Goal: Task Accomplishment & Management: Manage account settings

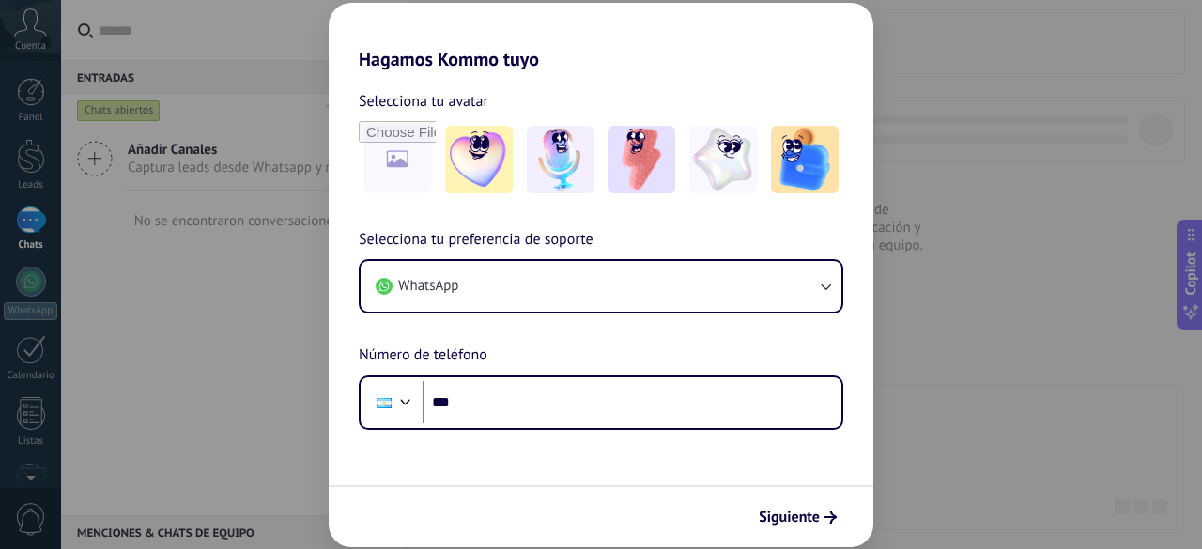
click at [280, 18] on div "Hagamos Kommo tuyo Selecciona tu avatar Selecciona tu preferencia de soporte Wh…" at bounding box center [601, 274] width 1202 height 549
click at [1078, 99] on div "Hagamos Kommo tuyo Selecciona tu avatar Selecciona tu preferencia de soporte Wh…" at bounding box center [601, 274] width 1202 height 549
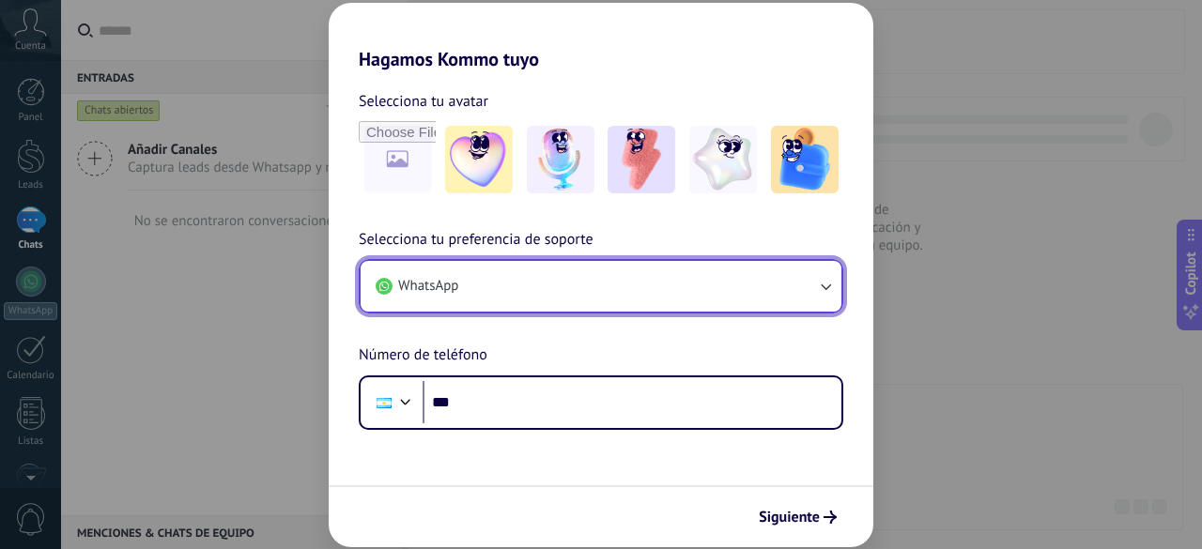
click at [466, 277] on button "WhatsApp" at bounding box center [601, 286] width 481 height 51
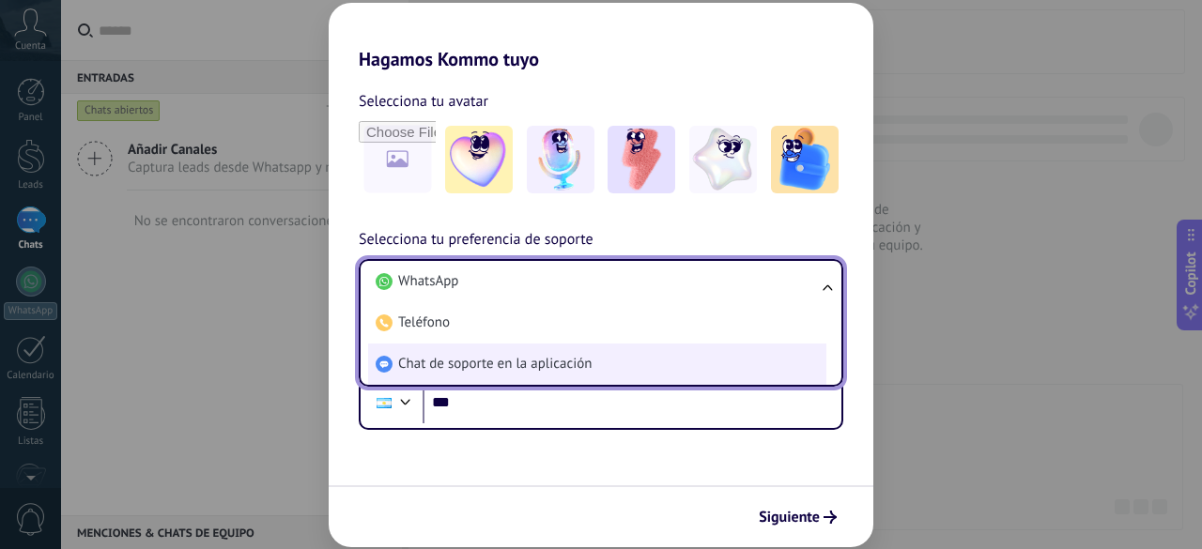
click at [554, 373] on span "Chat de soporte en la aplicación" at bounding box center [494, 364] width 193 height 19
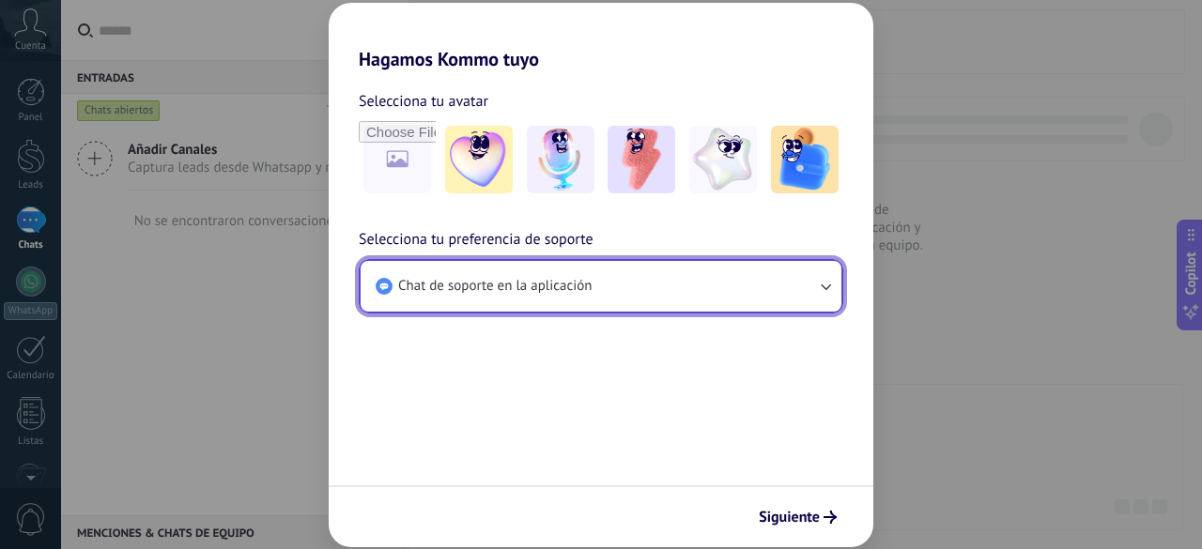
click at [556, 293] on span "Chat de soporte en la aplicación" at bounding box center [494, 286] width 193 height 19
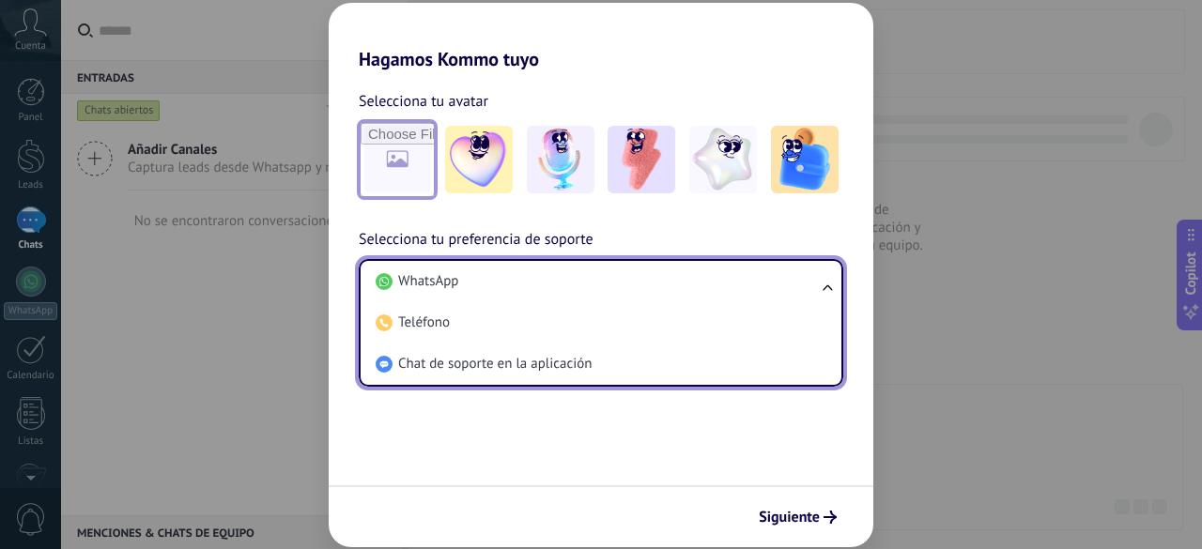
click at [400, 172] on input "file" at bounding box center [397, 159] width 73 height 73
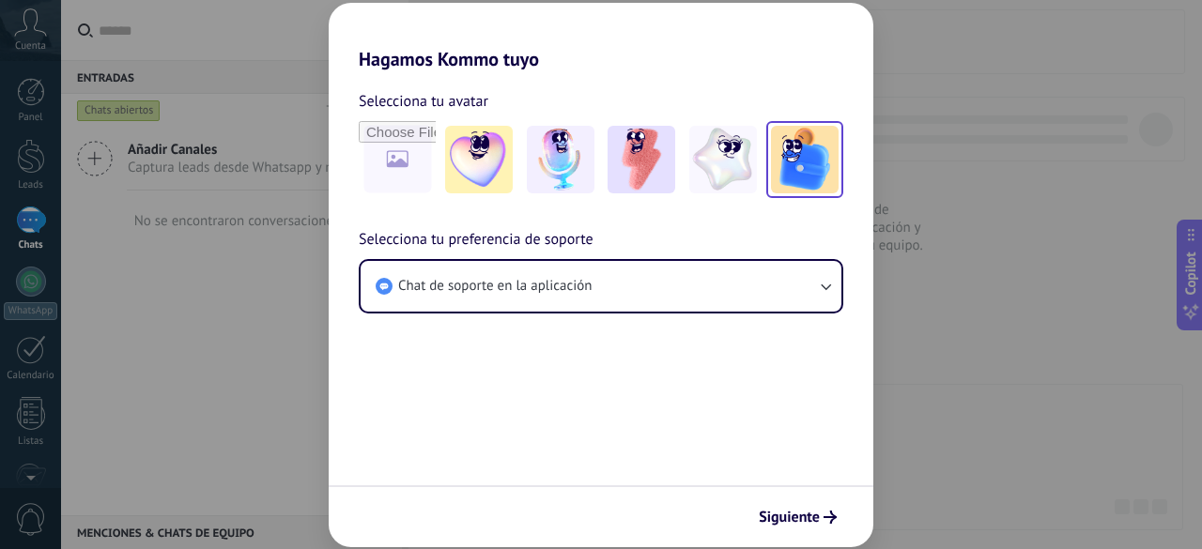
click at [777, 181] on img at bounding box center [805, 160] width 68 height 68
click at [817, 512] on span "Siguiente" at bounding box center [789, 517] width 61 height 13
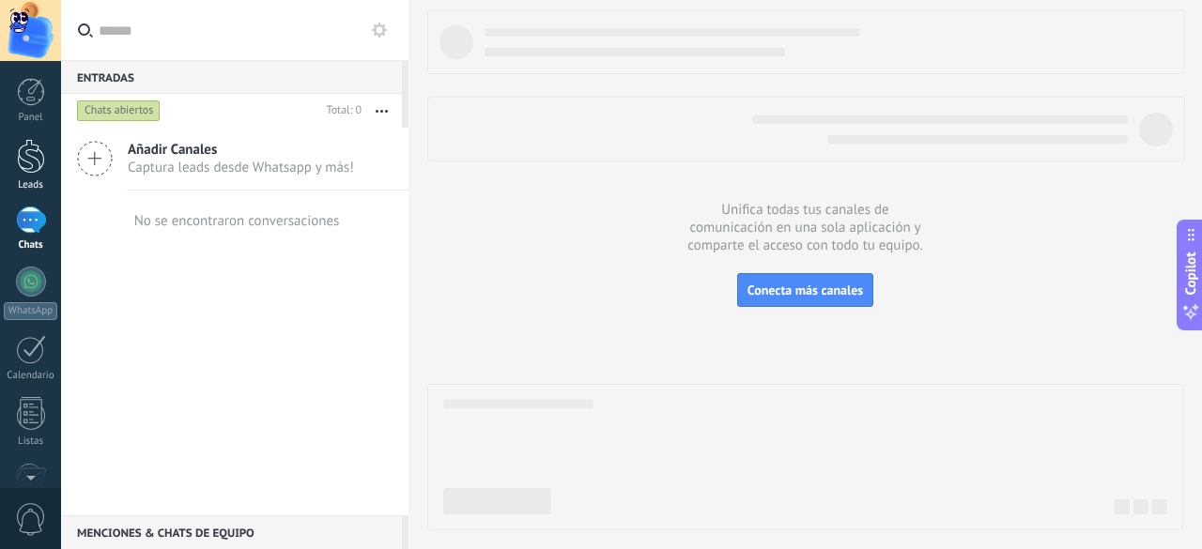
click at [28, 153] on div at bounding box center [31, 156] width 28 height 35
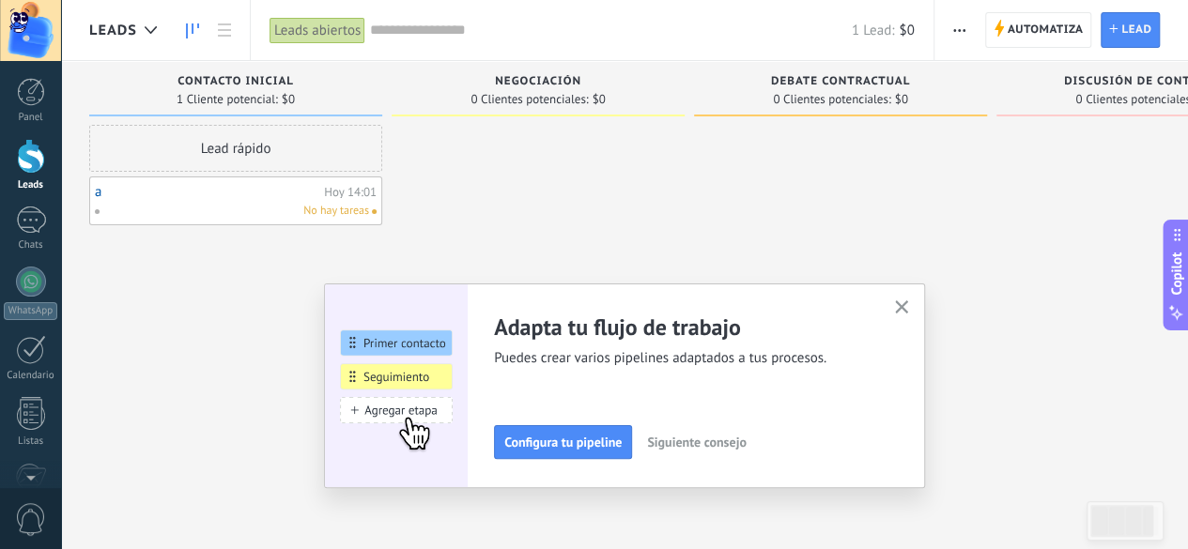
click at [909, 305] on icon "button" at bounding box center [902, 307] width 14 height 14
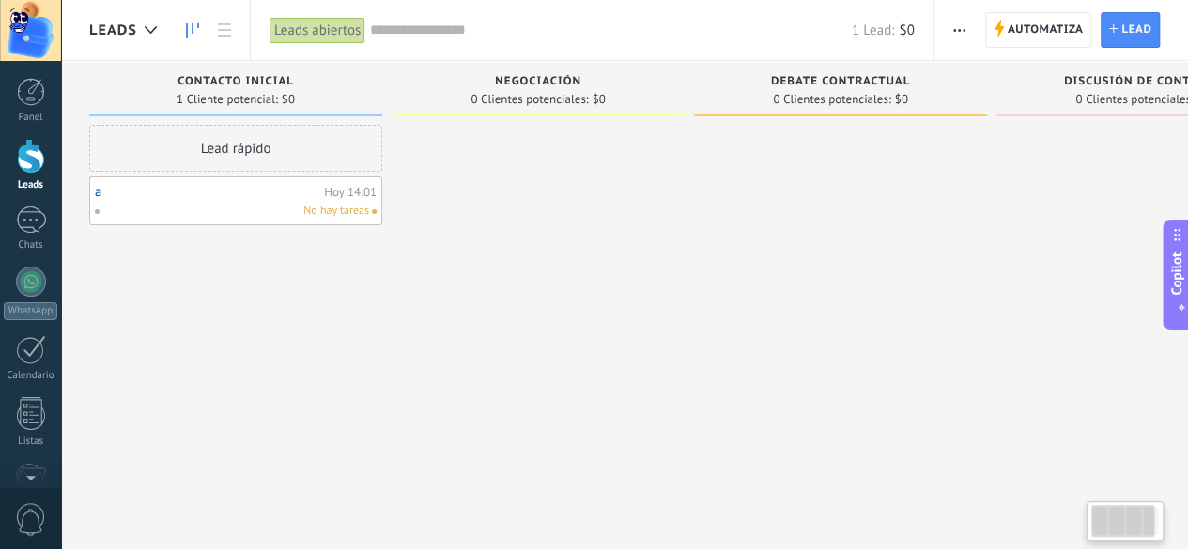
scroll to position [0, 130]
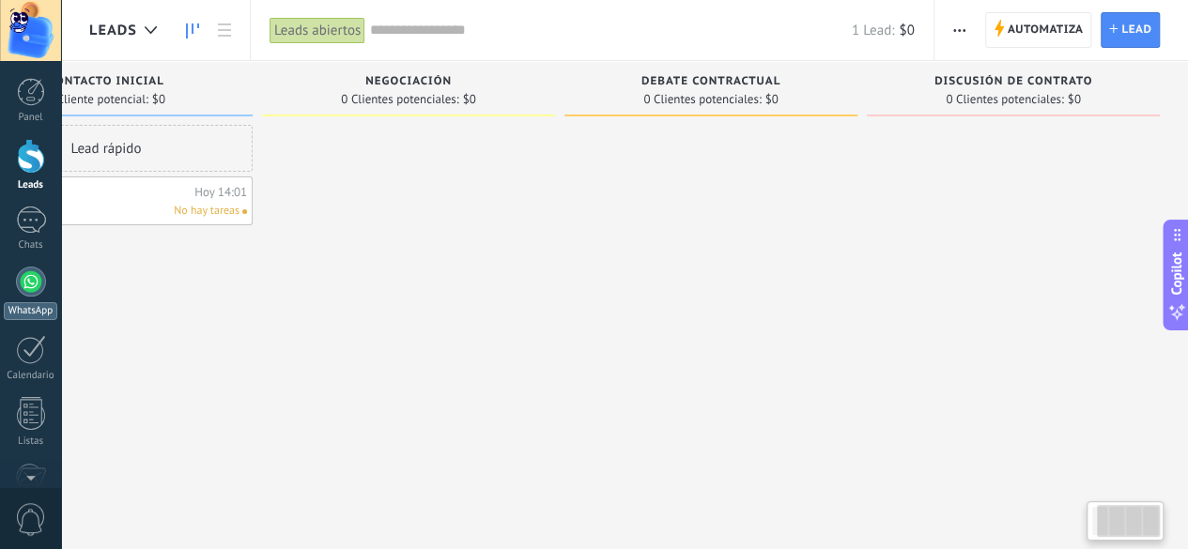
drag, startPoint x: 911, startPoint y: 293, endPoint x: 376, endPoint y: 299, distance: 535.2
click at [0, 290] on body ".abccls-1,.abccls-2{fill-rule:evenodd}.abccls-2{fill:#fff} .abfcls-1{fill:none}…" at bounding box center [594, 274] width 1188 height 549
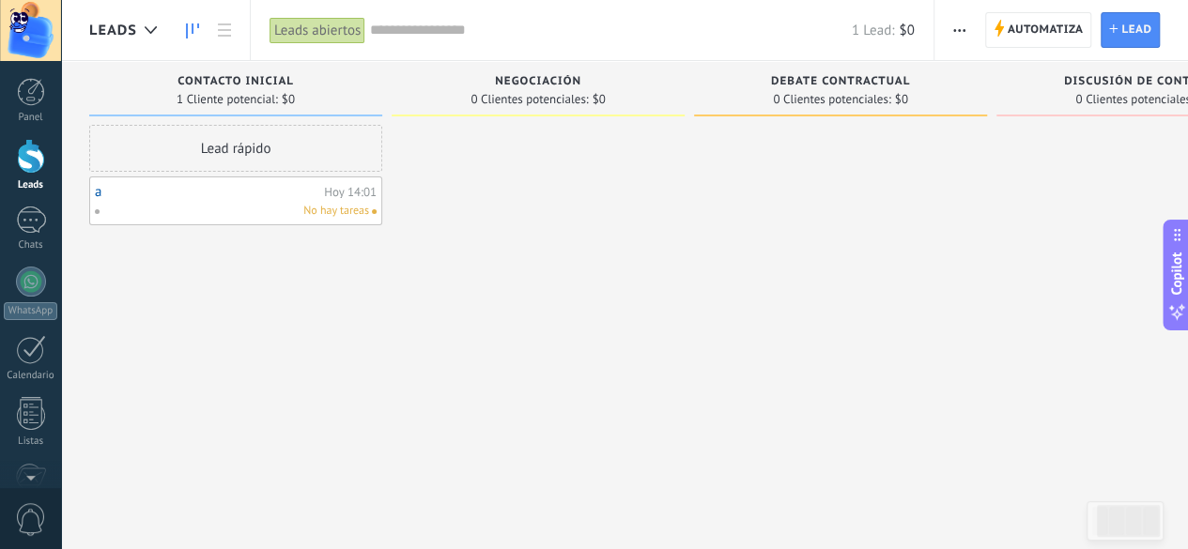
drag, startPoint x: 811, startPoint y: 283, endPoint x: 1196, endPoint y: 316, distance: 386.4
click at [1129, 307] on div "Leads Entrantes Solicitudes: 0 0 0 0 0 0 0 0 0 Contacto inicial 1 Cliente poten…" at bounding box center [703, 245] width 1228 height 368
click at [527, 339] on div at bounding box center [537, 277] width 293 height 304
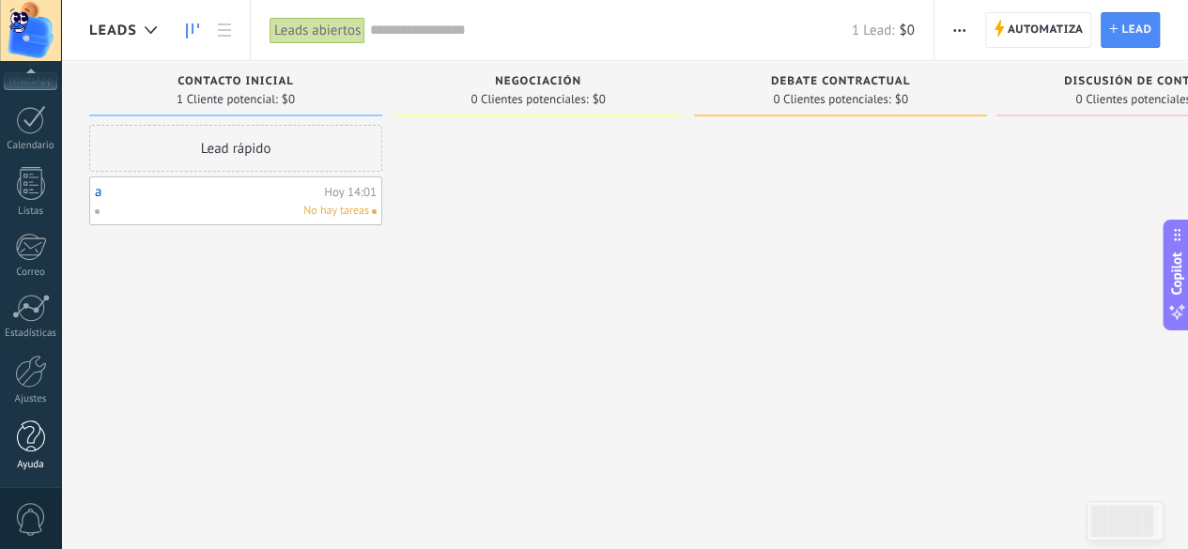
scroll to position [32, 0]
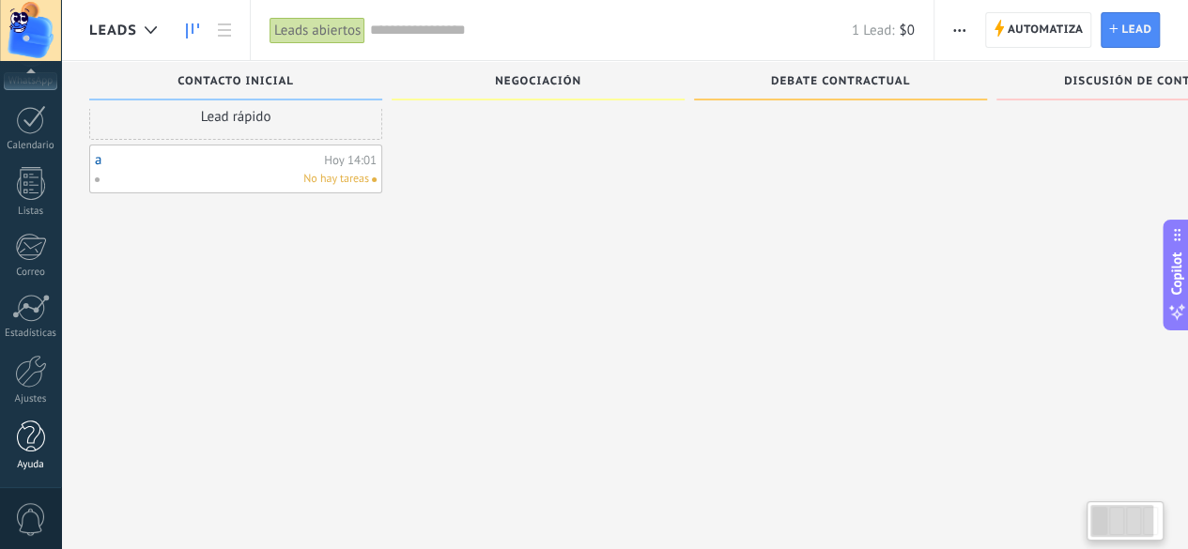
click at [21, 437] on div at bounding box center [31, 437] width 28 height 33
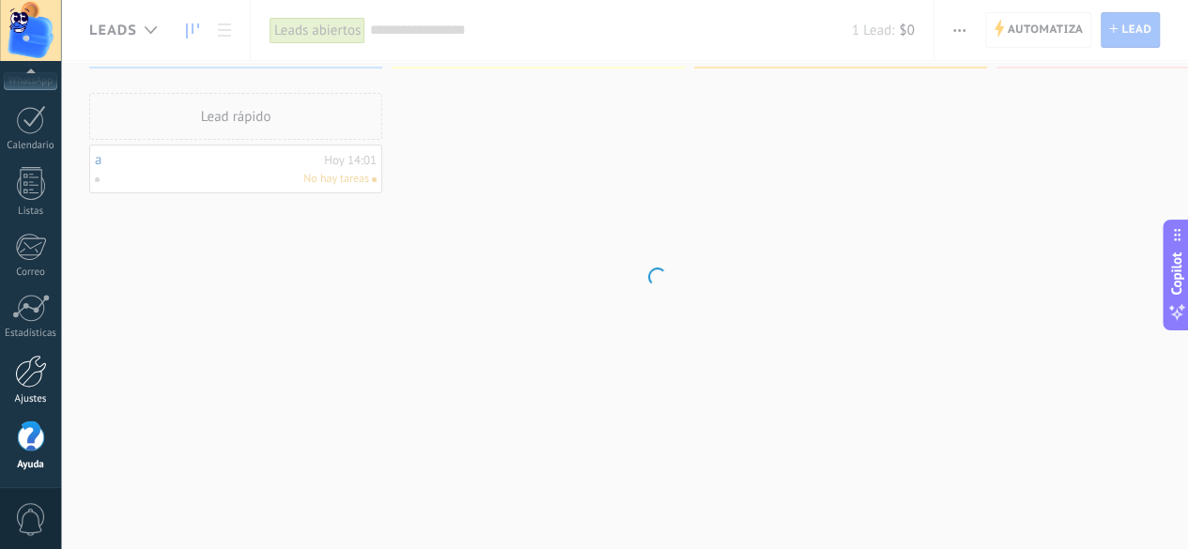
click at [28, 370] on div at bounding box center [31, 371] width 32 height 33
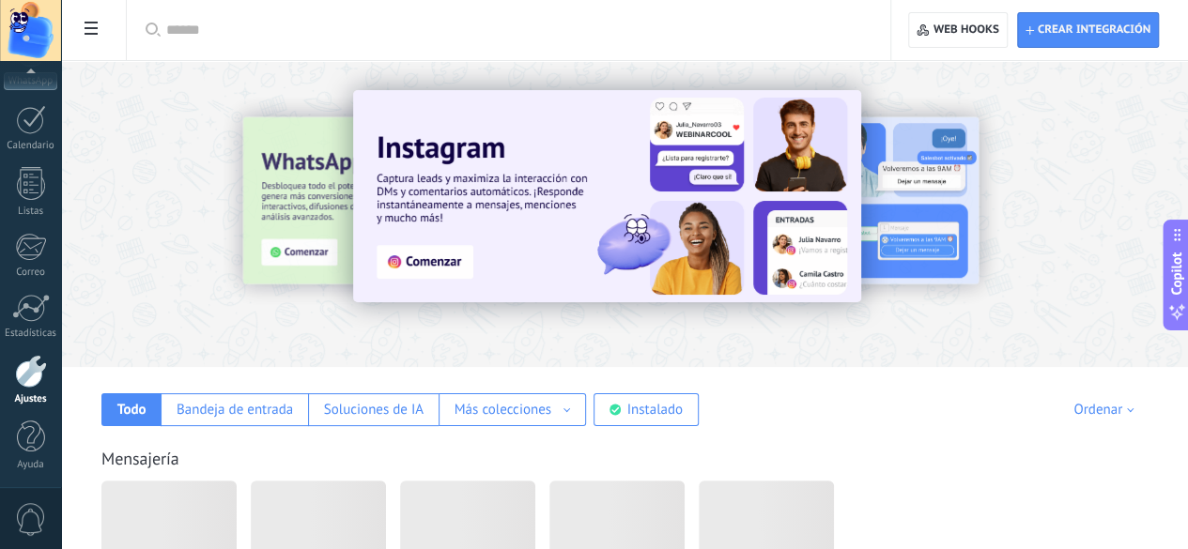
scroll to position [188, 0]
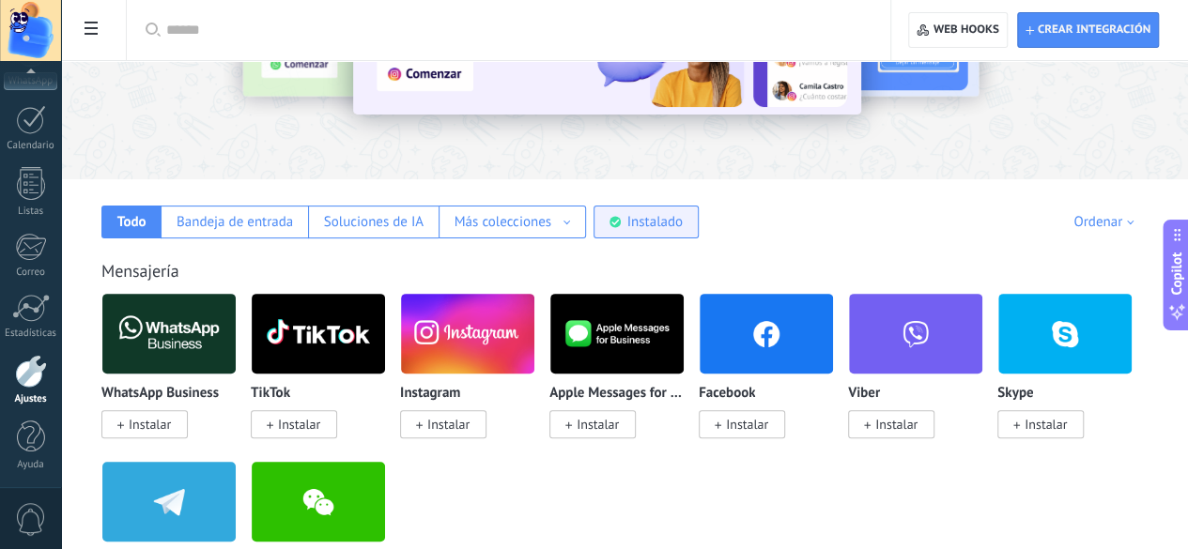
click at [698, 210] on div "Instalado" at bounding box center [645, 222] width 105 height 33
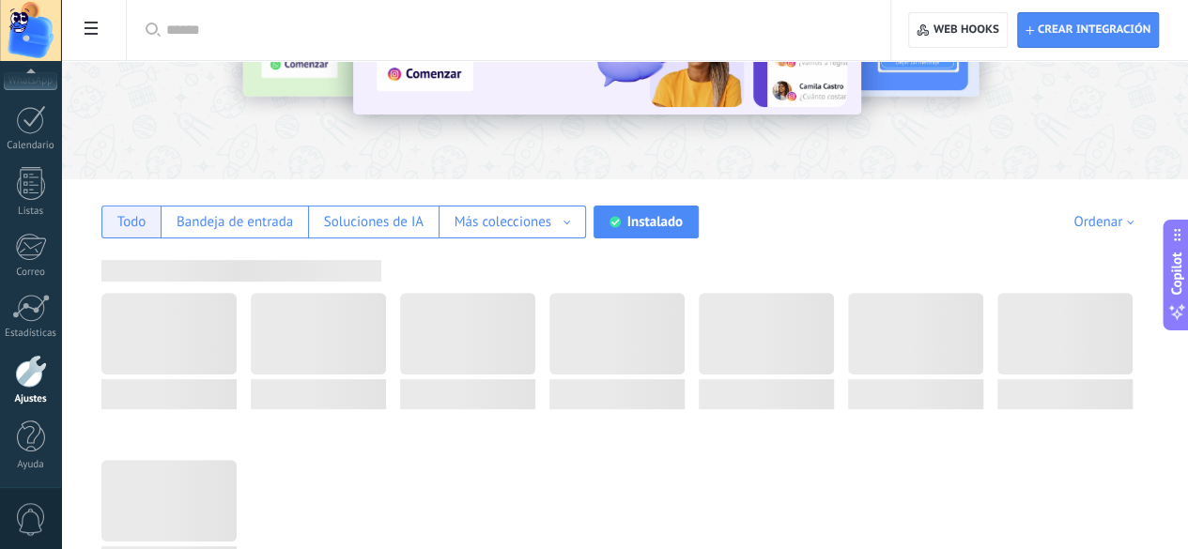
scroll to position [0, 0]
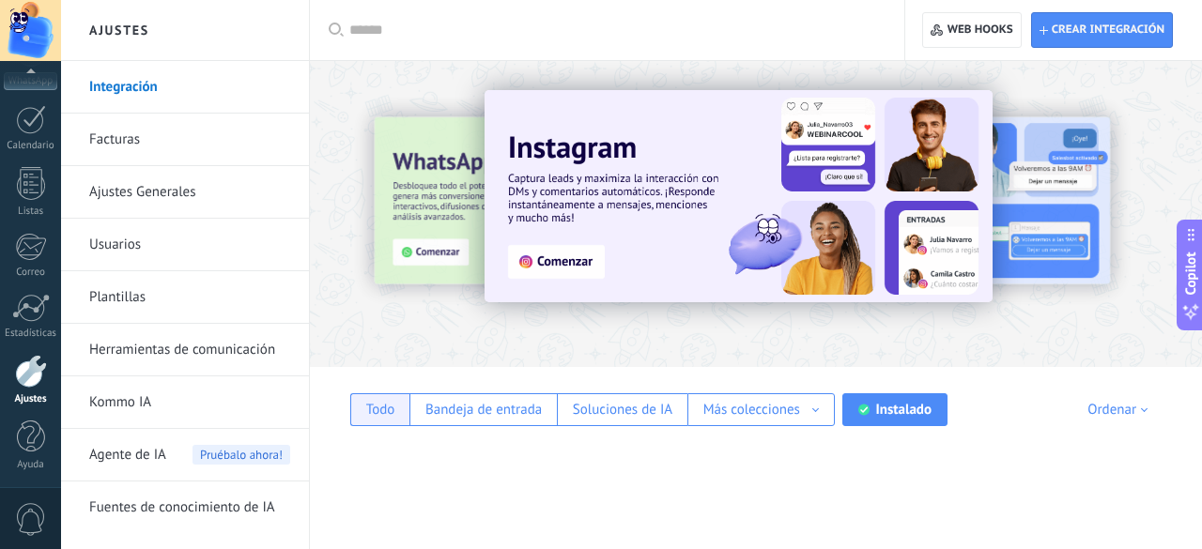
click at [402, 405] on div "Todo" at bounding box center [379, 409] width 59 height 33
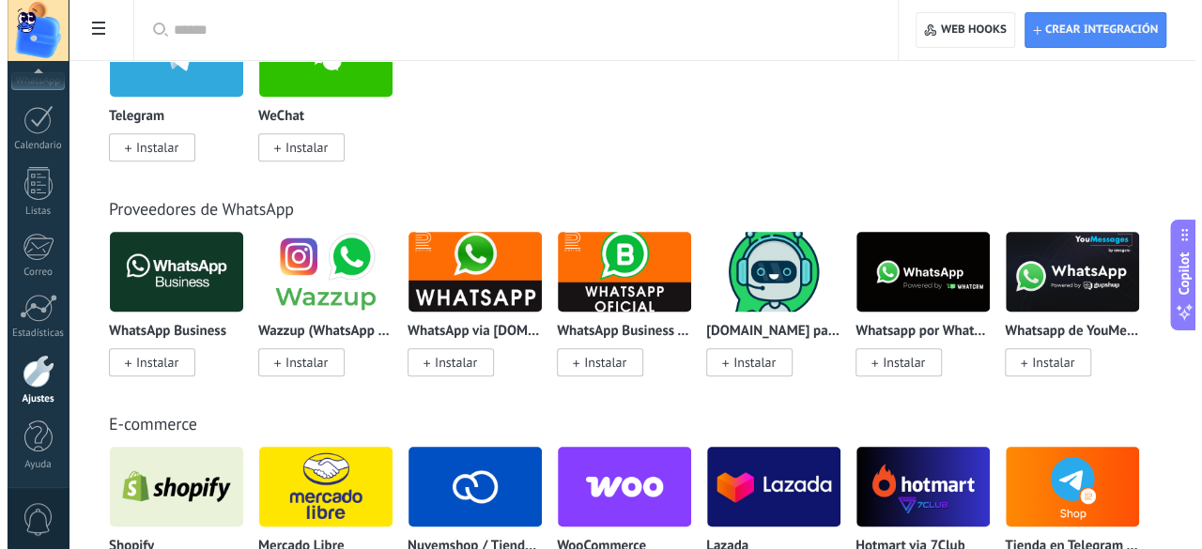
scroll to position [257, 0]
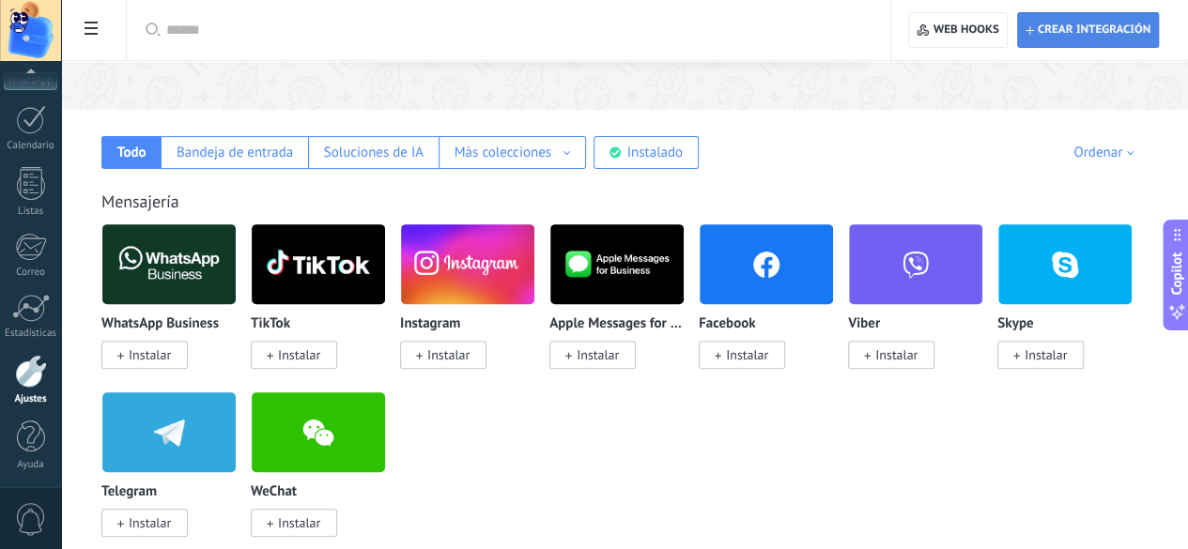
click at [1072, 20] on span "Crear integración" at bounding box center [1087, 30] width 125 height 34
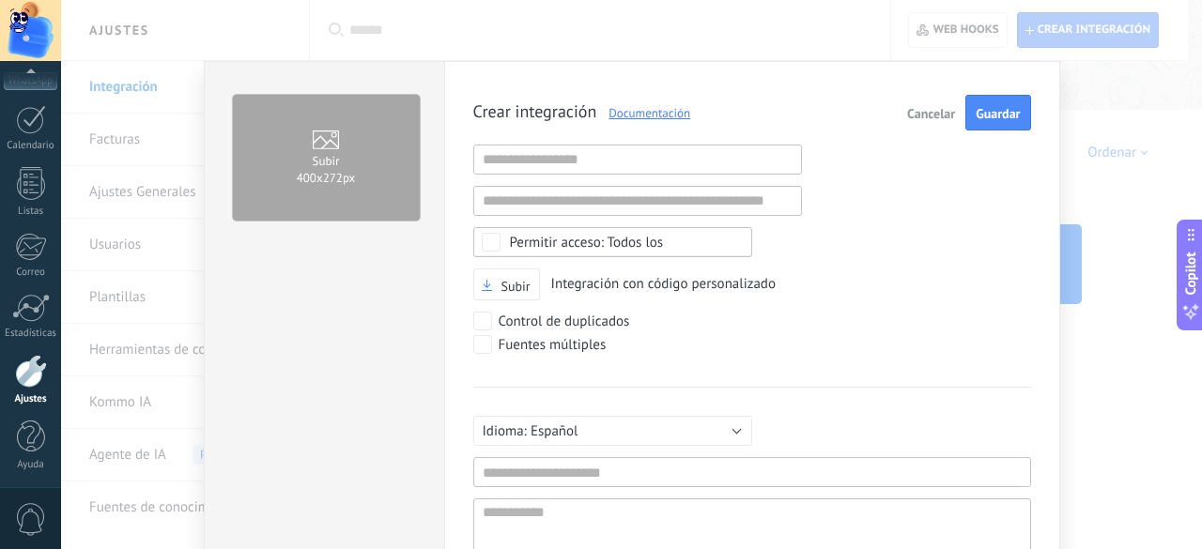
scroll to position [18, 0]
click at [539, 153] on input "text" at bounding box center [637, 160] width 329 height 30
type input "**********"
click at [877, 237] on div "**********" at bounding box center [752, 360] width 558 height 530
drag, startPoint x: 526, startPoint y: 157, endPoint x: 466, endPoint y: 158, distance: 60.1
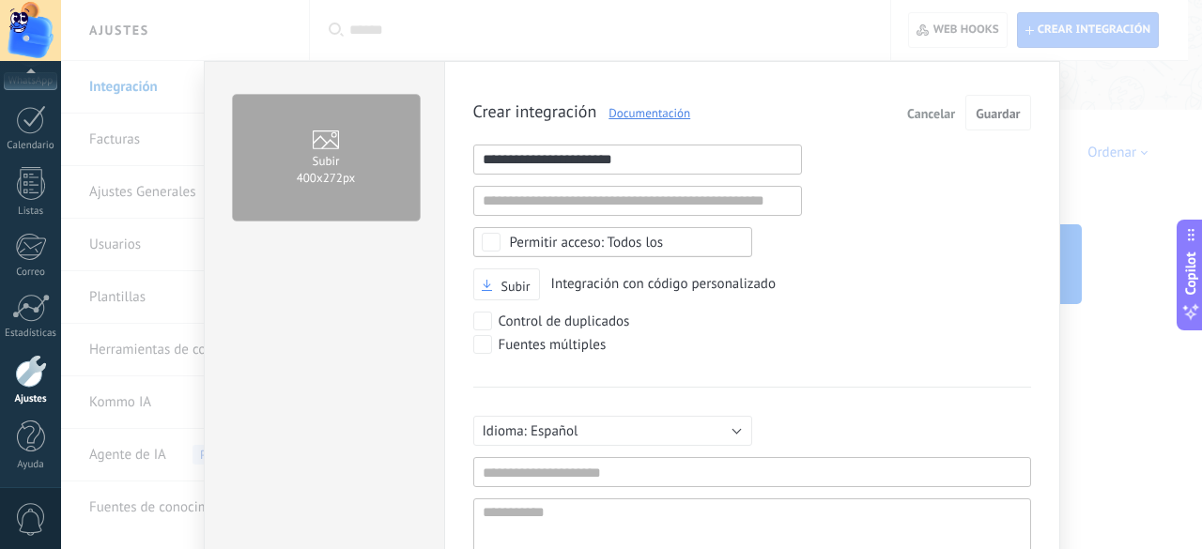
click at [466, 158] on div "**********" at bounding box center [752, 370] width 616 height 619
click at [606, 159] on input "**********" at bounding box center [637, 160] width 329 height 30
drag, startPoint x: 677, startPoint y: 163, endPoint x: 372, endPoint y: 164, distance: 305.1
click at [377, 164] on div "**********" at bounding box center [632, 370] width 856 height 619
click at [854, 287] on div "Subir Integración con código personalizado" at bounding box center [752, 285] width 558 height 33
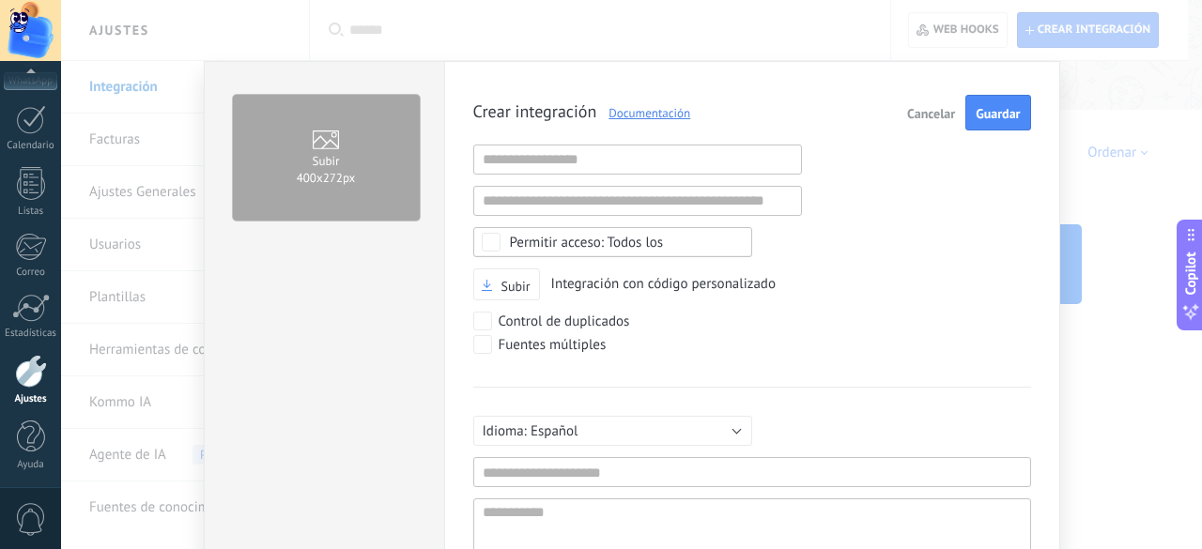
scroll to position [186, 0]
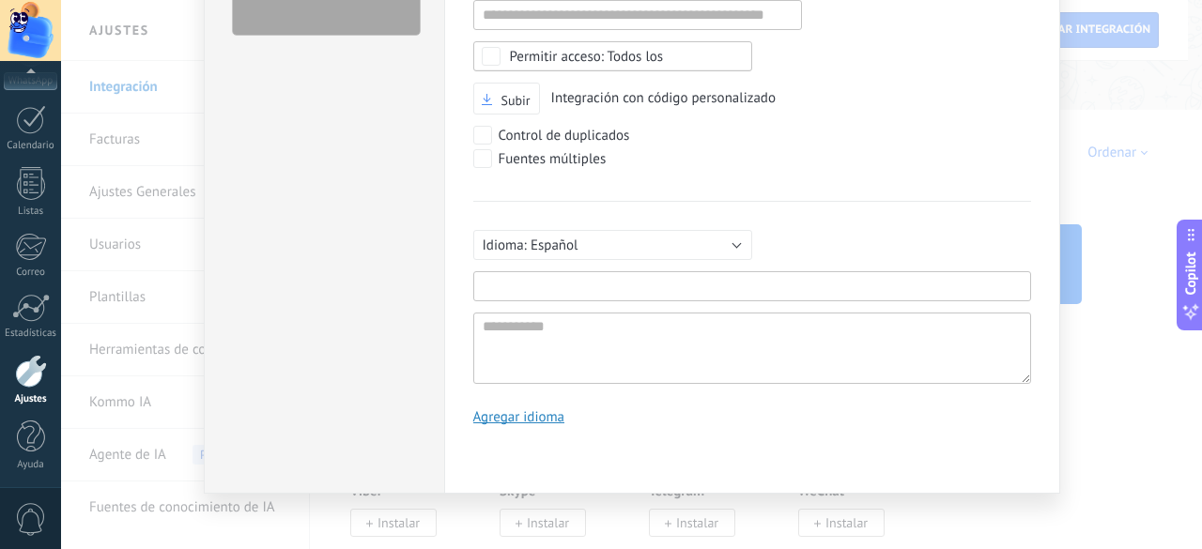
click at [518, 281] on input "text" at bounding box center [752, 286] width 558 height 30
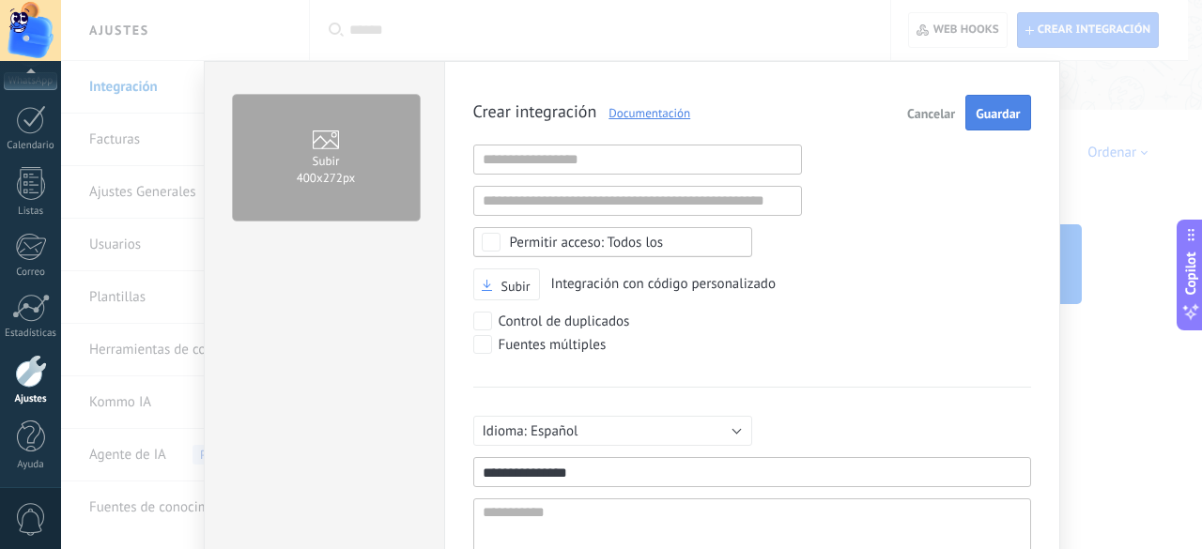
type input "**********"
click at [980, 123] on button "Guardar" at bounding box center [997, 113] width 65 height 36
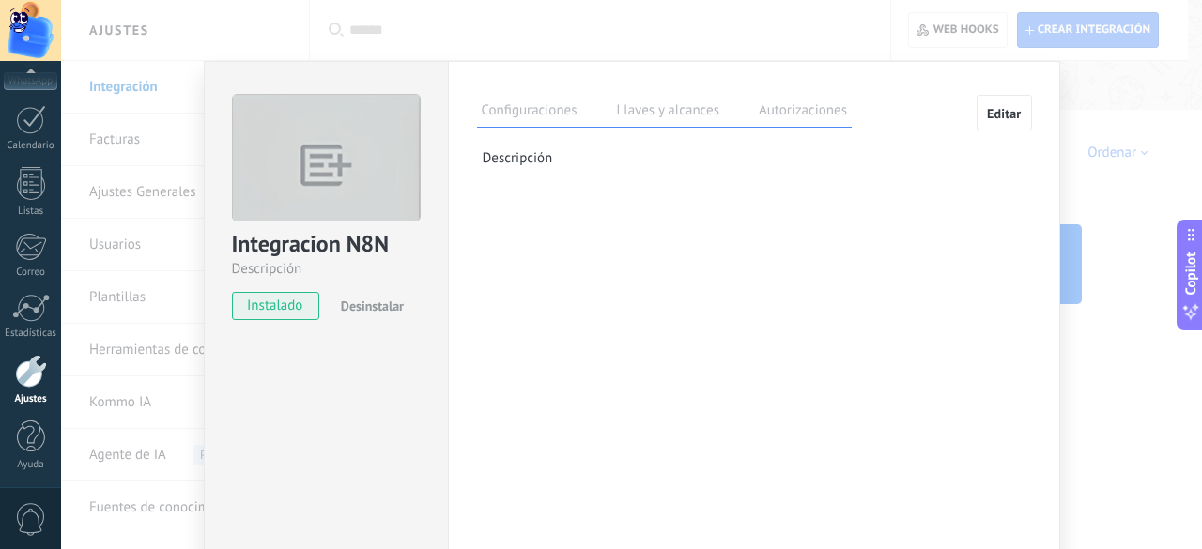
click at [660, 112] on label "Llaves y alcances" at bounding box center [668, 113] width 112 height 27
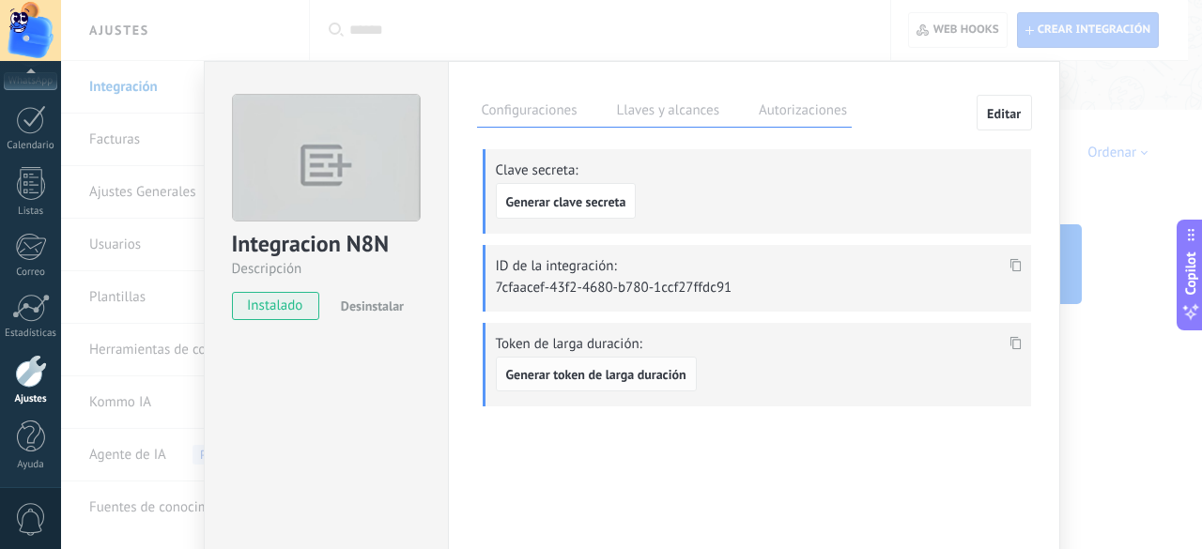
click at [606, 376] on span "Generar token de larga duración" at bounding box center [596, 374] width 180 height 13
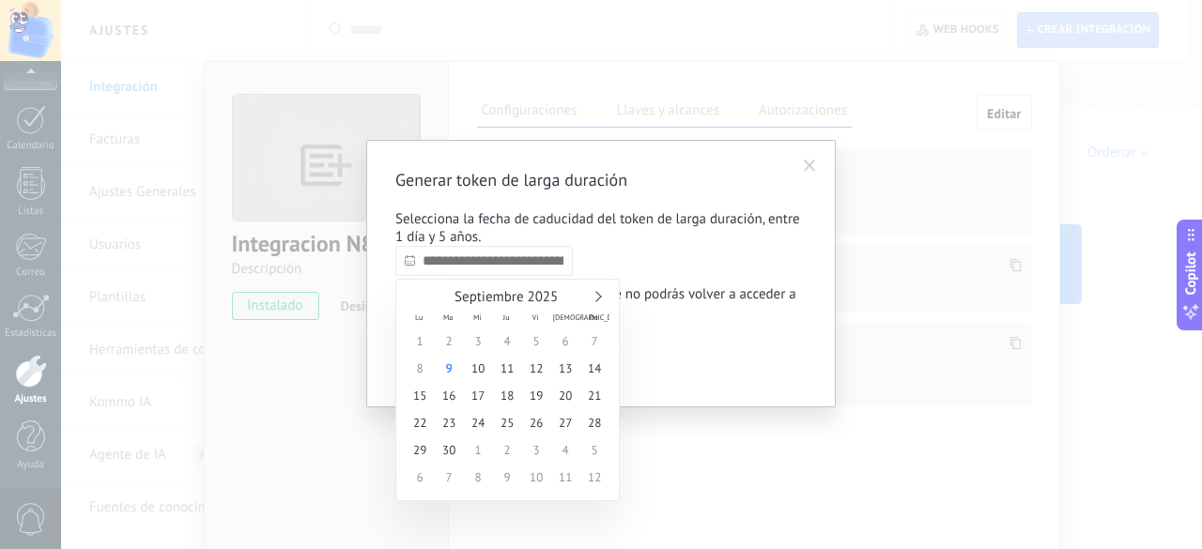
click at [462, 266] on input "text" at bounding box center [483, 261] width 177 height 30
click at [599, 299] on div "Septiembre 2025" at bounding box center [508, 297] width 204 height 17
click at [599, 293] on div "Septiembre 2025" at bounding box center [508, 297] width 204 height 17
click at [596, 297] on link at bounding box center [596, 296] width 10 height 10
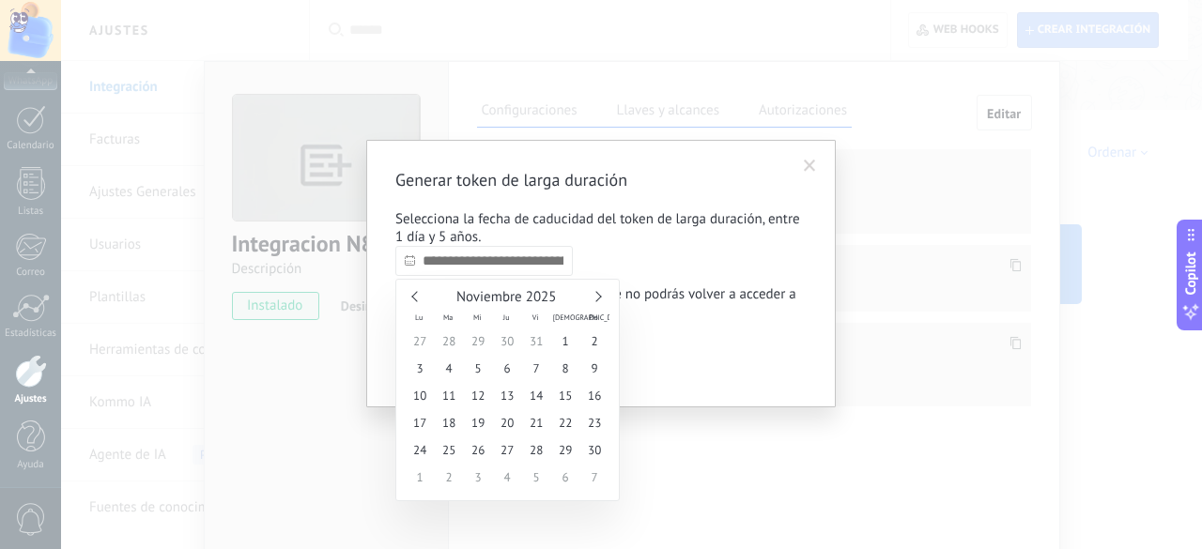
click at [596, 297] on link at bounding box center [596, 296] width 10 height 10
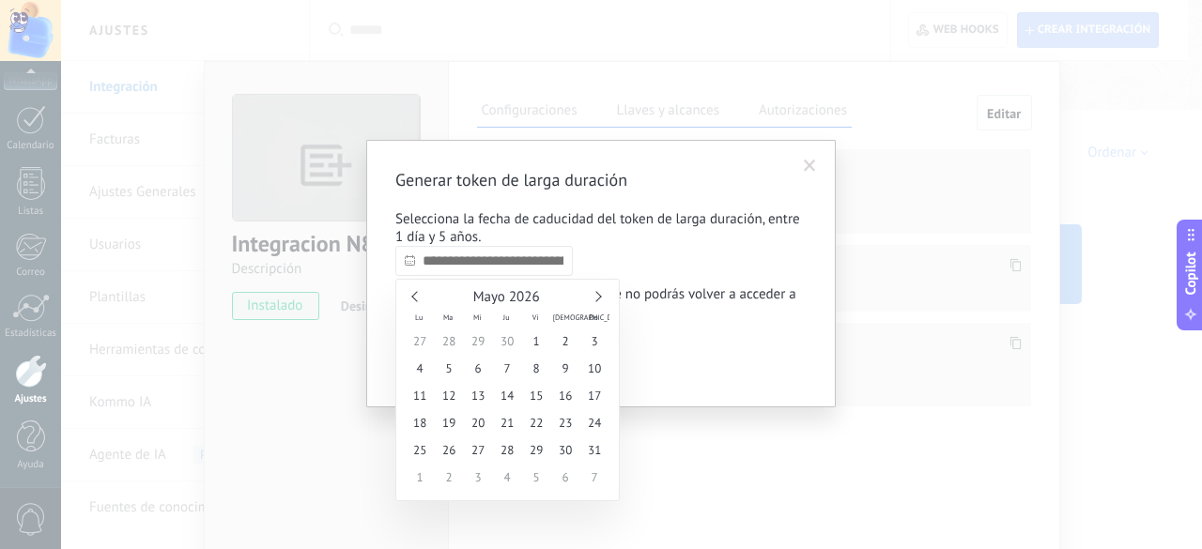
click at [596, 297] on link at bounding box center [596, 296] width 10 height 10
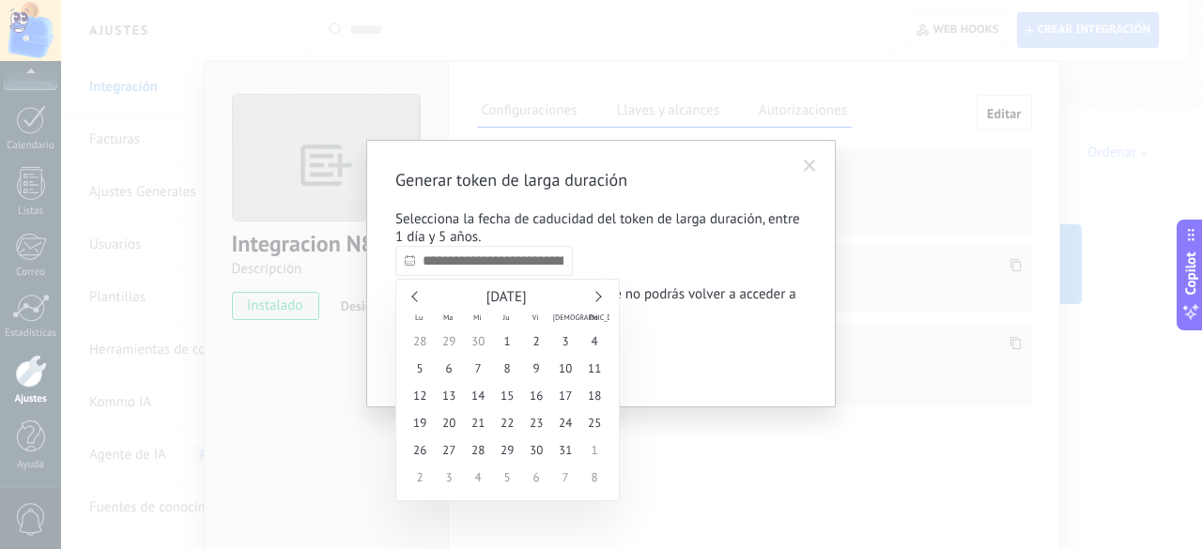
click at [596, 297] on link at bounding box center [596, 296] width 10 height 10
click at [419, 297] on link at bounding box center [416, 296] width 10 height 10
type input "**********"
click at [477, 373] on span "9" at bounding box center [478, 368] width 29 height 27
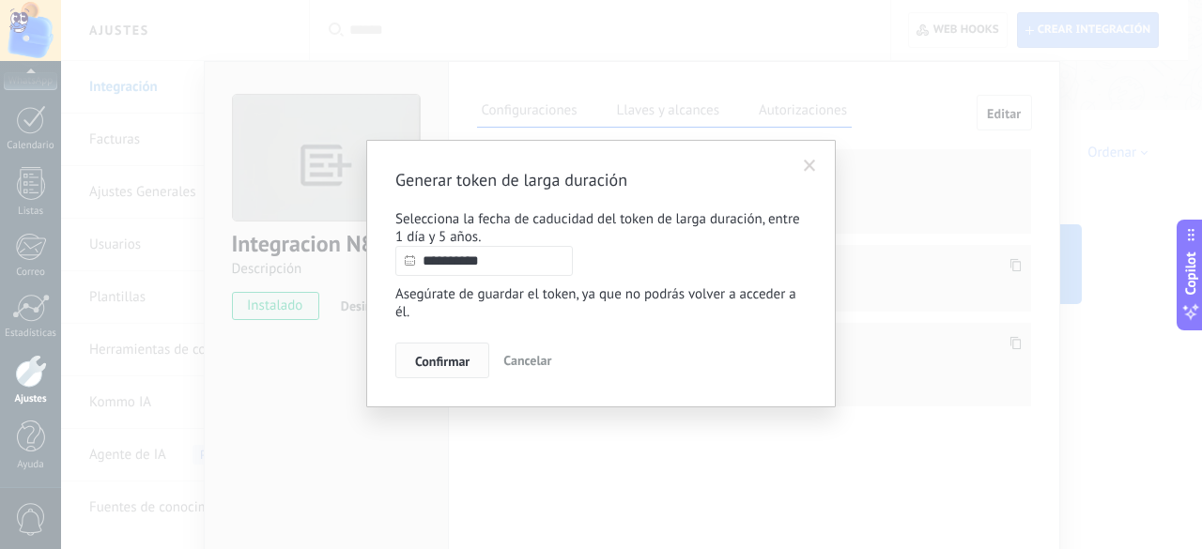
click at [447, 362] on span "Confirmar" at bounding box center [442, 361] width 54 height 13
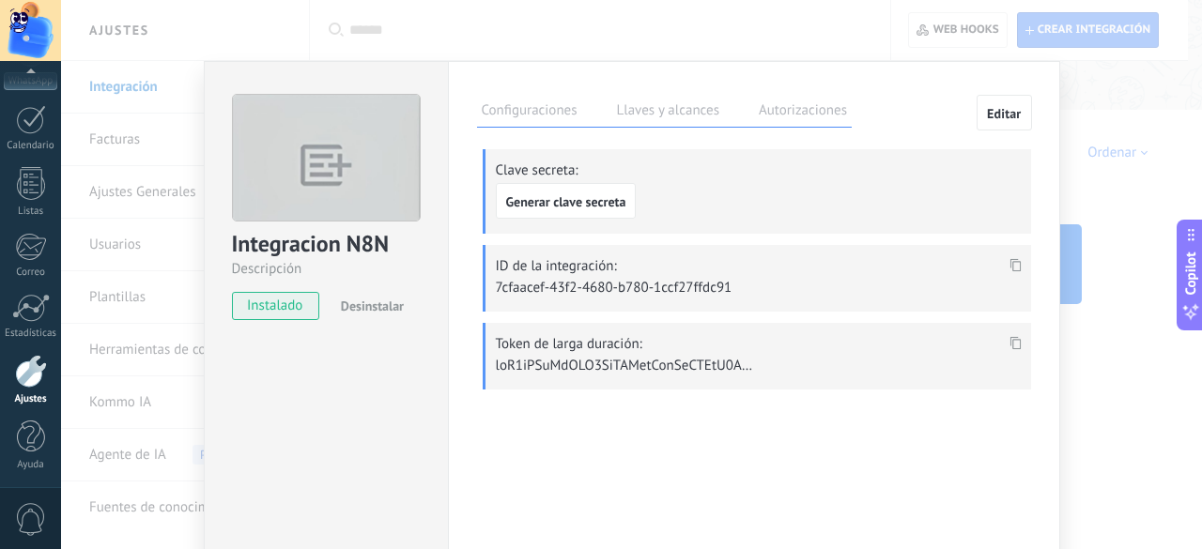
click at [1012, 337] on use at bounding box center [1014, 342] width 11 height 13
click at [1115, 120] on div "Integracion N8N Descripción instalado Desinstalar Configuraciones Llaves y alca…" at bounding box center [631, 274] width 1141 height 549
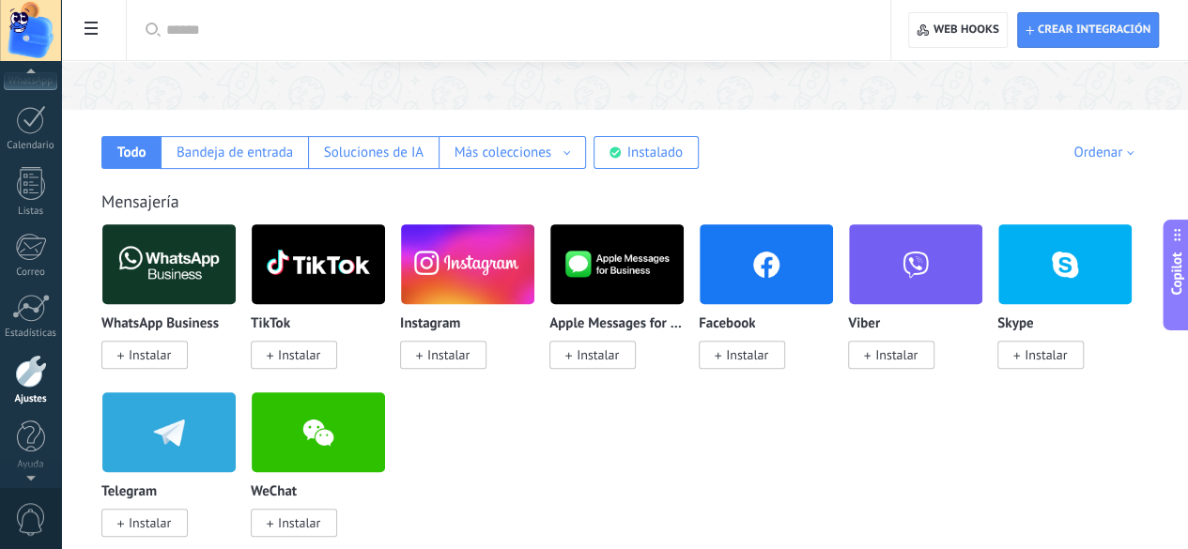
scroll to position [0, 0]
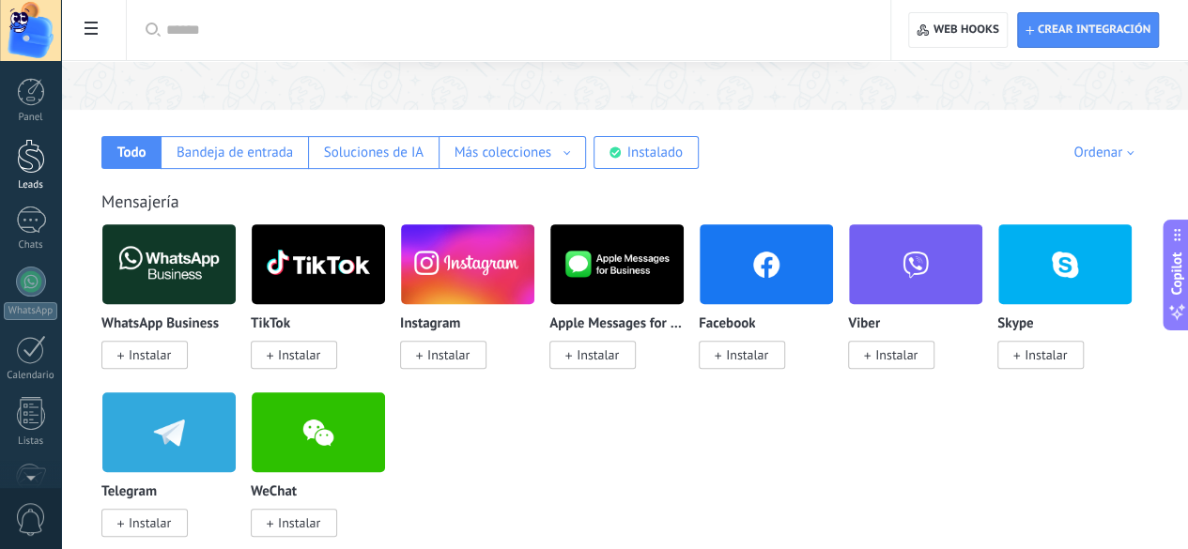
click at [34, 144] on div at bounding box center [31, 156] width 28 height 35
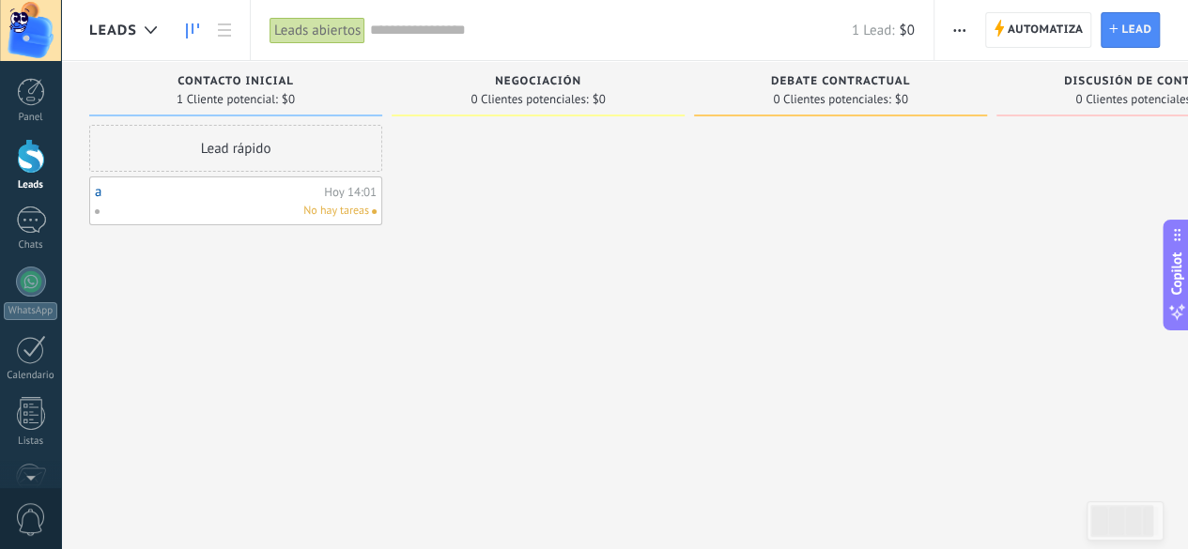
click at [131, 43] on div "Leads" at bounding box center [127, 30] width 77 height 60
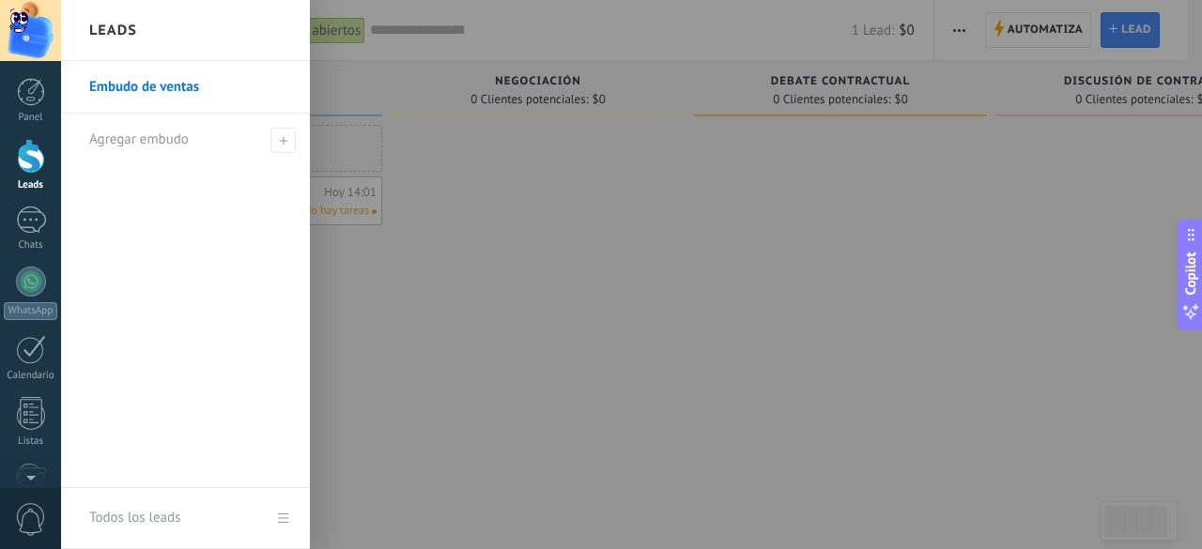
click at [199, 95] on link "Embudo de ventas" at bounding box center [190, 87] width 202 height 53
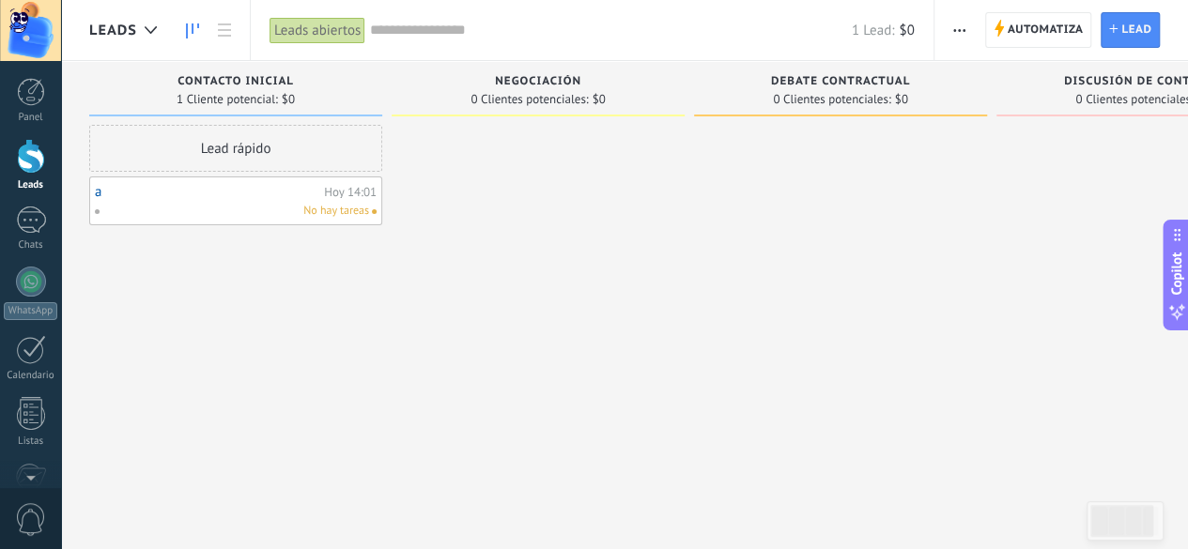
click at [959, 25] on span "button" at bounding box center [959, 30] width 12 height 36
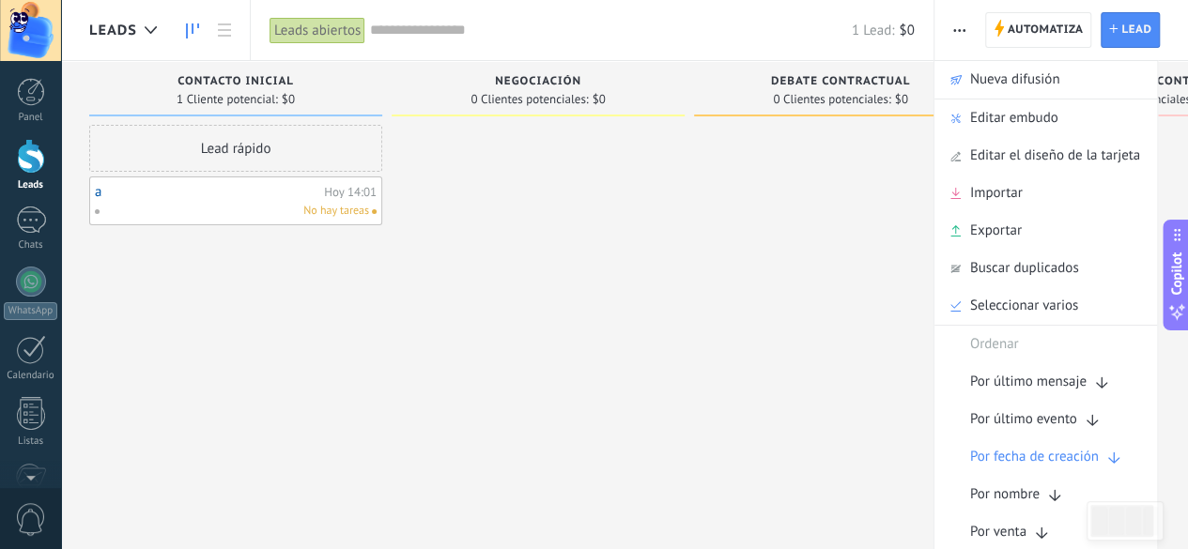
click at [223, 177] on div "a Hoy 14:01 No hay tareas" at bounding box center [235, 201] width 293 height 49
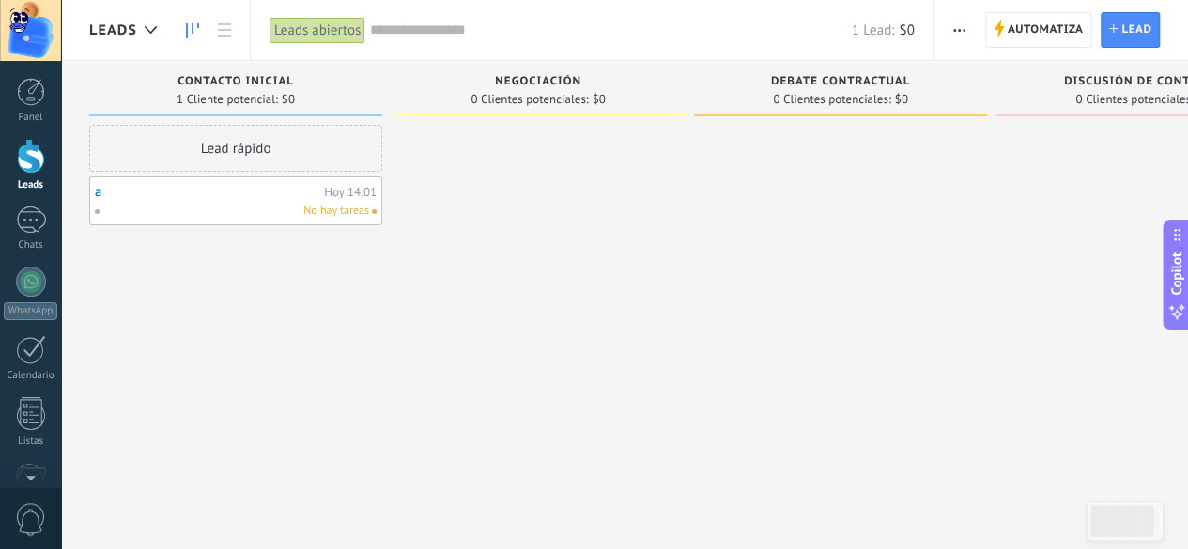
click at [205, 223] on div "a Hoy 14:01 No hay tareas" at bounding box center [235, 201] width 293 height 49
click at [212, 210] on div "No hay tareas" at bounding box center [231, 211] width 275 height 17
click at [90, 207] on div "a Hoy 14:01 No hay tareas" at bounding box center [235, 201] width 293 height 49
click at [130, 182] on div "a Hoy 14:01 No hay tareas" at bounding box center [236, 201] width 282 height 38
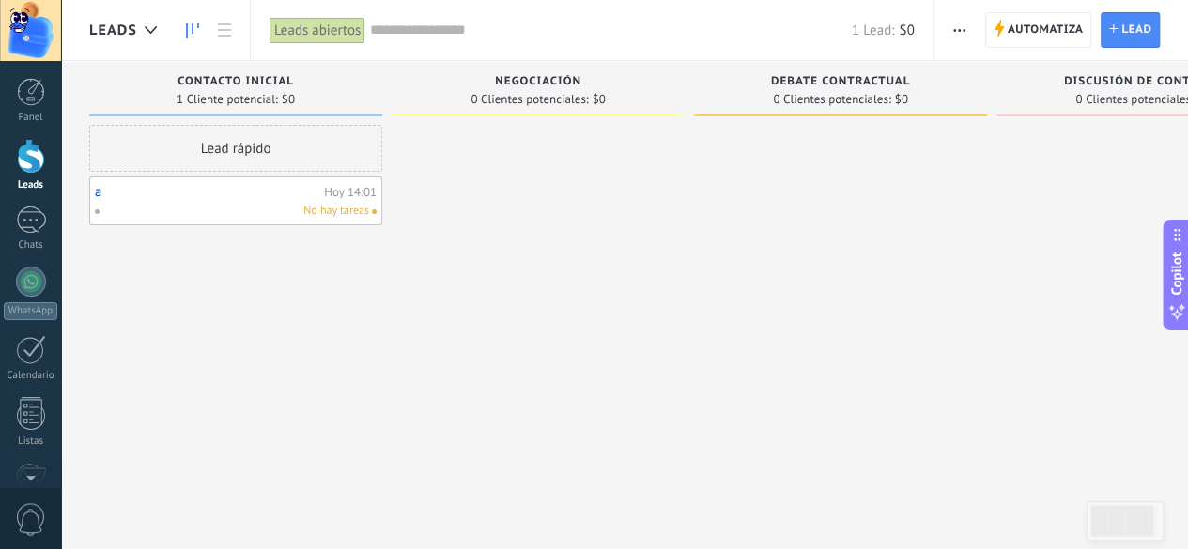
click at [107, 190] on link "a" at bounding box center [207, 192] width 224 height 16
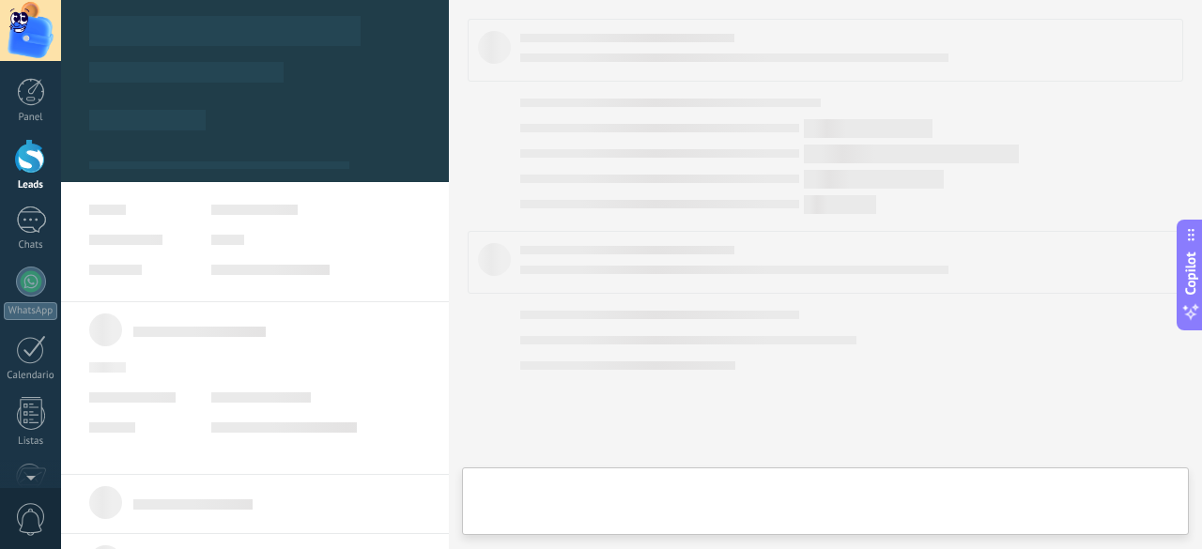
type textarea "***"
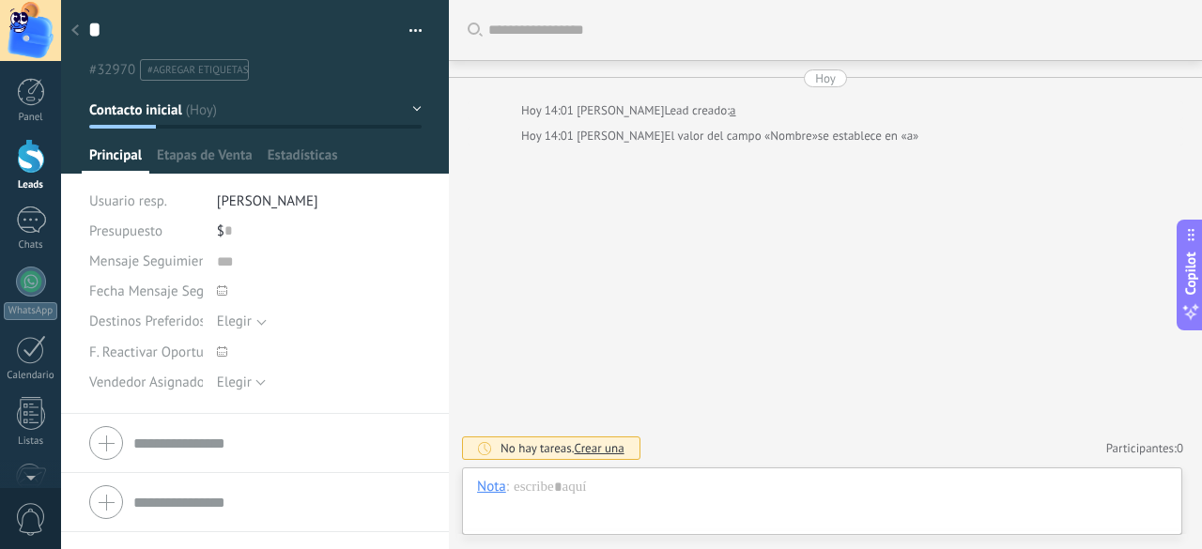
scroll to position [19, 0]
click at [183, 152] on span "Etapas de Venta" at bounding box center [197, 159] width 80 height 27
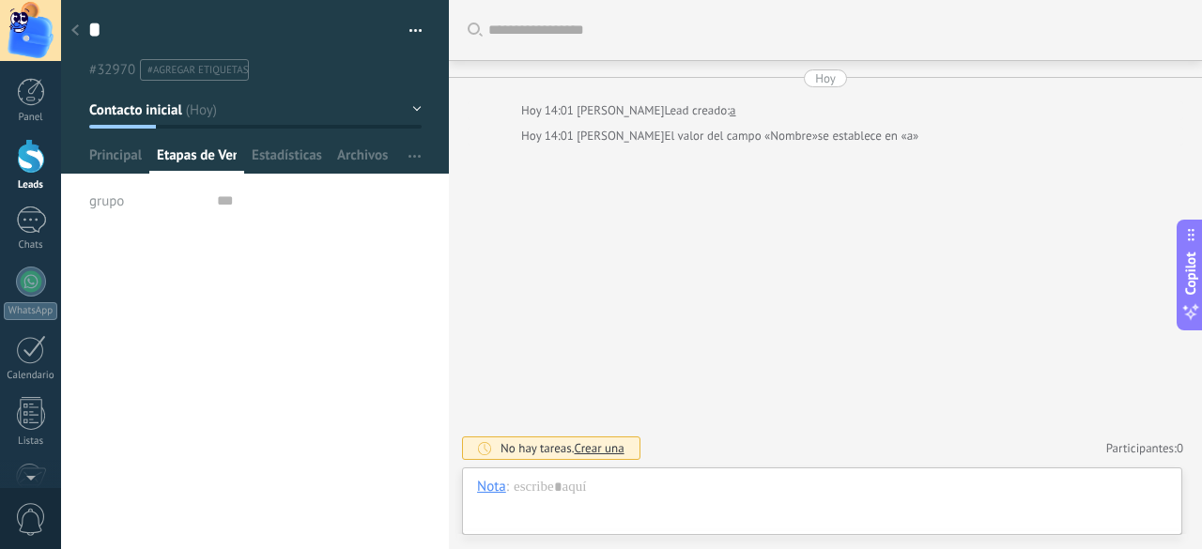
click at [415, 38] on button "button" at bounding box center [408, 31] width 27 height 28
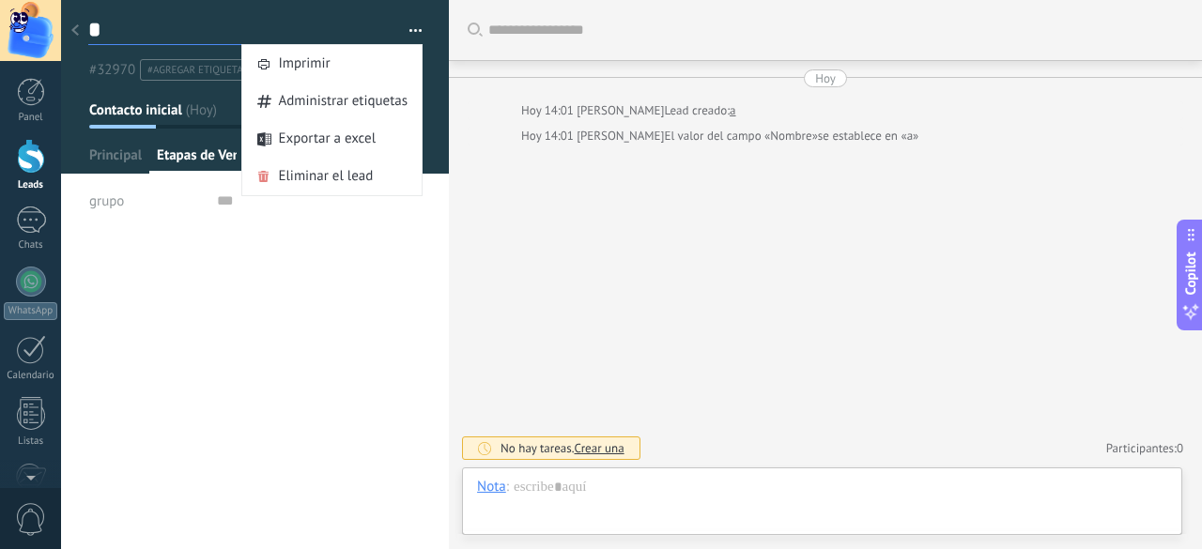
click at [312, 25] on textarea "*" at bounding box center [238, 30] width 300 height 29
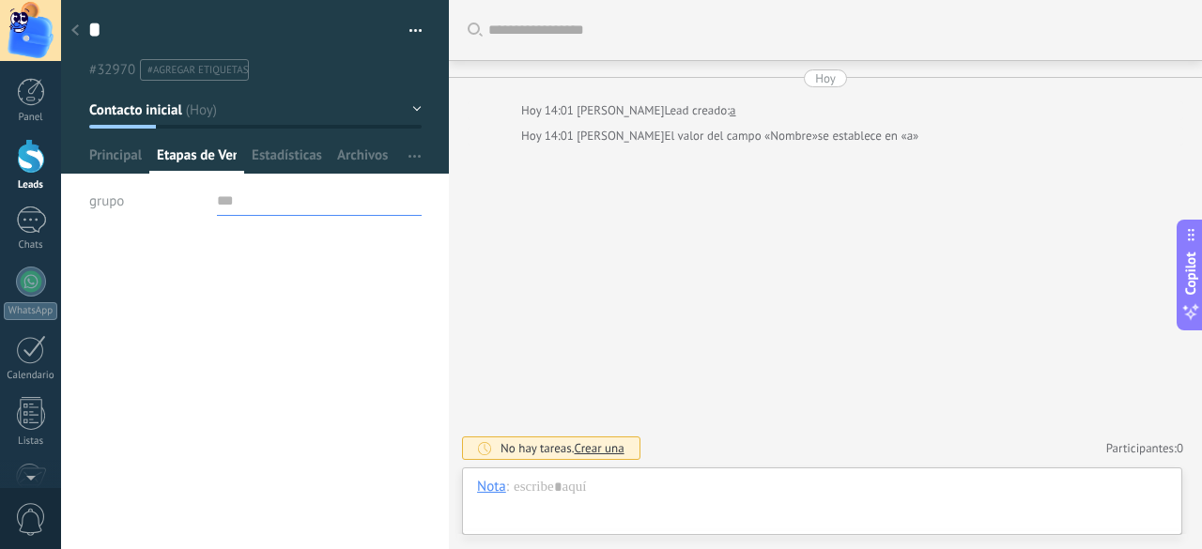
click at [310, 206] on input "text" at bounding box center [319, 201] width 205 height 30
click at [101, 207] on span "grupo" at bounding box center [106, 201] width 35 height 14
click at [232, 221] on div "grupo" at bounding box center [255, 209] width 332 height 47
click at [222, 210] on input "text" at bounding box center [319, 201] width 205 height 30
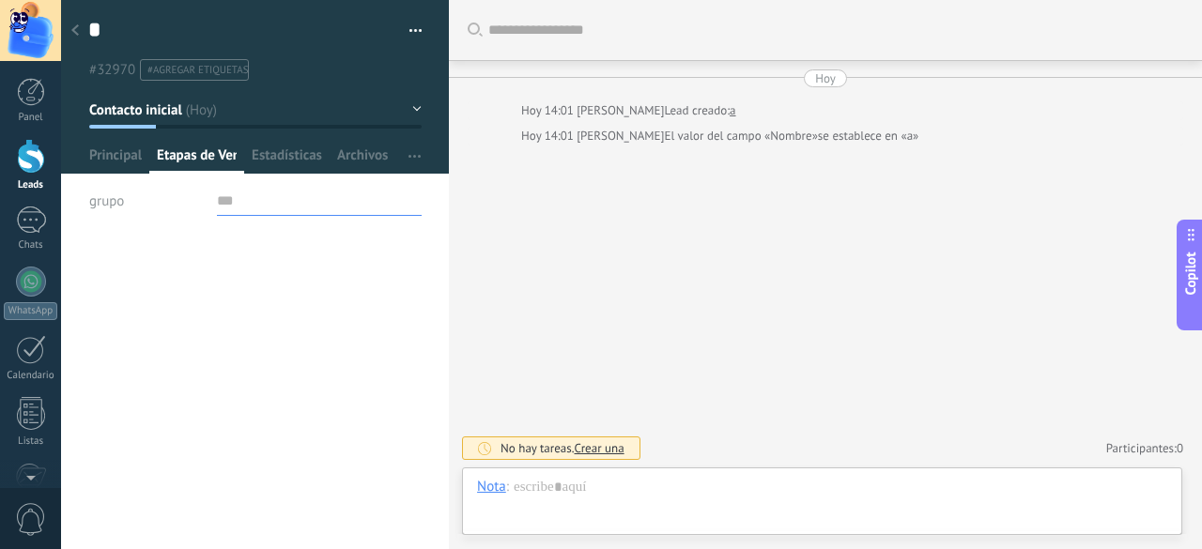
click at [222, 210] on input "text" at bounding box center [319, 201] width 205 height 30
type input "*****"
click at [140, 522] on span "Guardar" at bounding box center [122, 520] width 44 height 13
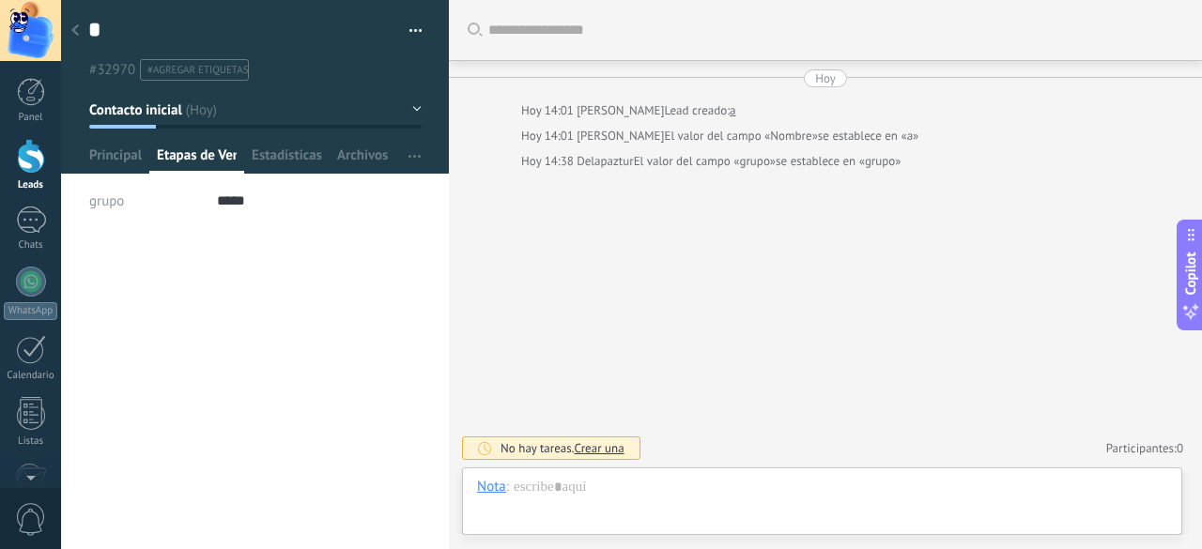
click at [223, 183] on div "* a Guardar y crear Imprimir Administrar etiquetas Exportar a excel" at bounding box center [255, 116] width 389 height 233
click at [225, 194] on input "*****" at bounding box center [319, 201] width 205 height 30
click at [229, 196] on input "*****" at bounding box center [319, 201] width 205 height 30
drag, startPoint x: 255, startPoint y: 202, endPoint x: 154, endPoint y: 206, distance: 101.5
click at [161, 206] on div "grupo *****" at bounding box center [255, 201] width 332 height 30
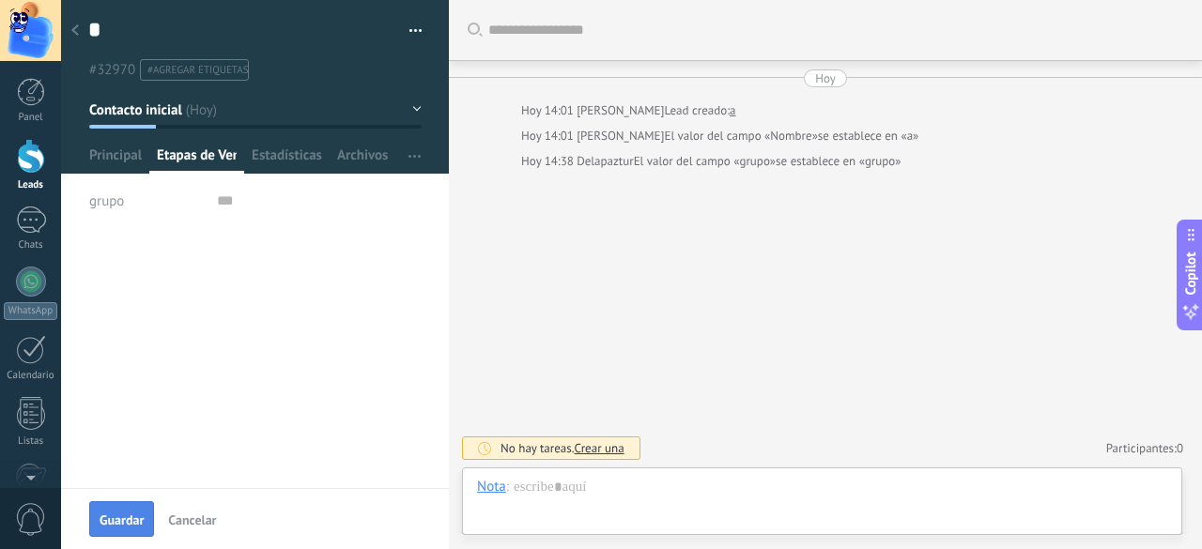
click at [107, 520] on span "Guardar" at bounding box center [122, 520] width 44 height 13
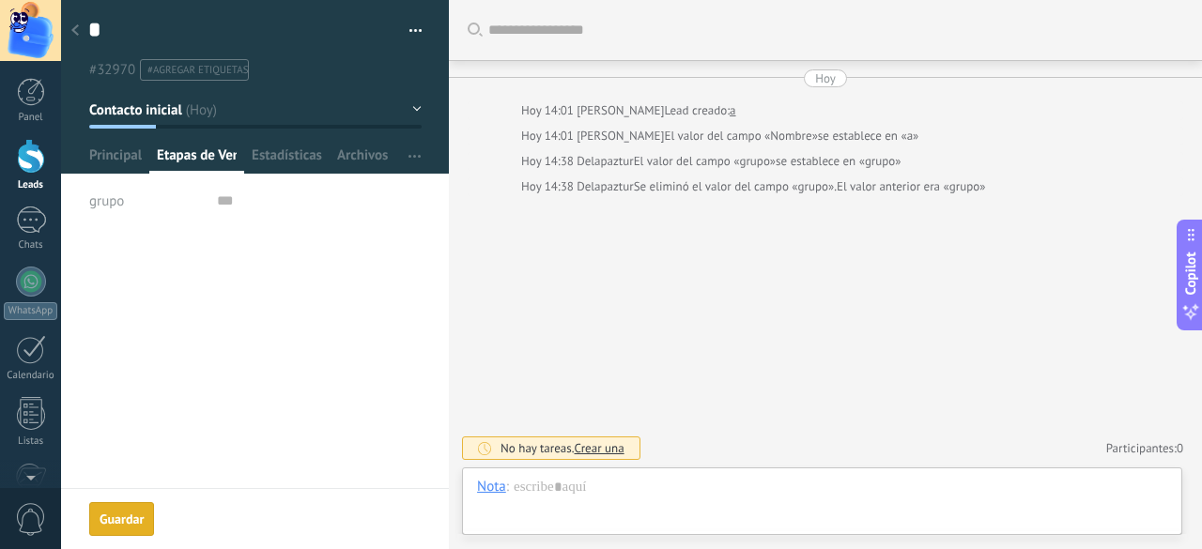
click at [233, 366] on div "Compañía Teléfono Oficina Ofic. directo Celular Fax Casa Otro Teléfono Oficina …" at bounding box center [255, 391] width 388 height 316
click at [237, 203] on input "text" at bounding box center [319, 201] width 205 height 30
click at [251, 373] on div "Compañía Teléfono Oficina Ofic. directo Celular Fax Casa Otro Teléfono Oficina …" at bounding box center [255, 391] width 388 height 316
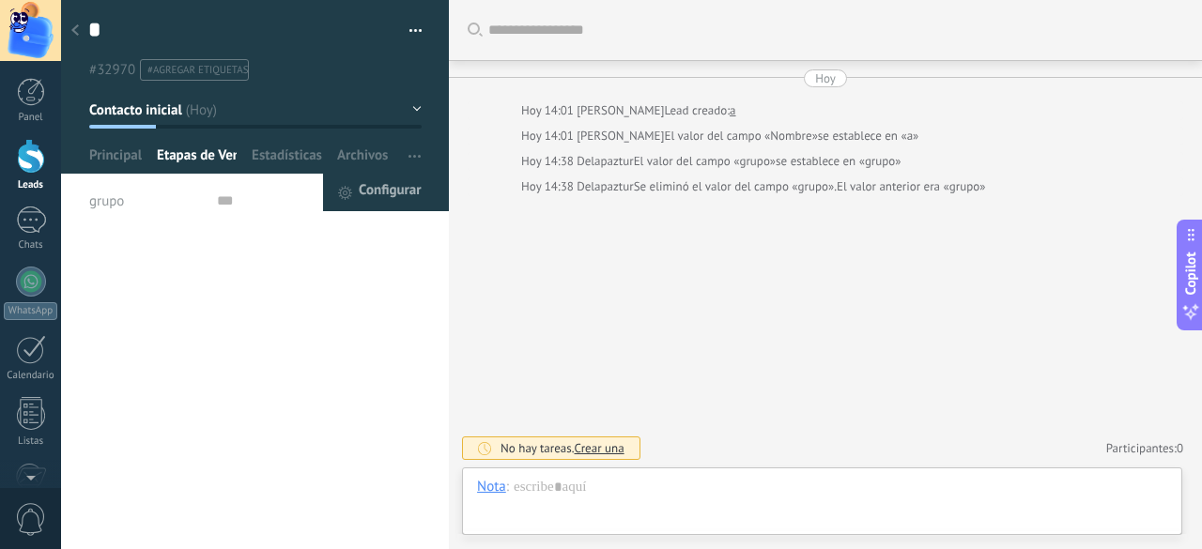
click at [392, 177] on span "Configurar" at bounding box center [390, 193] width 62 height 38
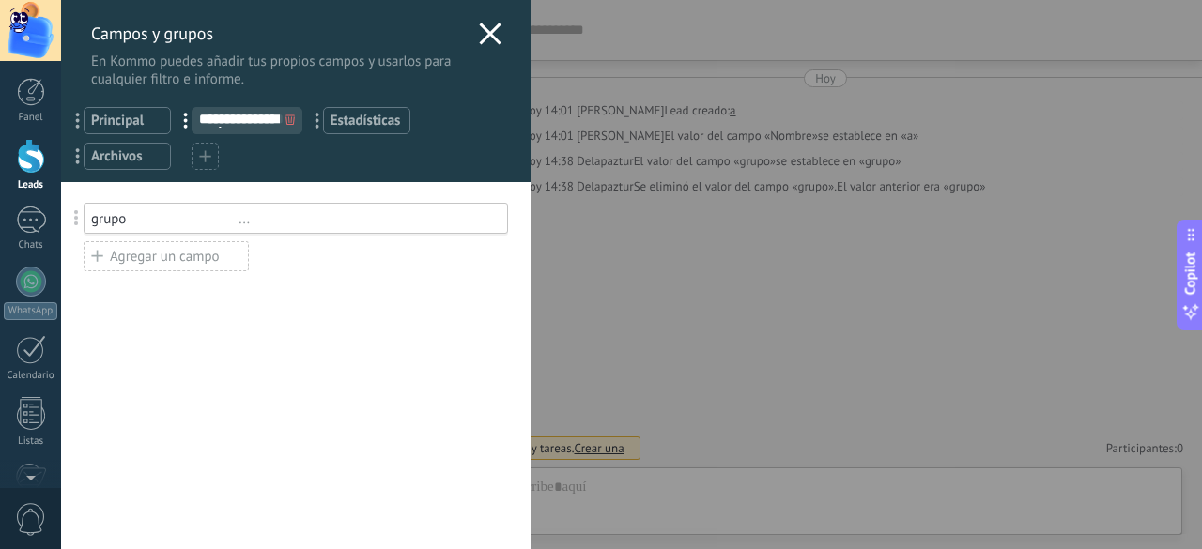
click at [155, 264] on div "Agregar un campo" at bounding box center [166, 256] width 165 height 30
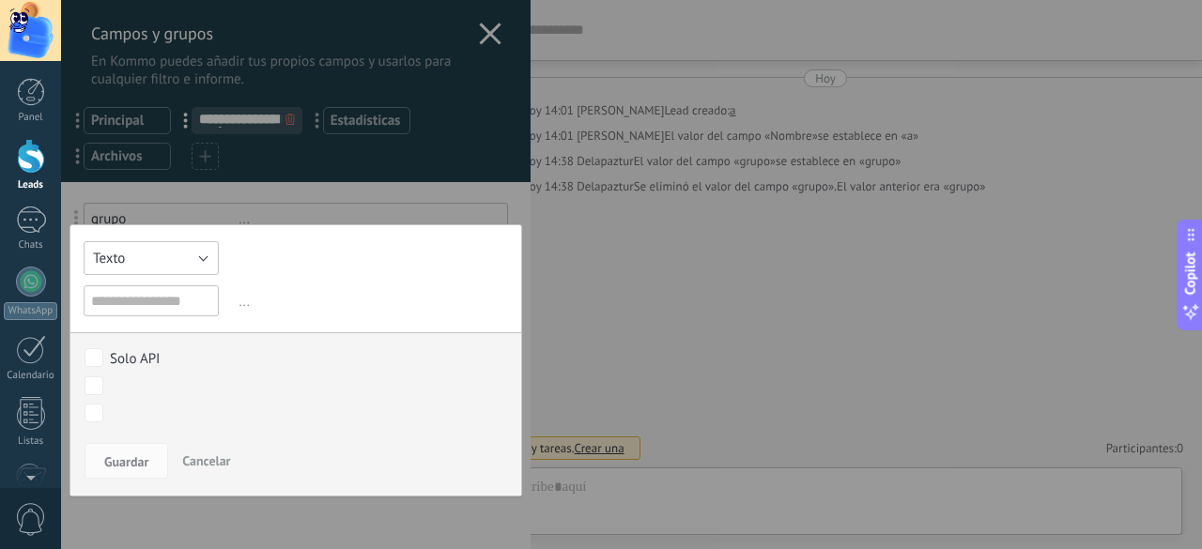
click at [160, 260] on button "Texto" at bounding box center [151, 258] width 135 height 34
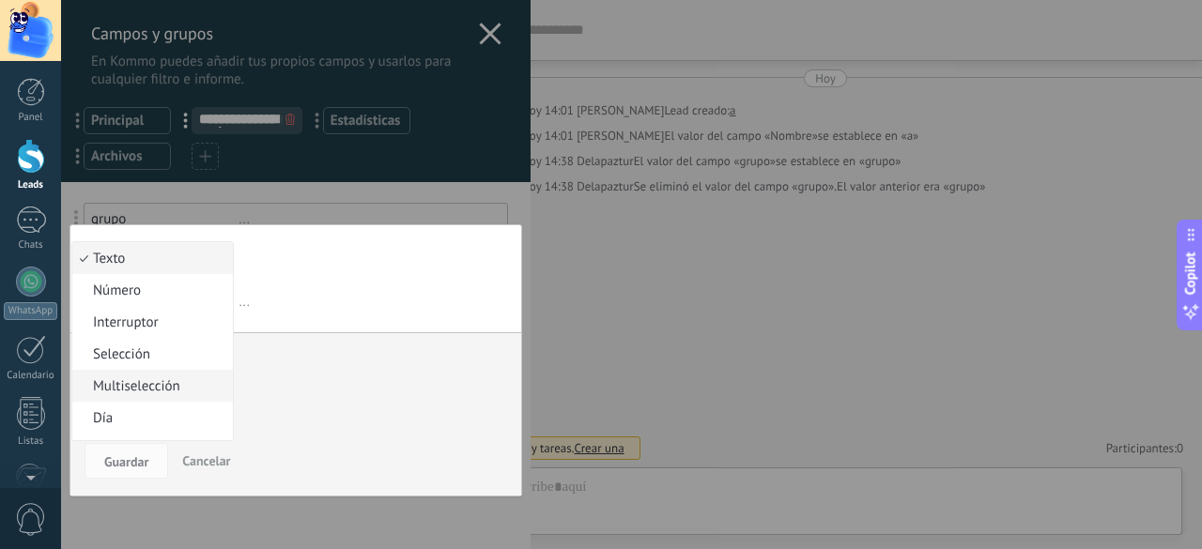
scroll to position [349, 0]
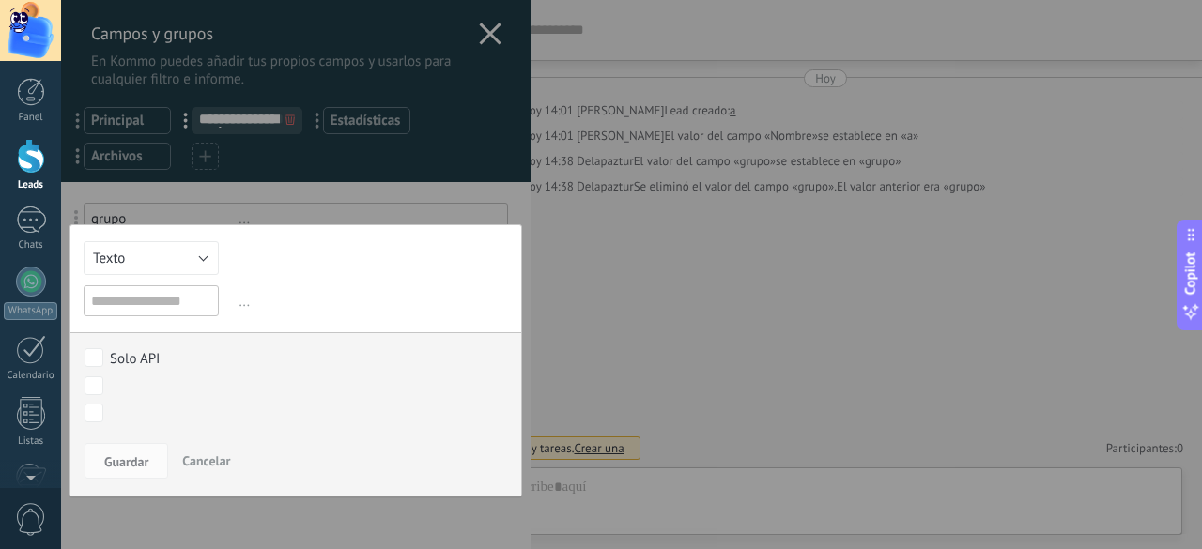
click at [189, 462] on span "Cancelar" at bounding box center [206, 461] width 48 height 17
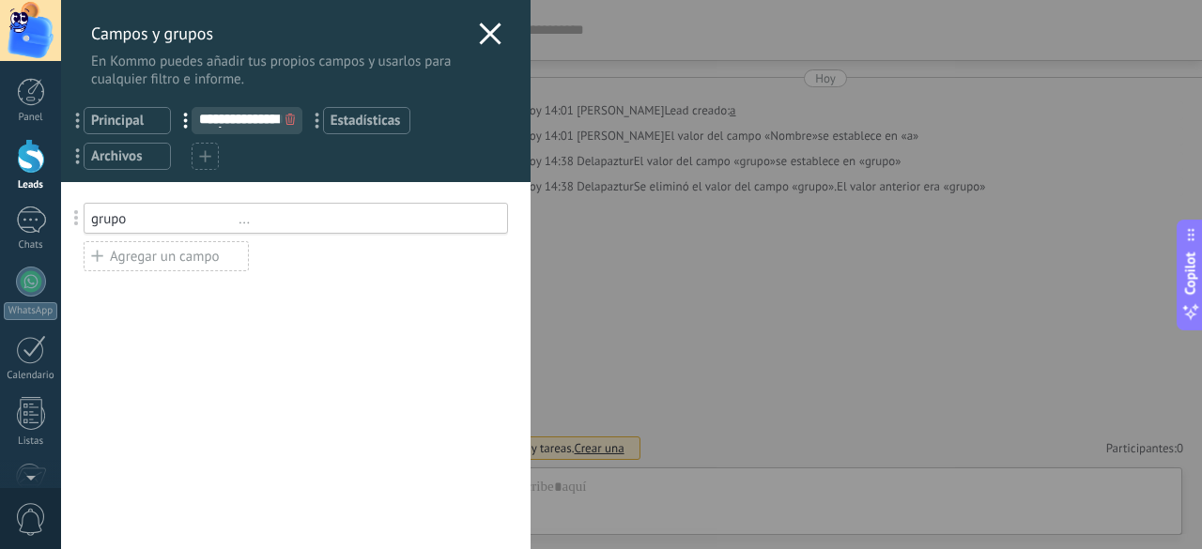
drag, startPoint x: 81, startPoint y: 217, endPoint x: 69, endPoint y: 219, distance: 11.4
click at [69, 219] on span at bounding box center [77, 218] width 35 height 44
click at [203, 219] on div "grupo" at bounding box center [164, 219] width 147 height 18
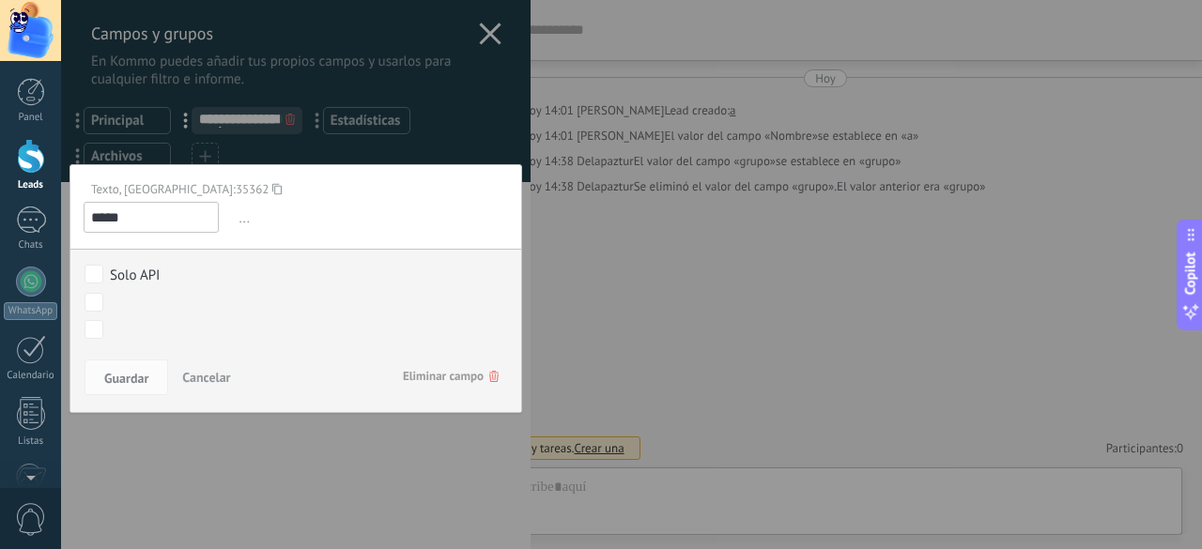
click at [165, 455] on div at bounding box center [295, 274] width 469 height 549
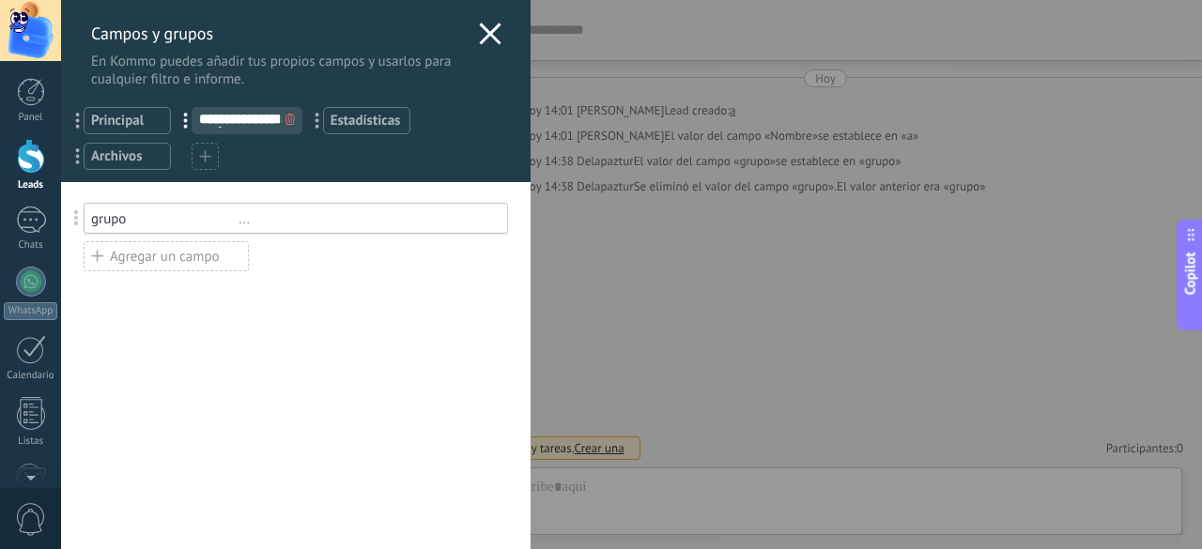
click at [154, 269] on div "Agregar un campo" at bounding box center [166, 256] width 165 height 30
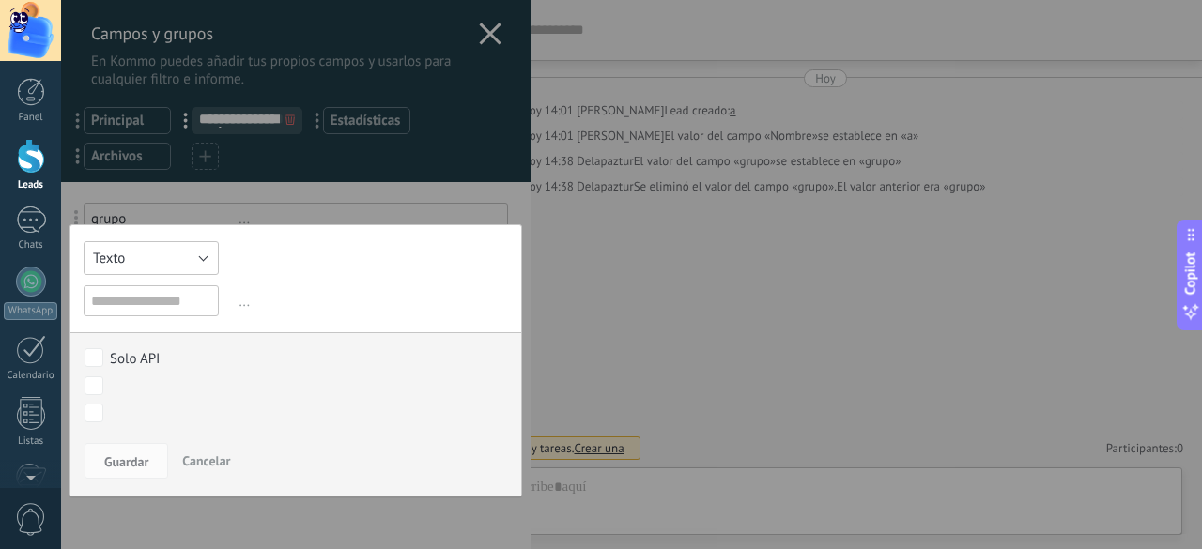
click at [133, 259] on button "Texto" at bounding box center [151, 258] width 135 height 34
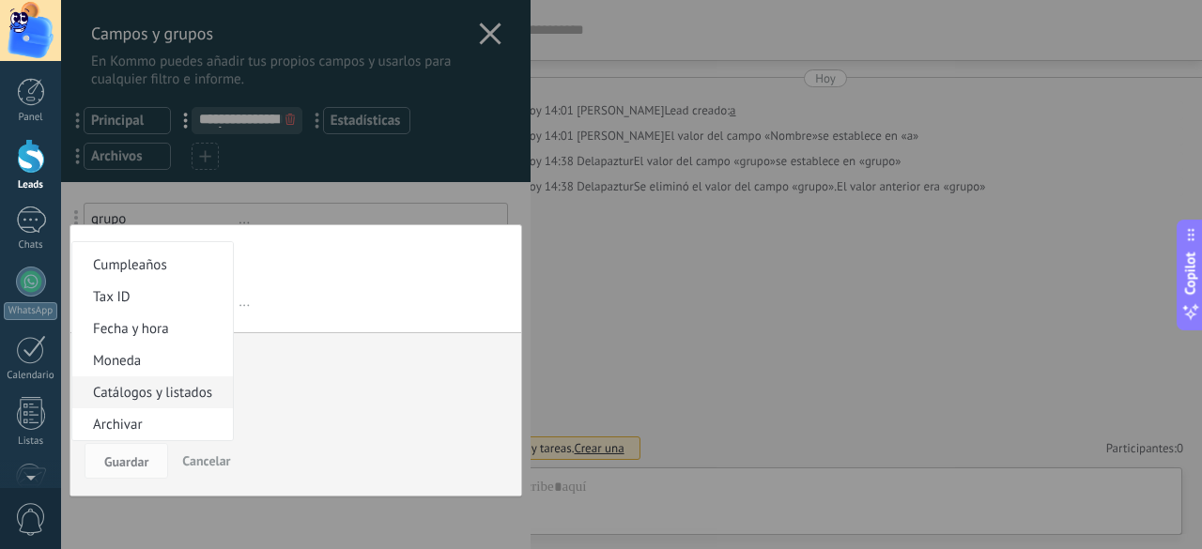
click at [190, 387] on span "Catálogos y listados" at bounding box center [149, 393] width 155 height 18
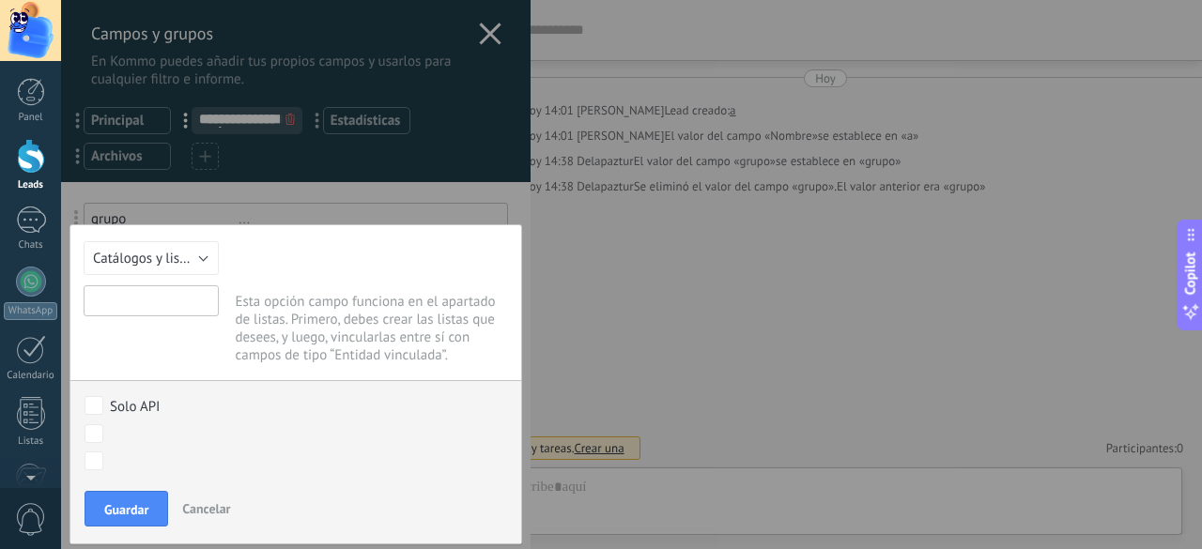
click at [184, 296] on input "text" at bounding box center [151, 300] width 135 height 31
click at [366, 192] on div at bounding box center [295, 274] width 469 height 549
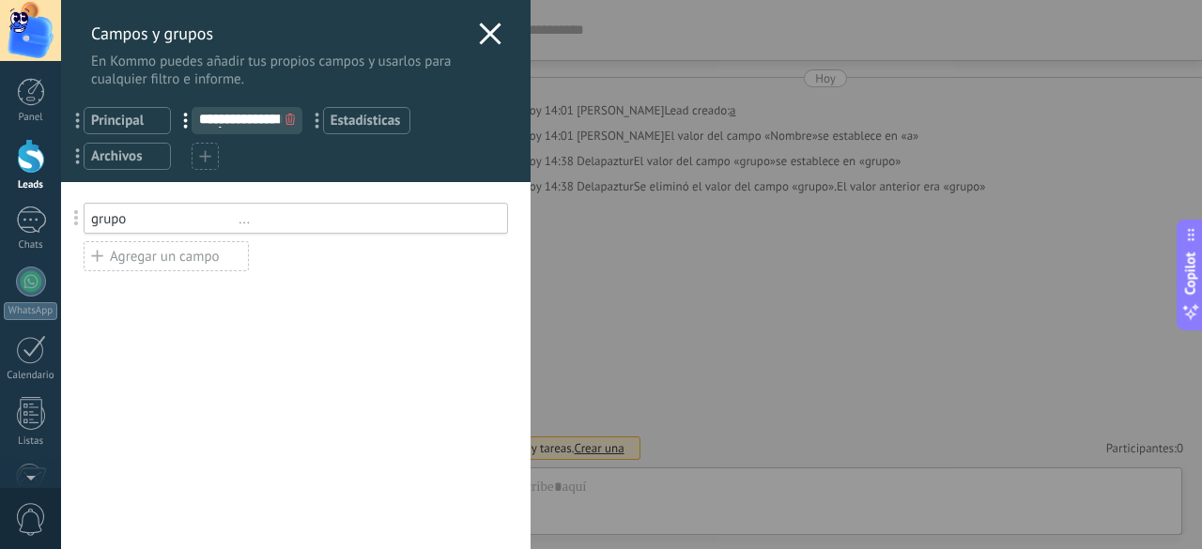
click at [122, 110] on div "... Principal" at bounding box center [127, 120] width 87 height 27
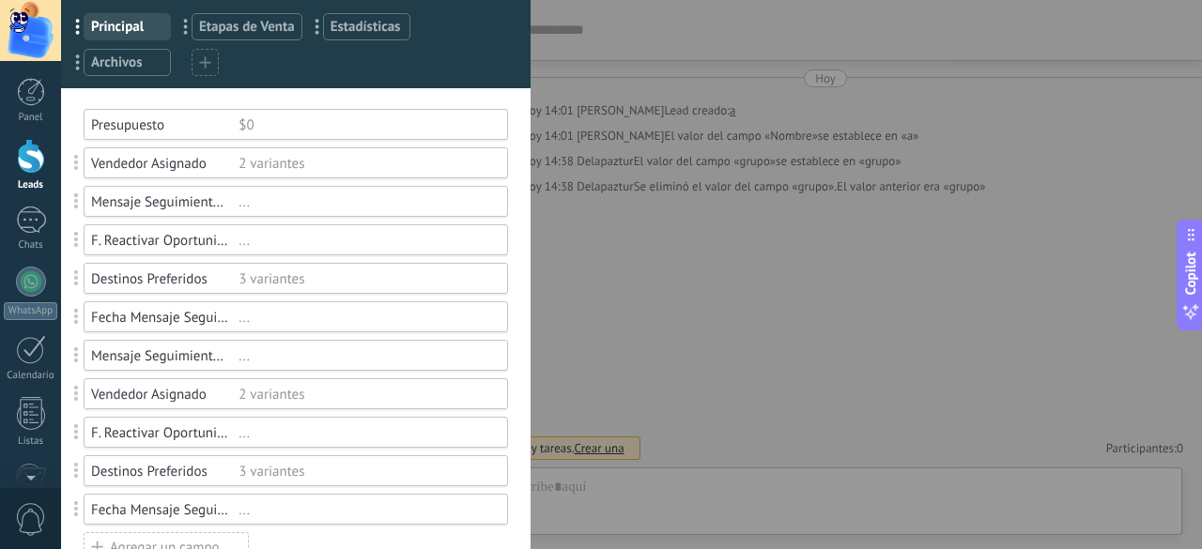
scroll to position [0, 0]
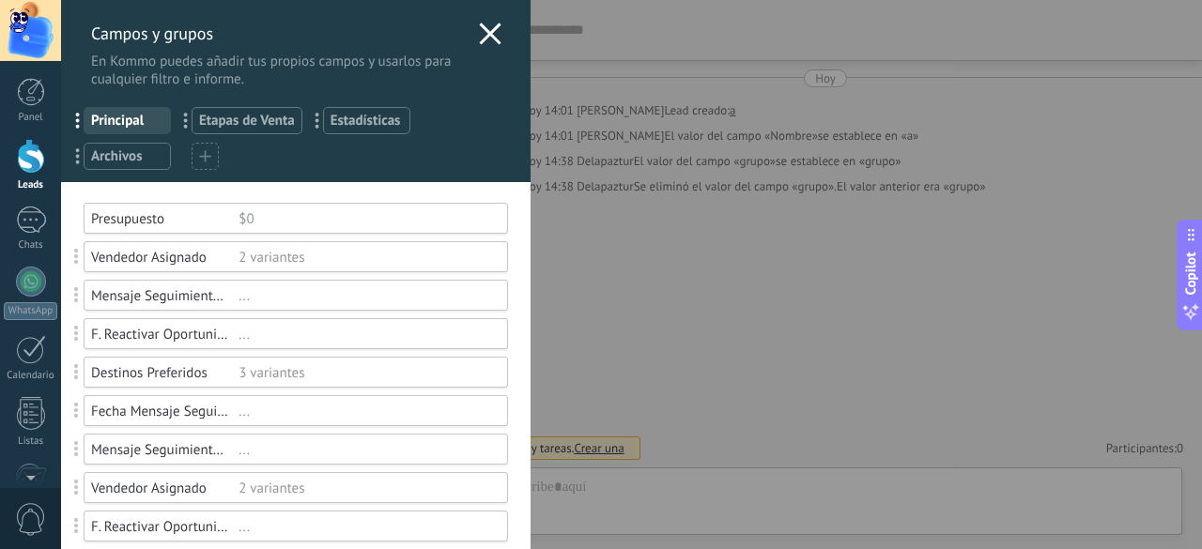
click at [500, 31] on div "Campos y grupos En Kommo puedes añadir tus propios campos y usarlos para cualqu…" at bounding box center [295, 44] width 469 height 88
click at [495, 31] on div "Campos y grupos En Kommo puedes añadir tus propios campos y usarlos para cualqu…" at bounding box center [295, 44] width 469 height 88
click at [486, 31] on use at bounding box center [490, 34] width 22 height 22
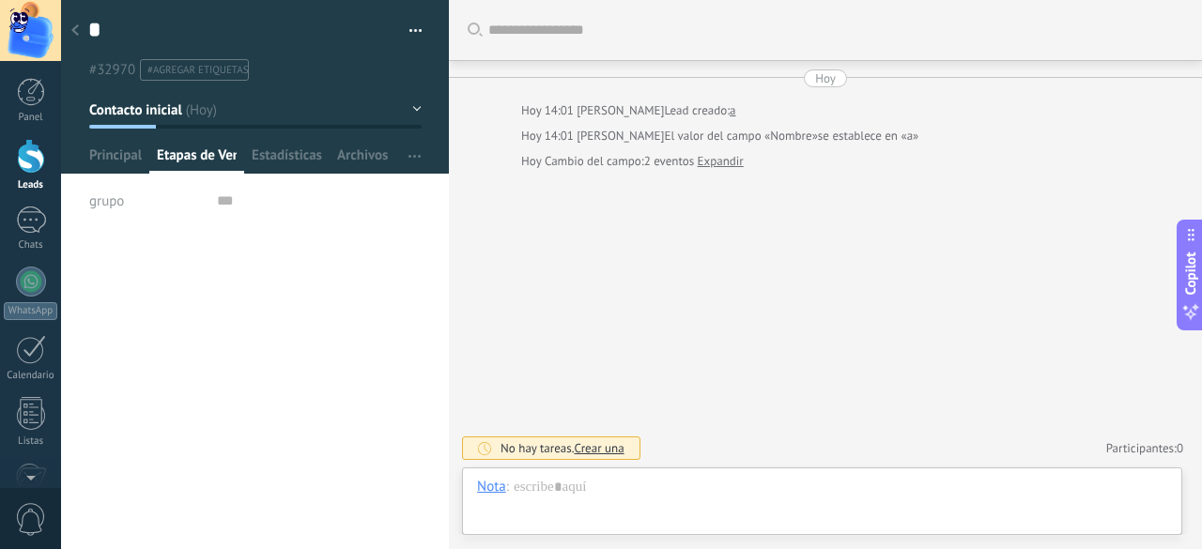
scroll to position [19, 0]
click at [96, 152] on span "Principal" at bounding box center [115, 159] width 53 height 27
type textarea "***"
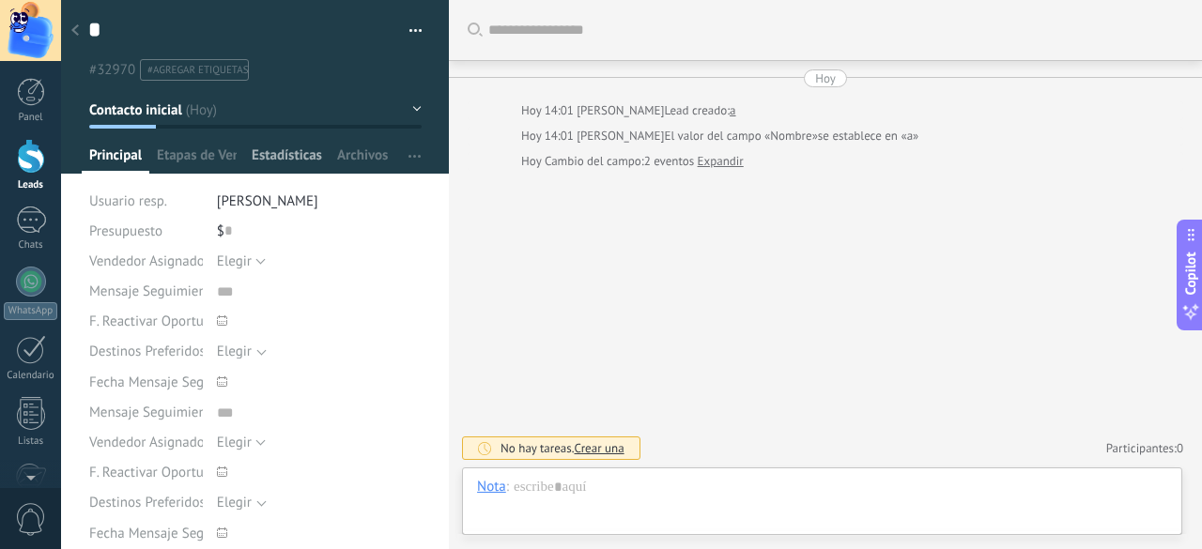
scroll to position [19, 0]
click at [207, 156] on span "Etapas de Venta" at bounding box center [197, 159] width 80 height 27
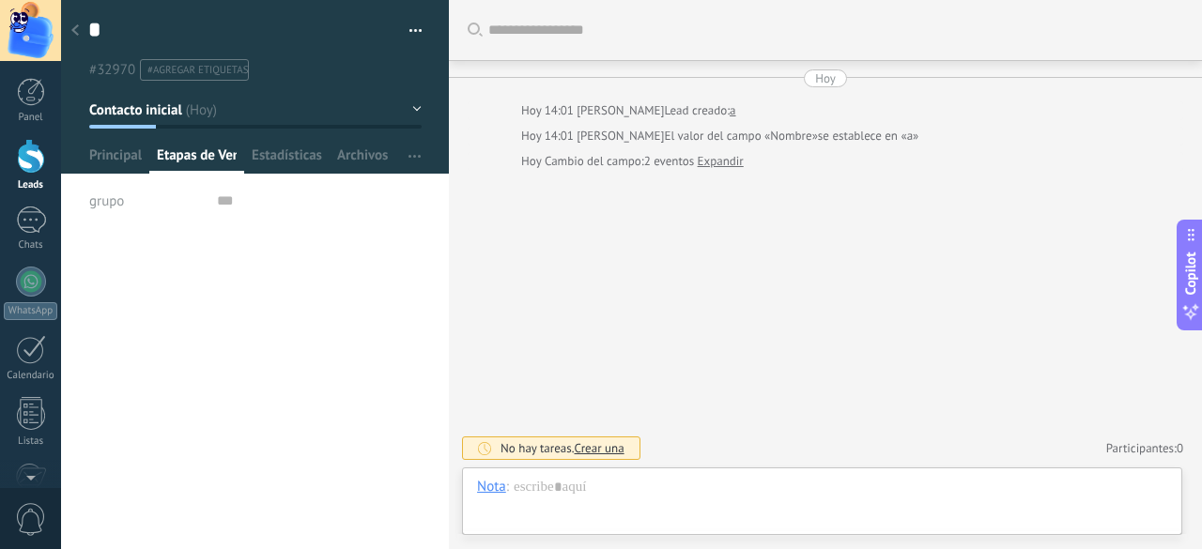
click at [133, 208] on div "grupo" at bounding box center [146, 201] width 114 height 30
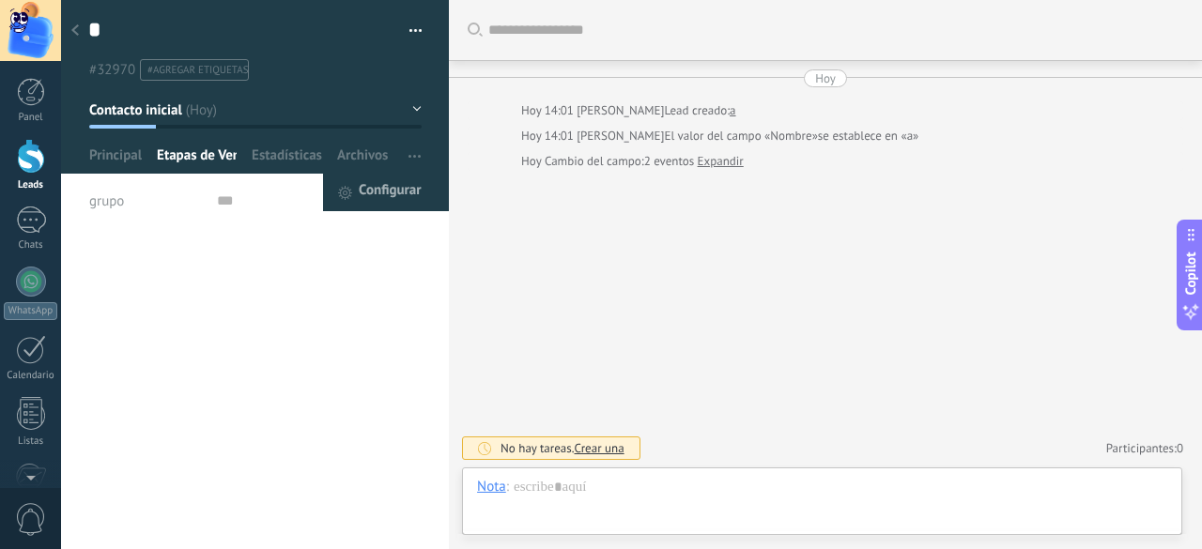
click at [382, 198] on span "Configurar" at bounding box center [390, 193] width 62 height 38
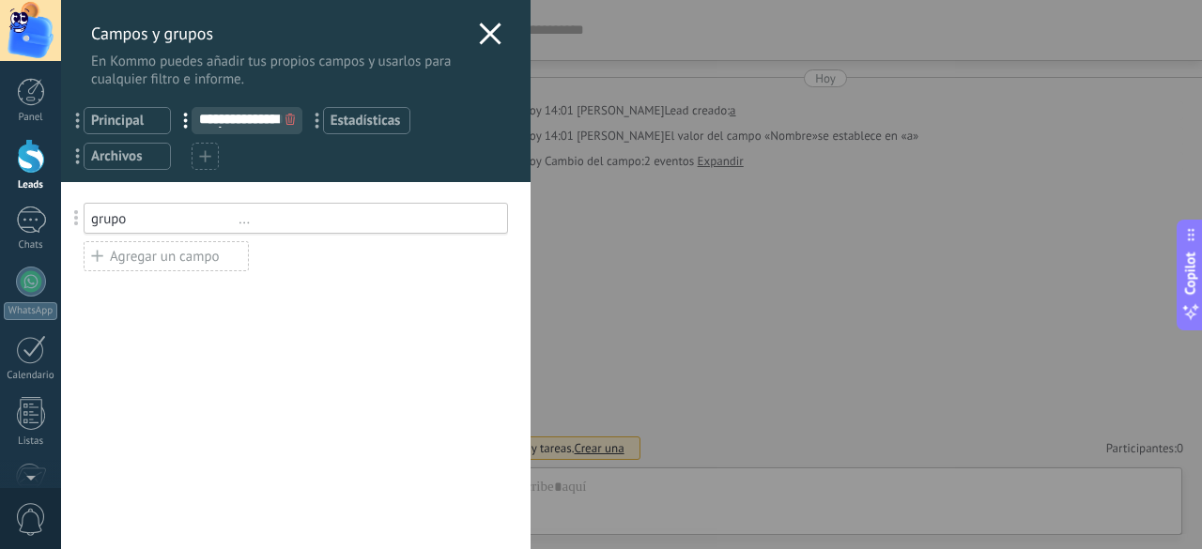
click at [100, 220] on div "grupo" at bounding box center [164, 219] width 147 height 18
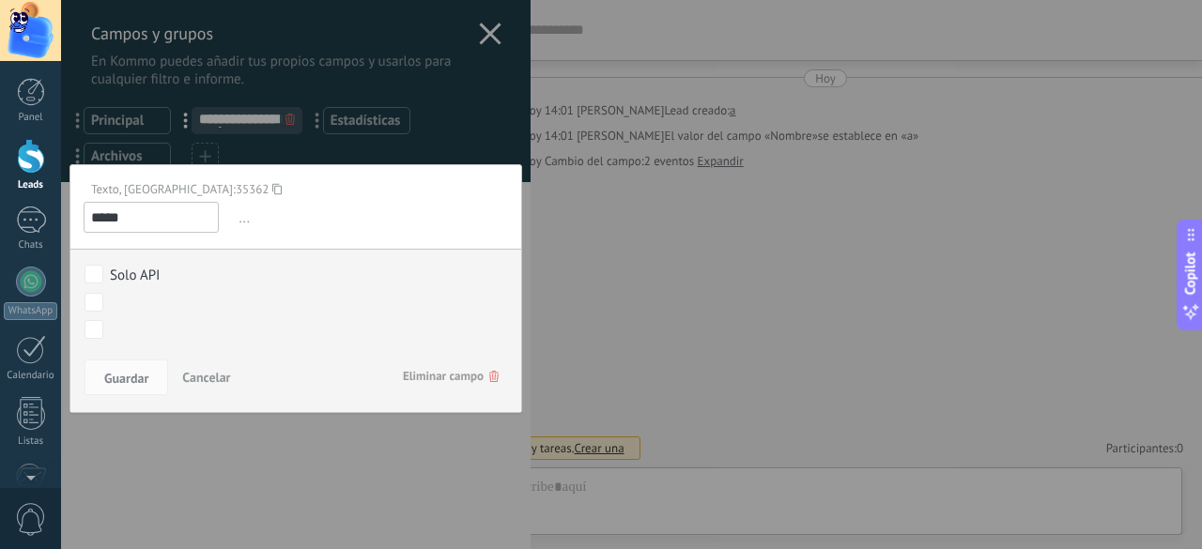
click at [0, 0] on div "Contacto inicial Negociación Debate contractual Discusión de contrato Logrado c…" at bounding box center [0, 0] width 0 height 0
click at [88, 284] on label at bounding box center [287, 300] width 417 height 32
drag, startPoint x: 135, startPoint y: 205, endPoint x: 77, endPoint y: 166, distance: 69.8
click at [77, 166] on div at bounding box center [631, 273] width 1141 height 549
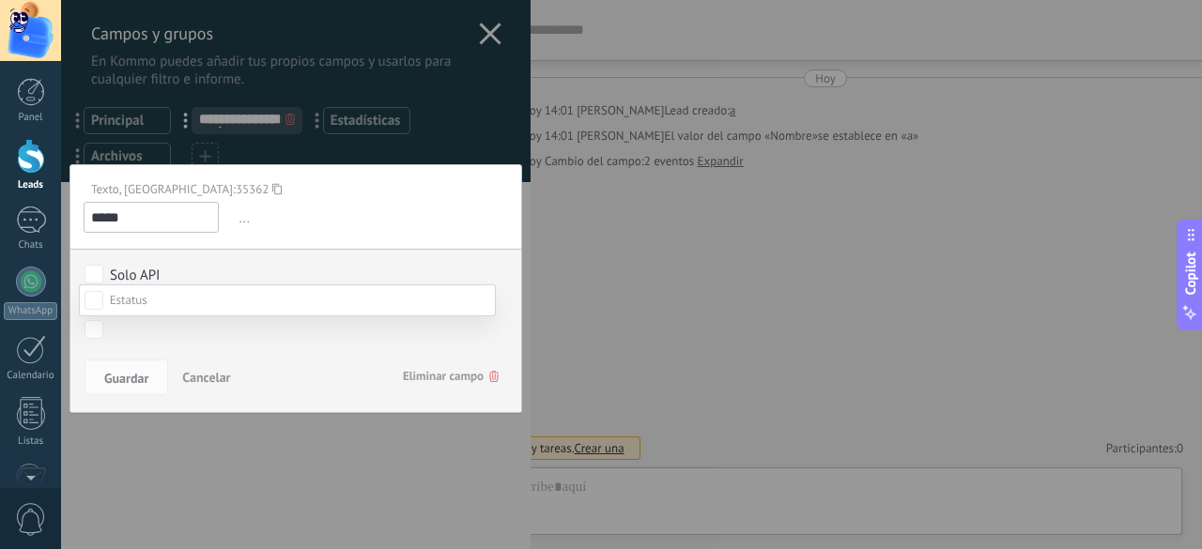
click at [223, 261] on div at bounding box center [631, 274] width 1141 height 549
click at [205, 371] on span "Cancelar" at bounding box center [206, 377] width 48 height 17
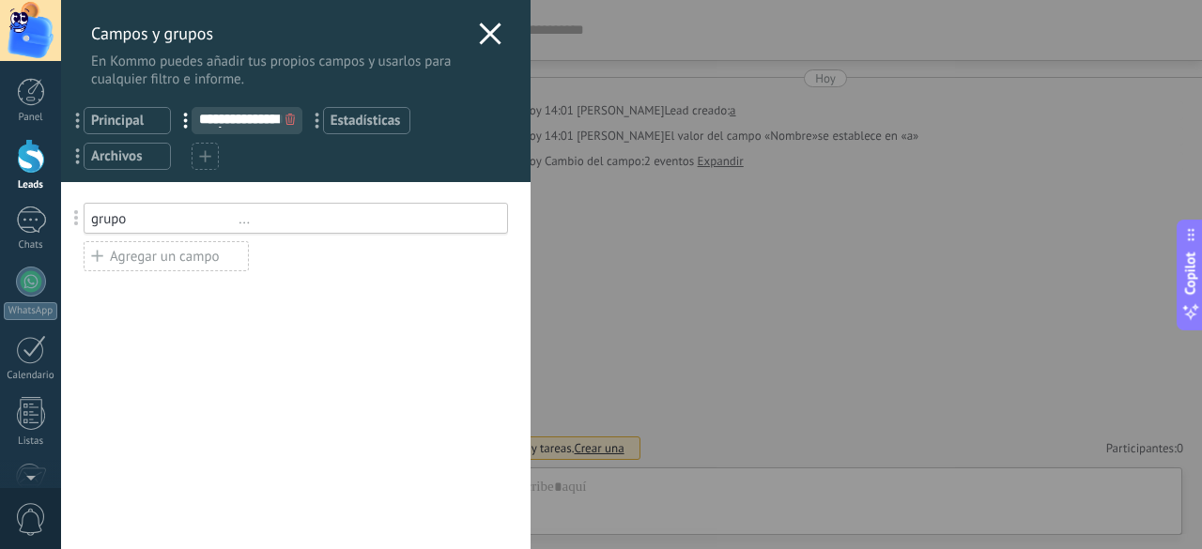
click at [102, 260] on icon at bounding box center [97, 255] width 12 height 23
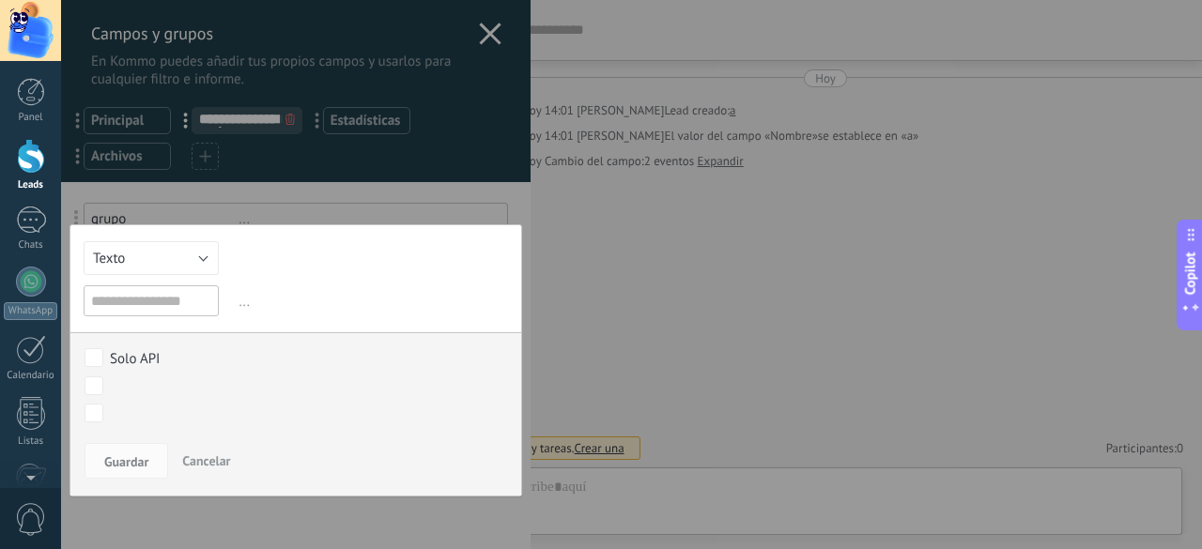
click at [336, 206] on div at bounding box center [295, 274] width 469 height 549
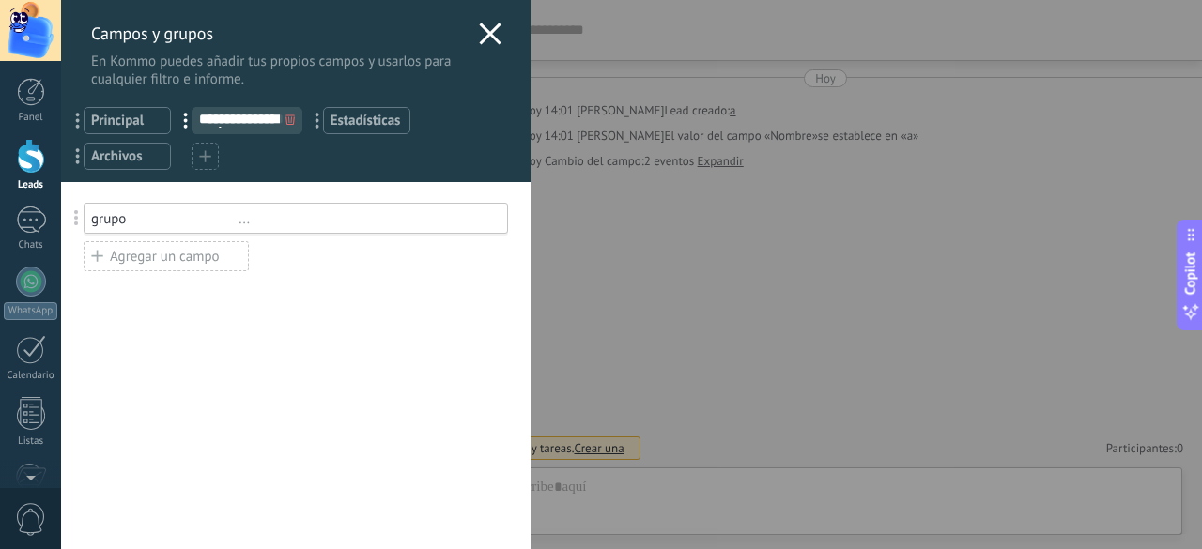
click at [201, 224] on div "grupo" at bounding box center [164, 219] width 147 height 18
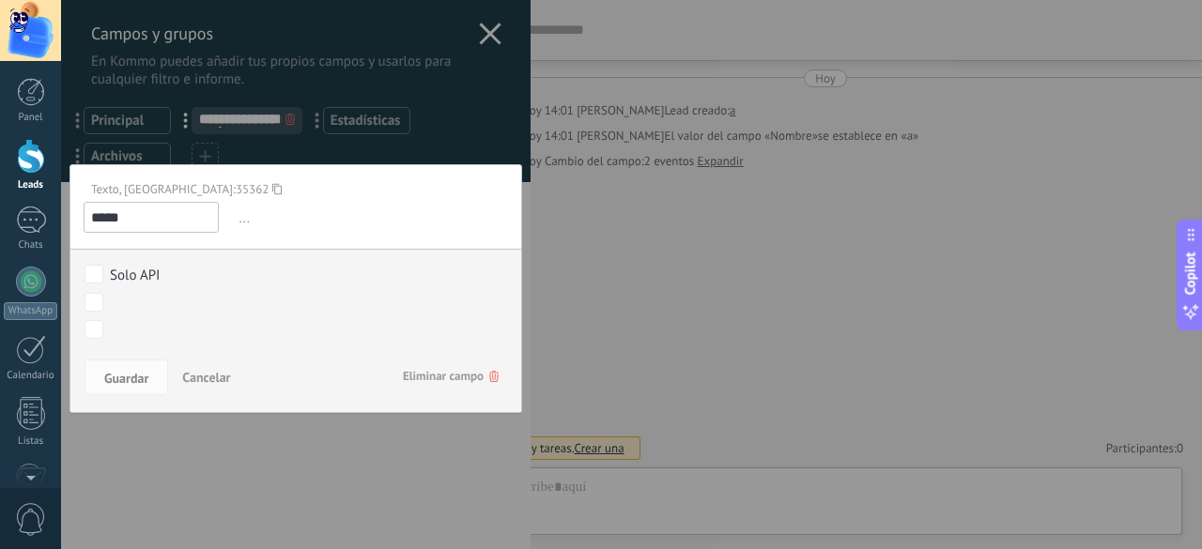
click at [201, 224] on input "*****" at bounding box center [151, 217] width 135 height 31
click at [293, 219] on span "..." at bounding box center [371, 218] width 273 height 31
click at [174, 219] on input "*****" at bounding box center [151, 217] width 135 height 31
click at [240, 221] on span "..." at bounding box center [371, 218] width 273 height 31
click at [295, 142] on div at bounding box center [295, 274] width 469 height 549
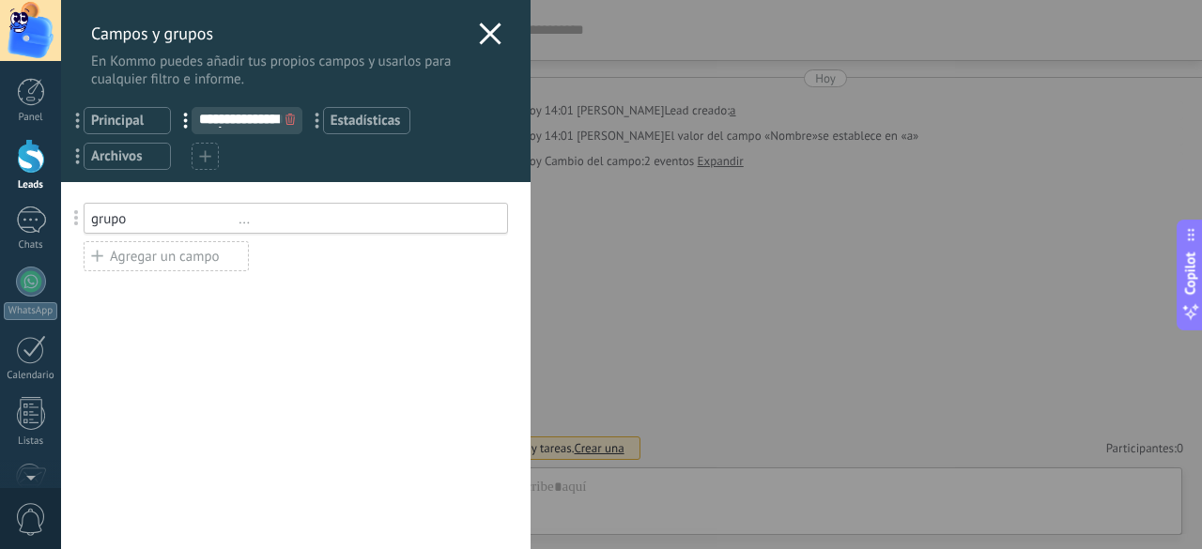
click at [152, 263] on div "Agregar un campo" at bounding box center [166, 256] width 165 height 30
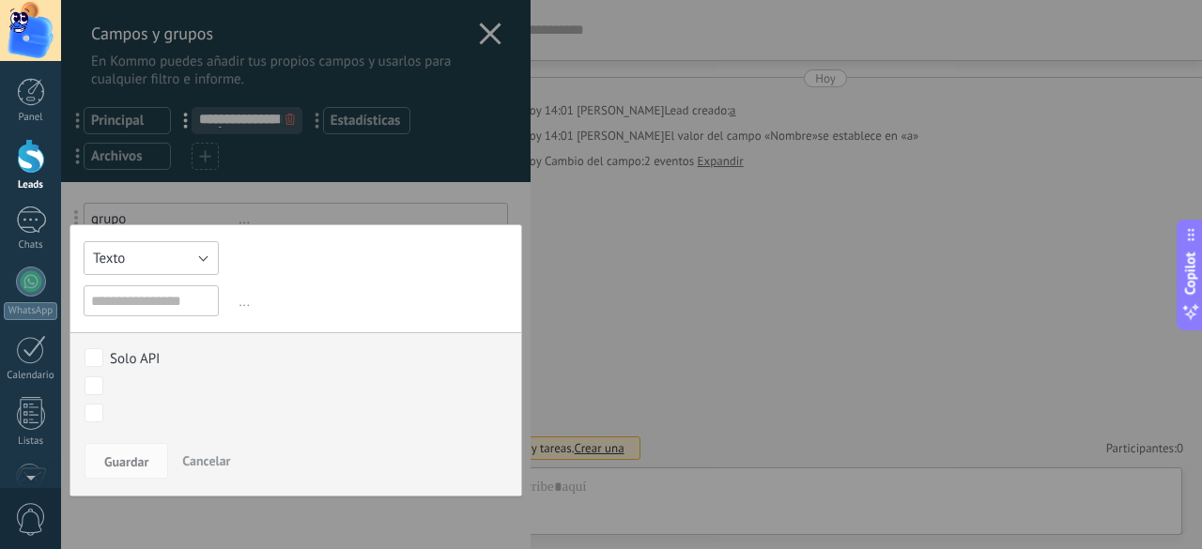
click at [199, 258] on button "Texto" at bounding box center [151, 258] width 135 height 34
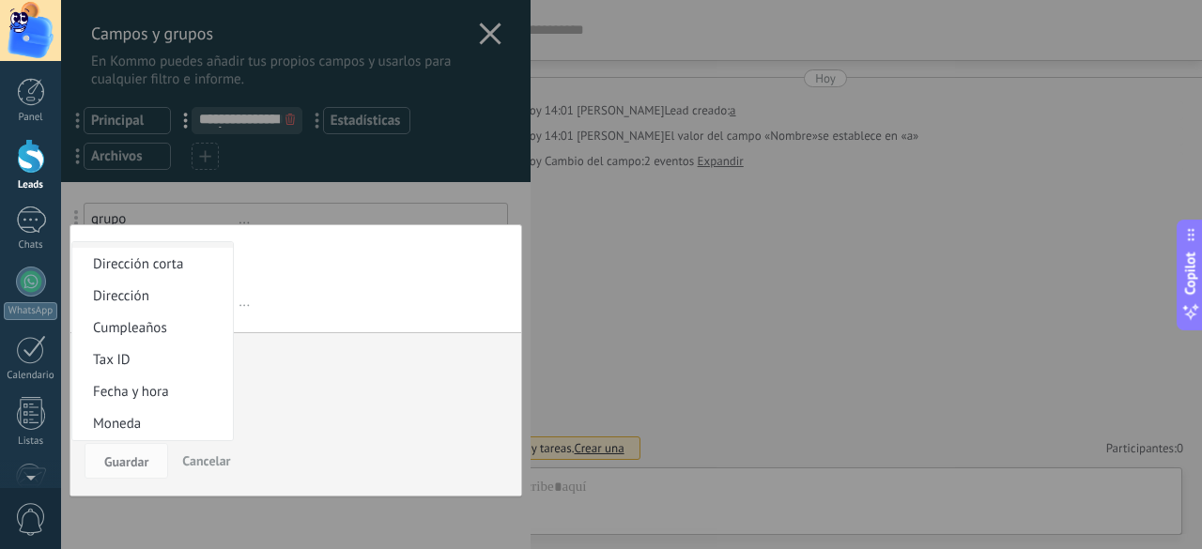
scroll to position [349, 0]
click at [180, 386] on span "Catálogos y listados" at bounding box center [149, 393] width 155 height 18
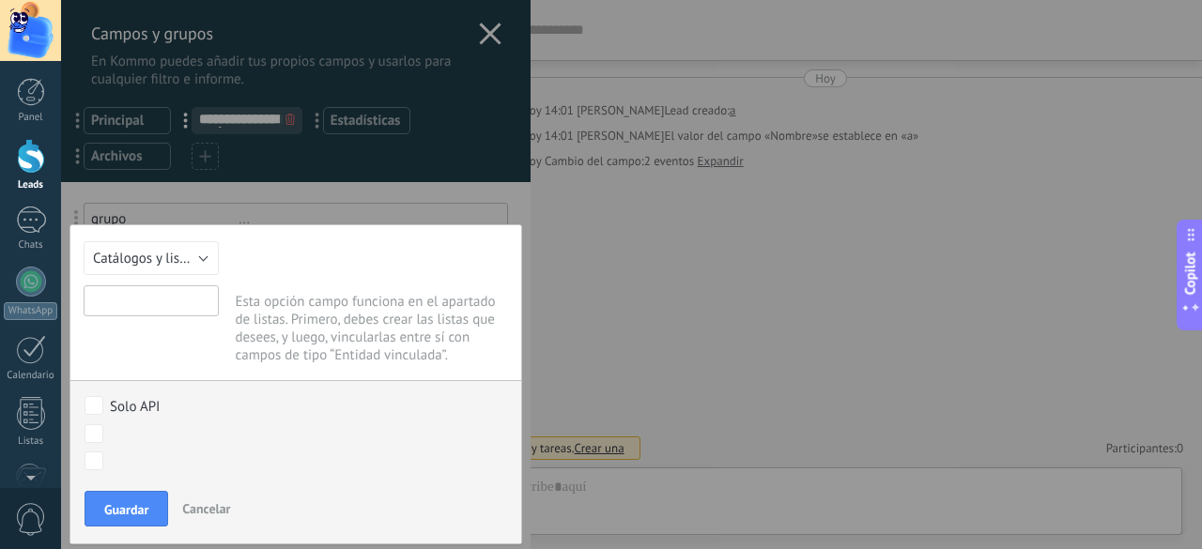
click at [177, 297] on input "text" at bounding box center [151, 300] width 135 height 31
type input "******"
click at [126, 508] on span "Guardar" at bounding box center [126, 509] width 44 height 13
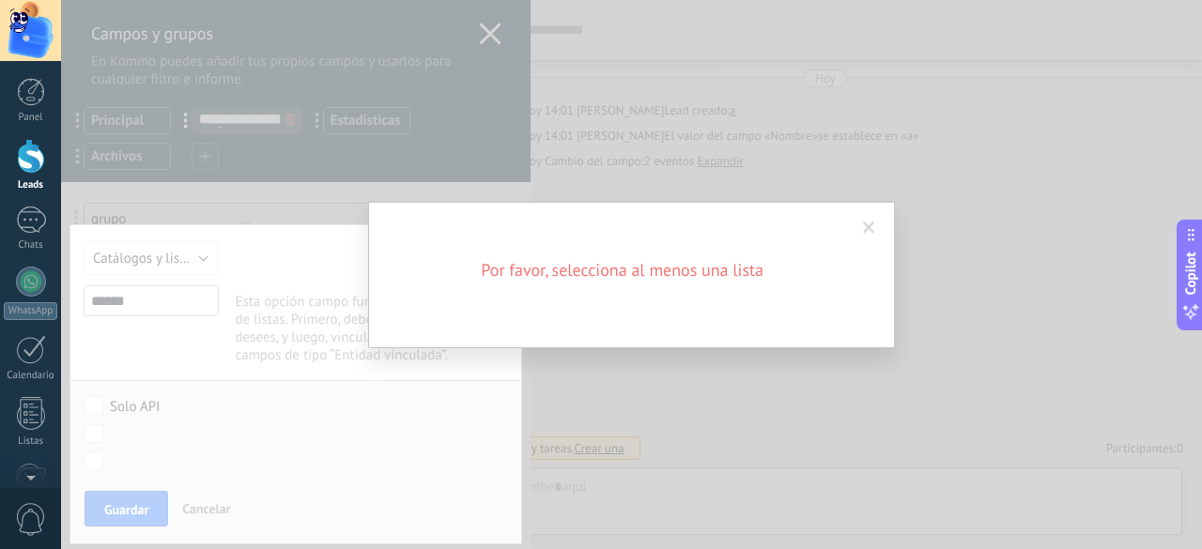
click at [886, 225] on div "Por favor, selecciona al menos una lista" at bounding box center [631, 275] width 527 height 146
click at [865, 223] on span at bounding box center [869, 228] width 12 height 13
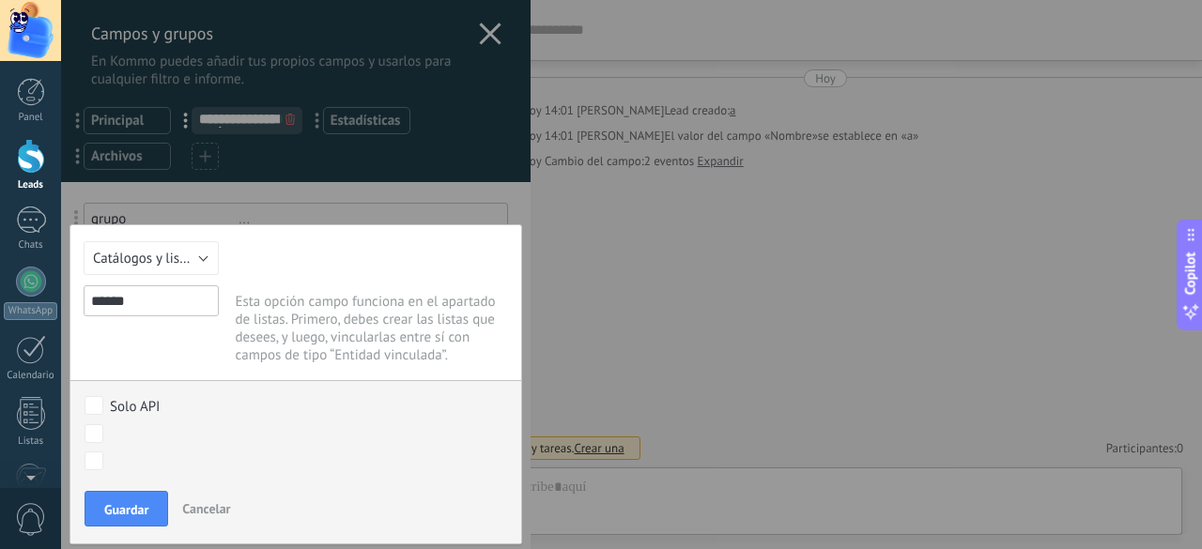
click at [453, 197] on div at bounding box center [295, 274] width 469 height 549
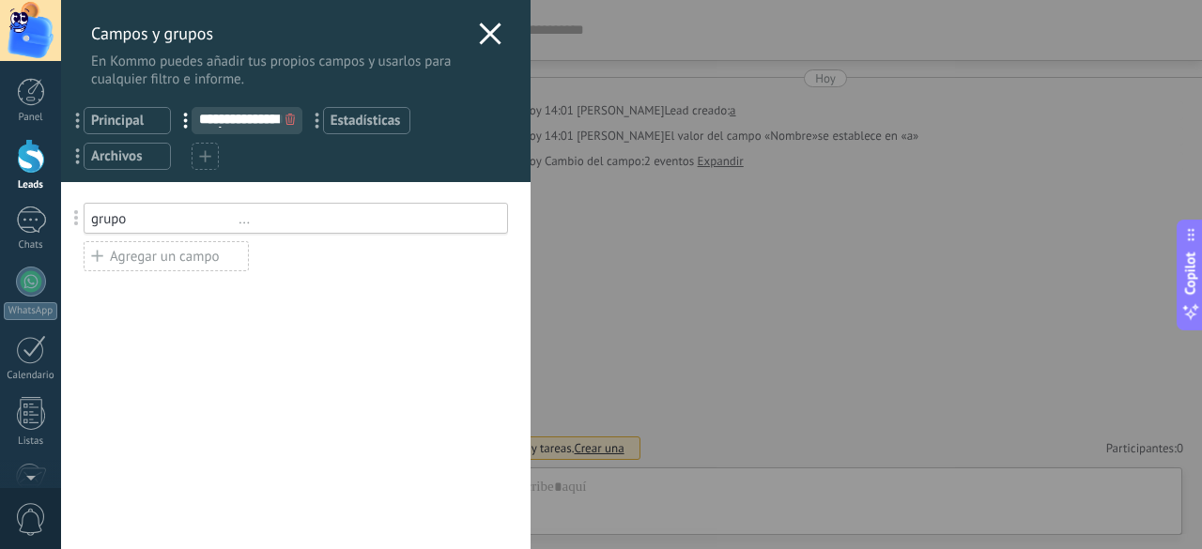
click at [159, 256] on div "Agregar un campo" at bounding box center [166, 256] width 165 height 30
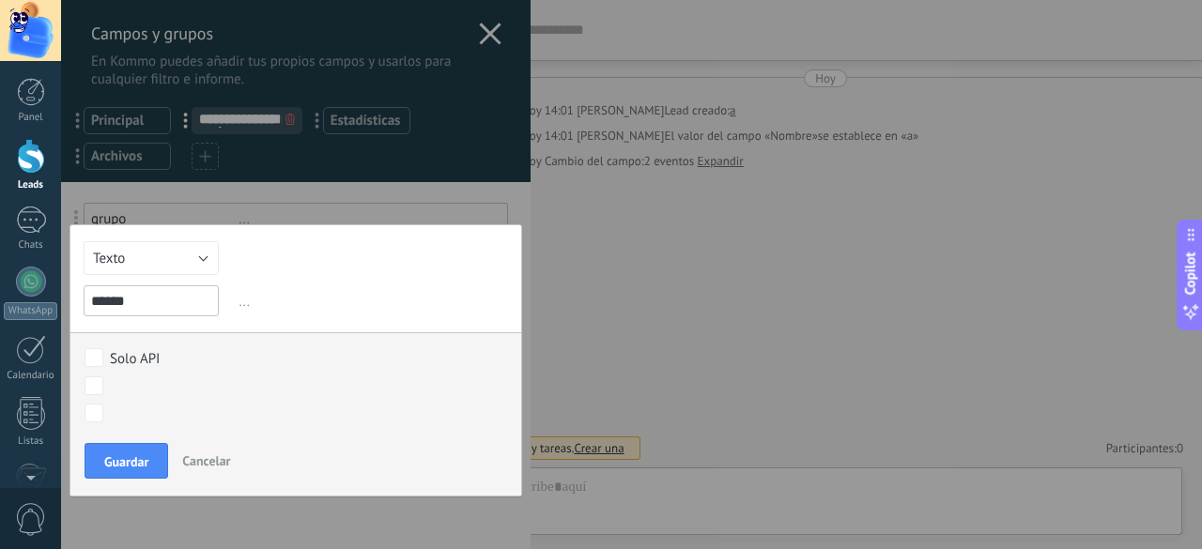
type input "******"
click at [136, 464] on span "Guardar" at bounding box center [126, 461] width 44 height 13
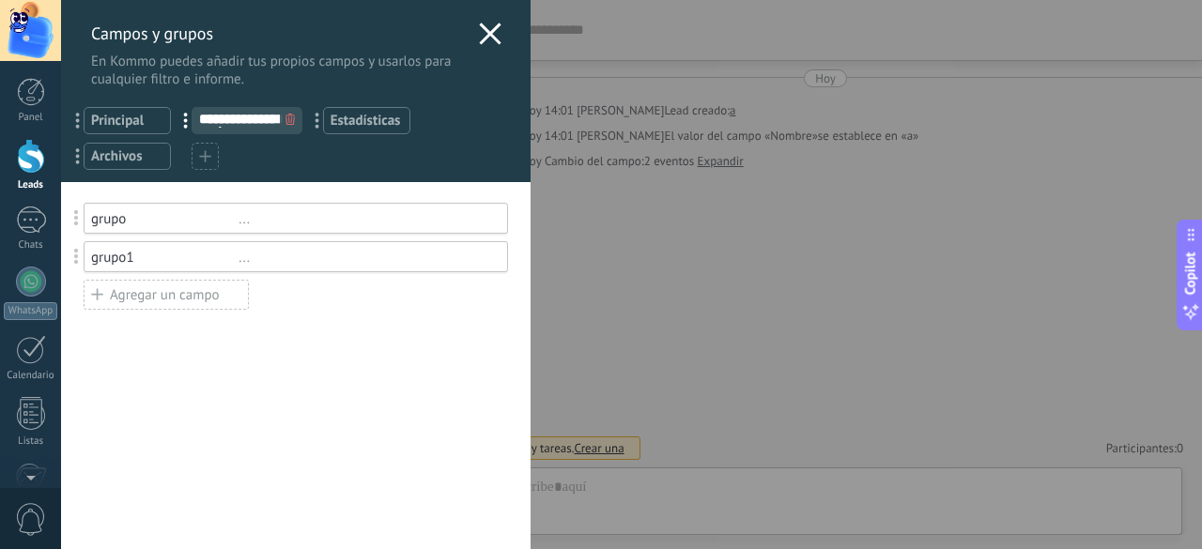
click at [482, 25] on icon at bounding box center [490, 34] width 23 height 23
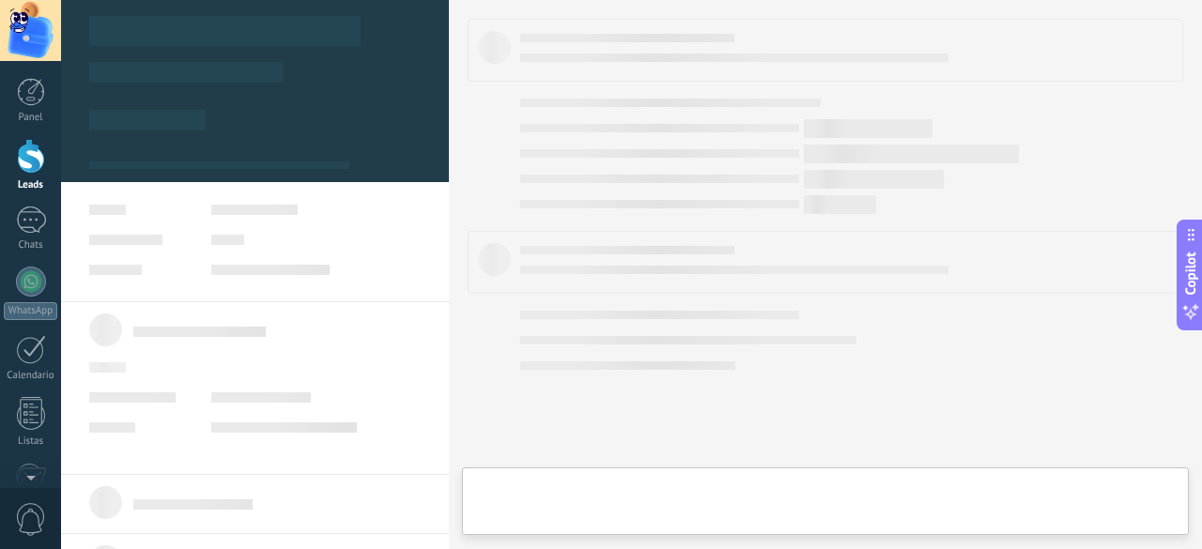
type textarea "***"
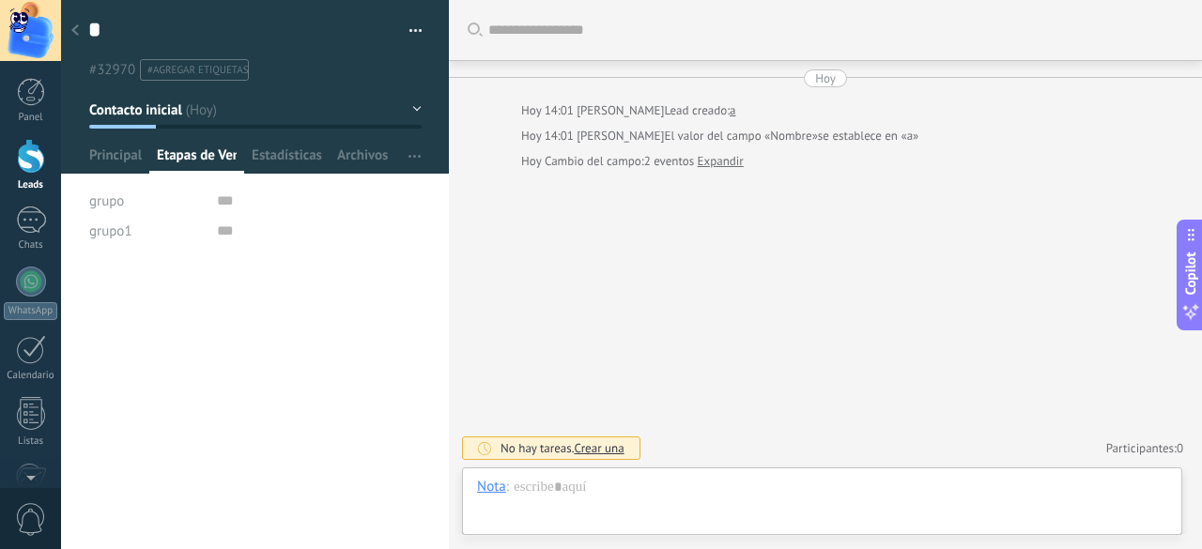
scroll to position [19, 0]
click at [164, 193] on div "grupo" at bounding box center [146, 201] width 114 height 30
click at [205, 192] on div "grupo" at bounding box center [255, 201] width 332 height 30
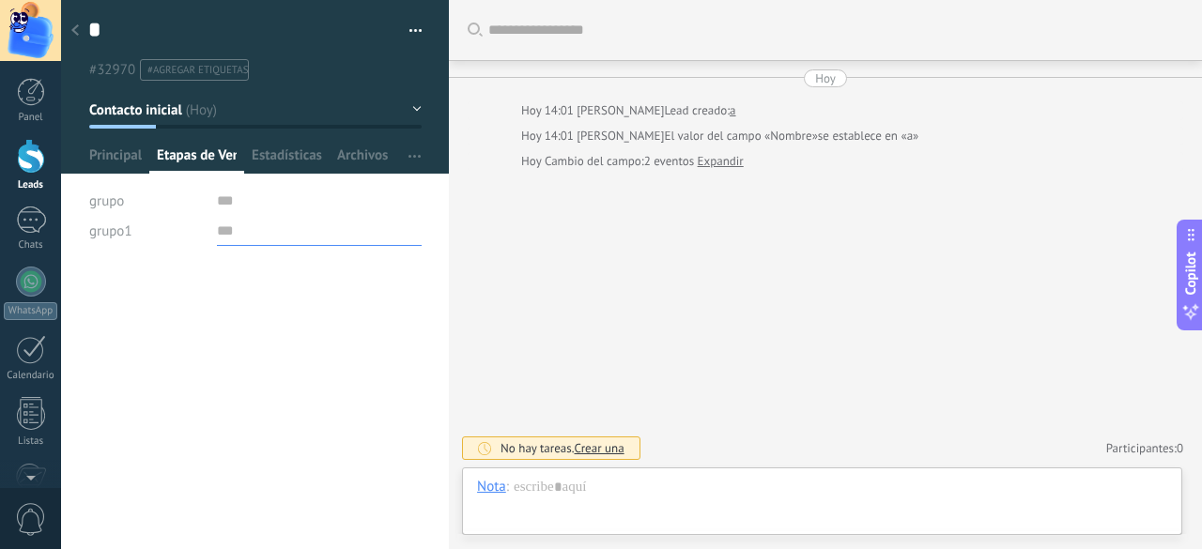
click at [220, 217] on input "text" at bounding box center [319, 231] width 205 height 30
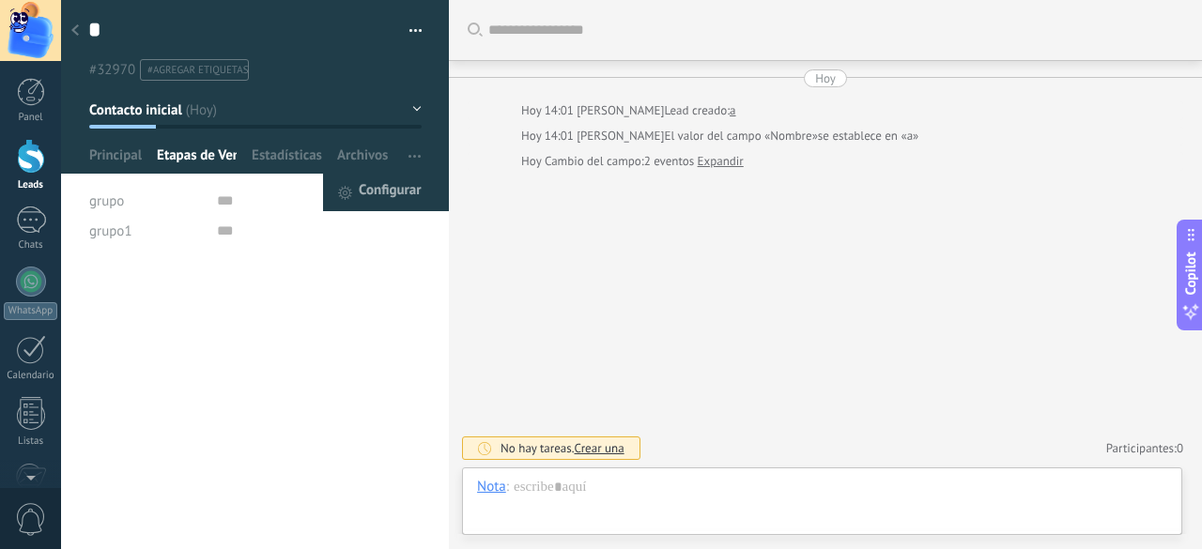
click at [399, 174] on span "Configurar" at bounding box center [390, 193] width 62 height 38
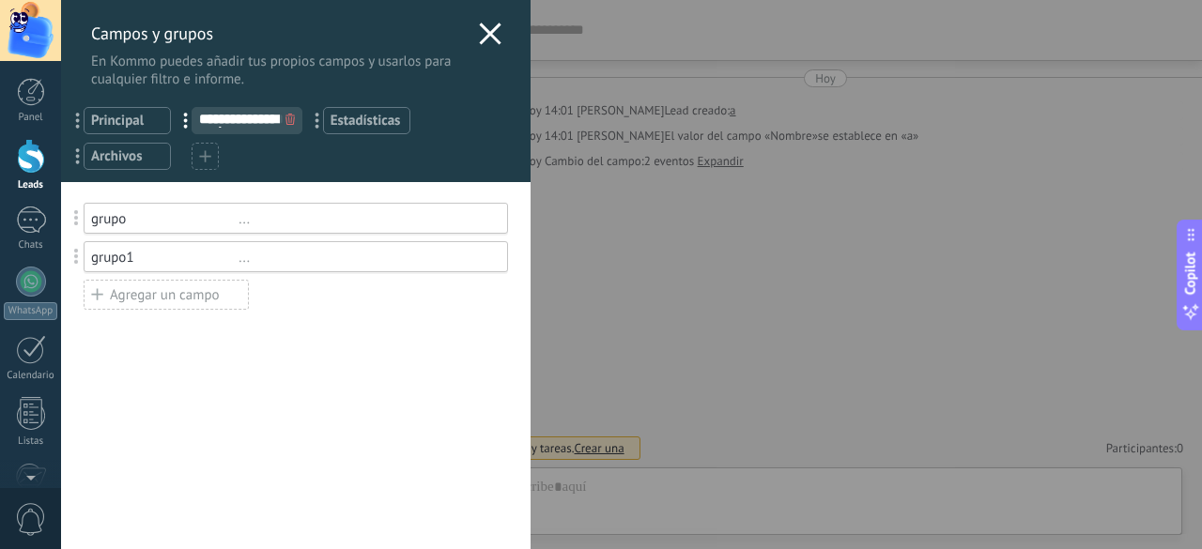
click at [140, 224] on div "grupo" at bounding box center [164, 219] width 147 height 18
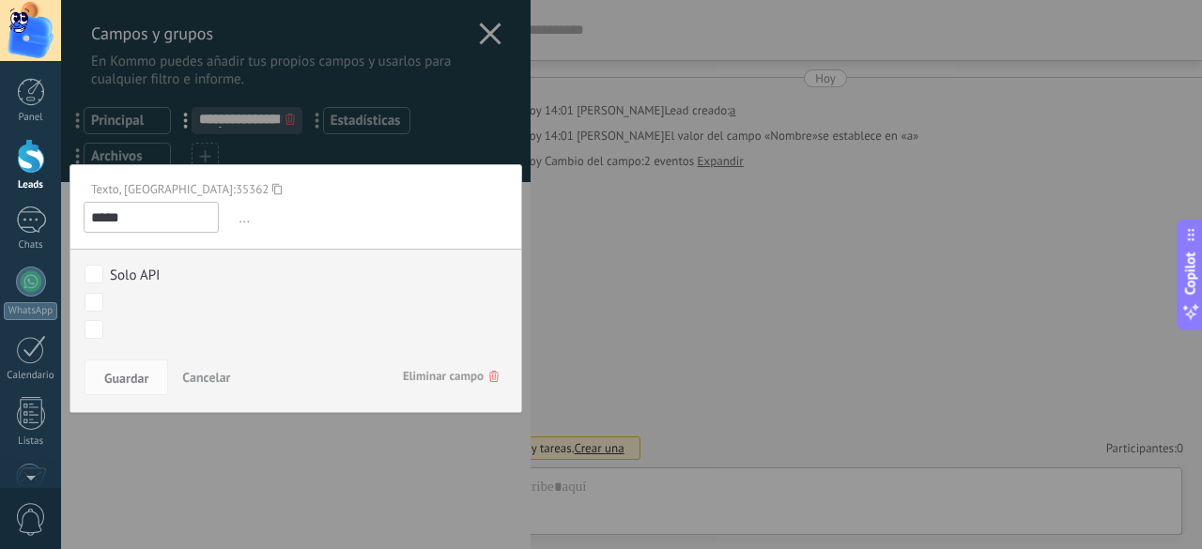
drag, startPoint x: 173, startPoint y: 223, endPoint x: 66, endPoint y: 223, distance: 107.0
click at [66, 223] on div "**********" at bounding box center [295, 274] width 469 height 549
click at [418, 369] on span "Eliminar campo" at bounding box center [451, 377] width 96 height 34
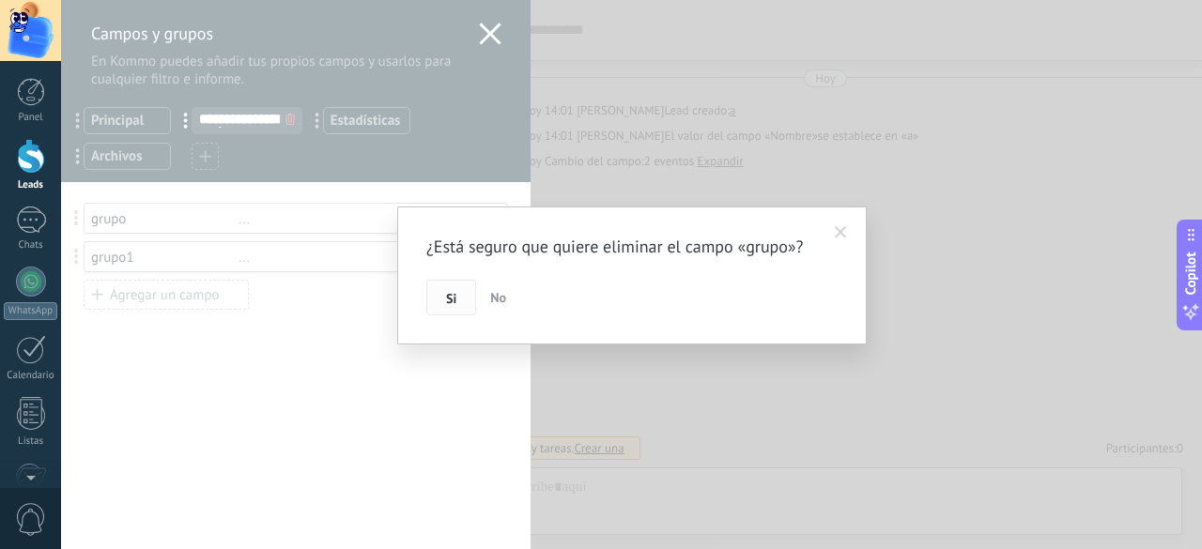
click at [436, 291] on button "Si" at bounding box center [451, 298] width 50 height 36
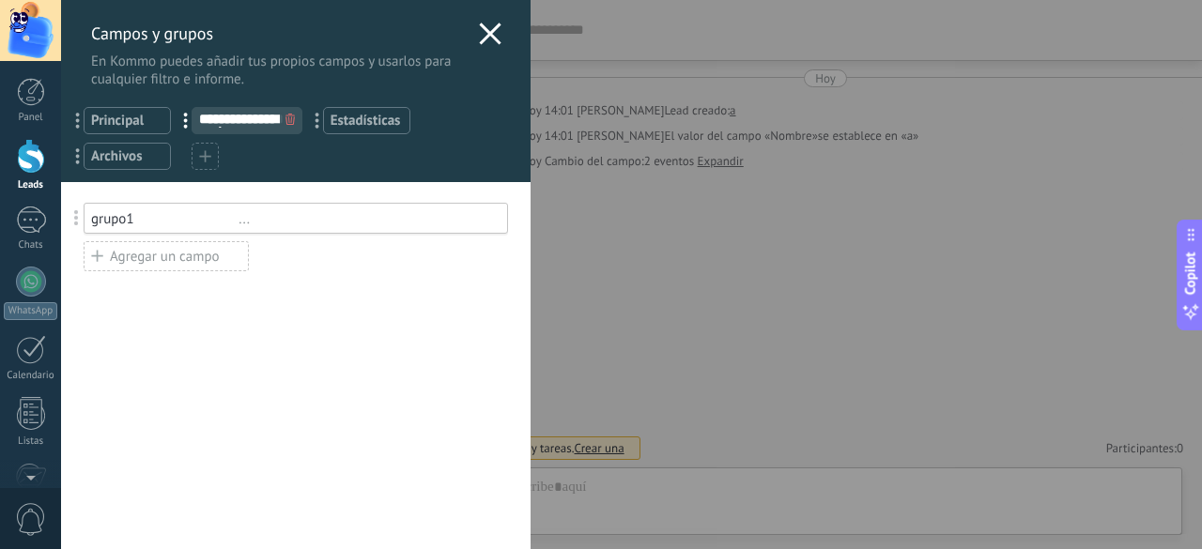
click at [152, 217] on div "grupo1" at bounding box center [164, 219] width 147 height 18
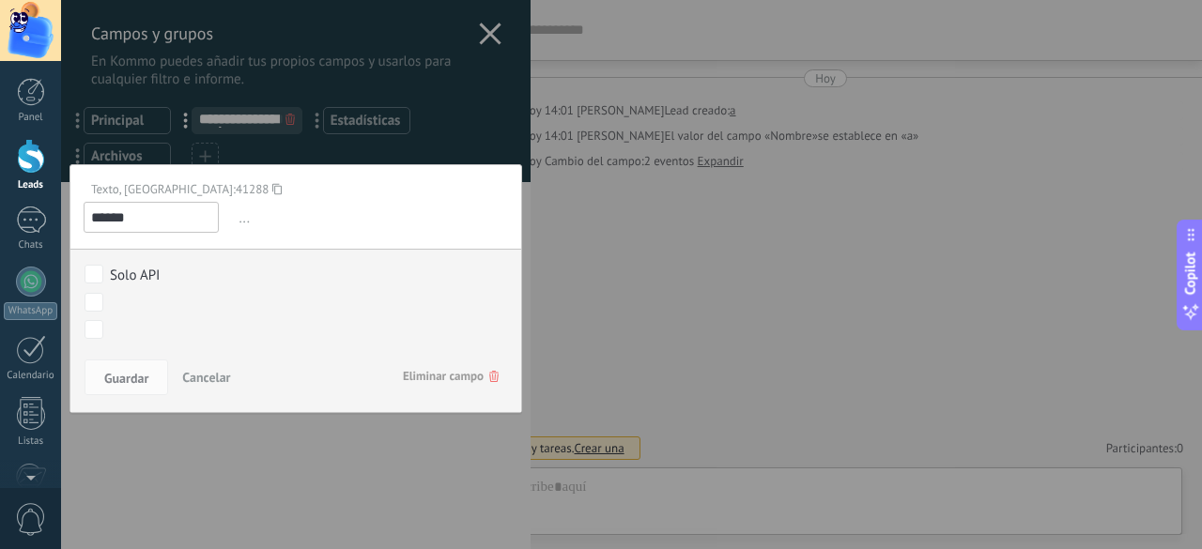
click at [190, 183] on div "Texto, ID: 41288" at bounding box center [289, 189] width 410 height 16
click at [272, 183] on icon at bounding box center [276, 189] width 9 height 25
click at [184, 219] on input "******" at bounding box center [151, 217] width 135 height 31
type input "*****"
click at [133, 384] on span "Guardar" at bounding box center [126, 378] width 44 height 13
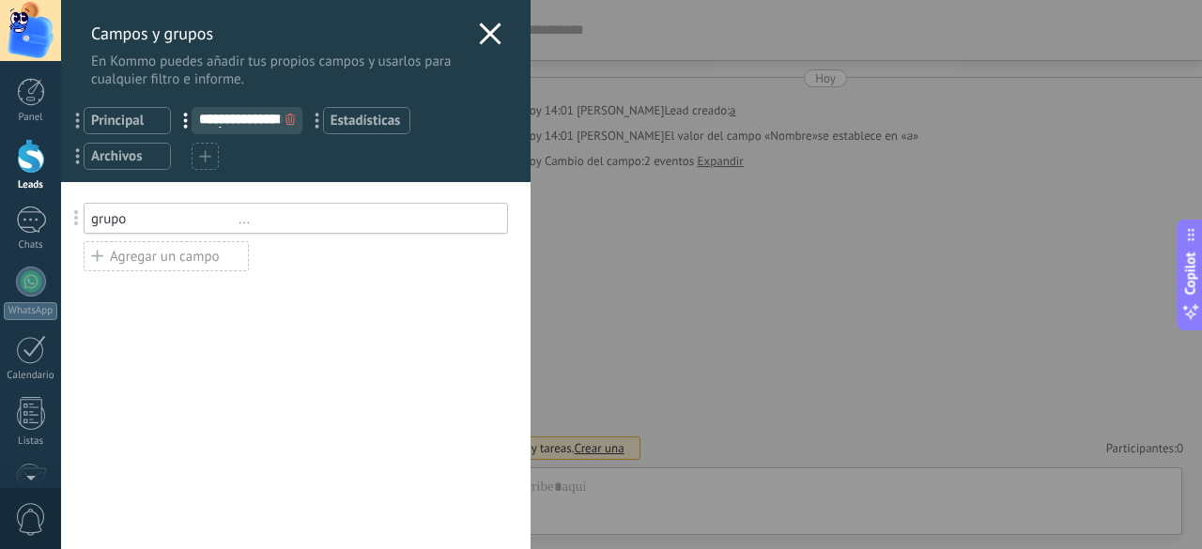
click at [479, 37] on icon at bounding box center [490, 34] width 23 height 23
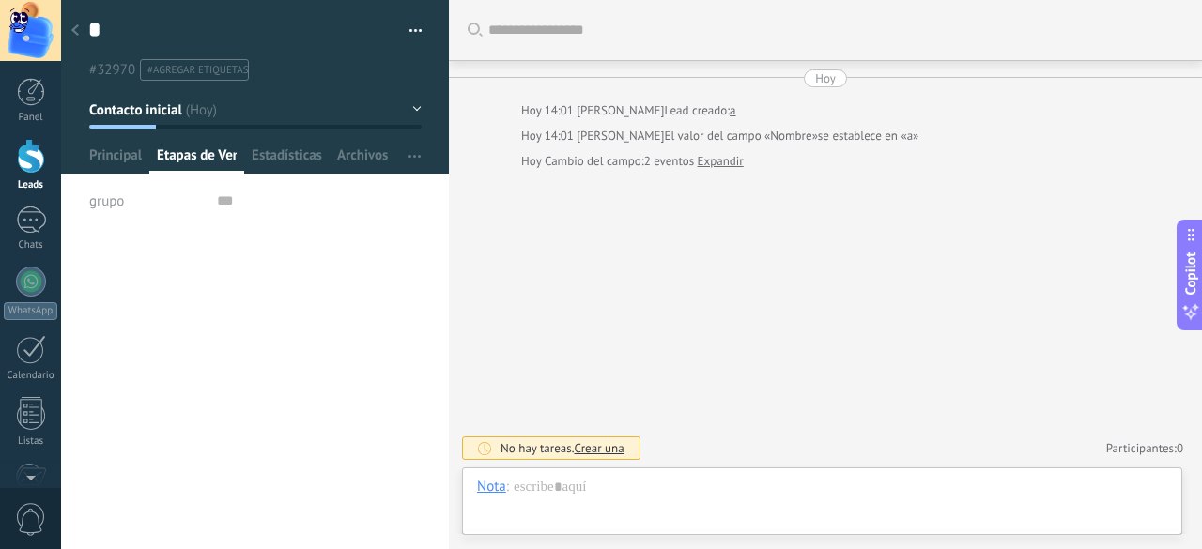
scroll to position [19, 0]
click at [107, 161] on span "Principal" at bounding box center [115, 159] width 53 height 27
type textarea "***"
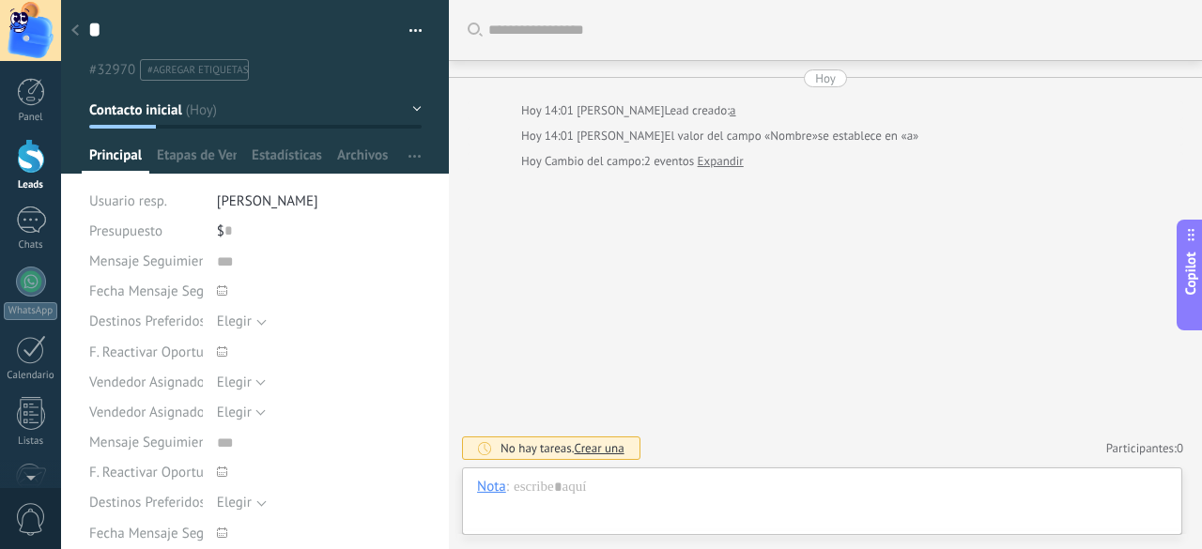
scroll to position [19, 0]
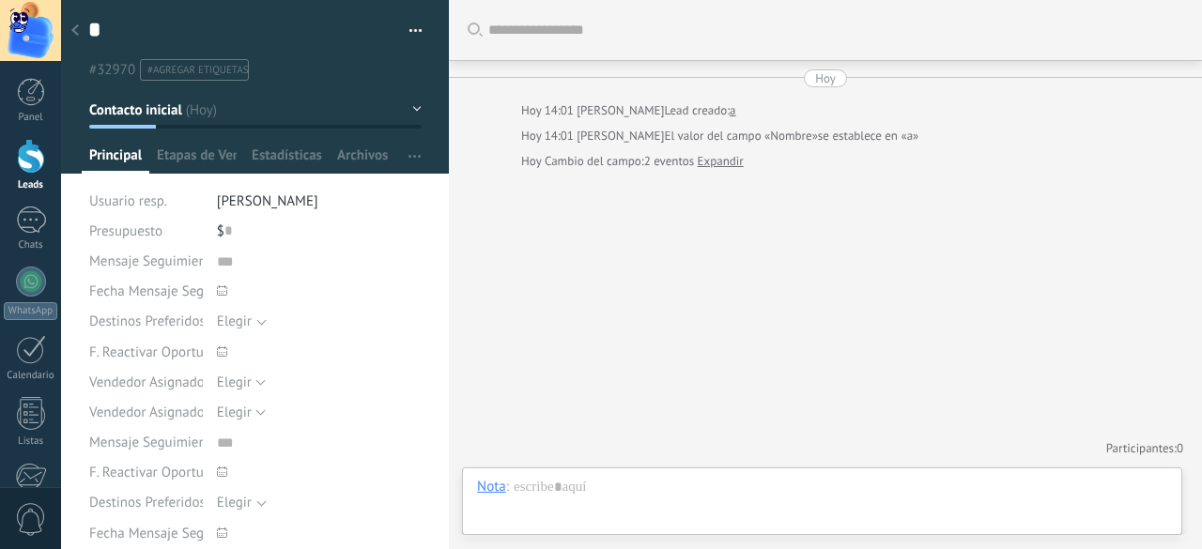
scroll to position [19, 0]
click at [170, 157] on span "Etapas de Venta" at bounding box center [197, 159] width 80 height 27
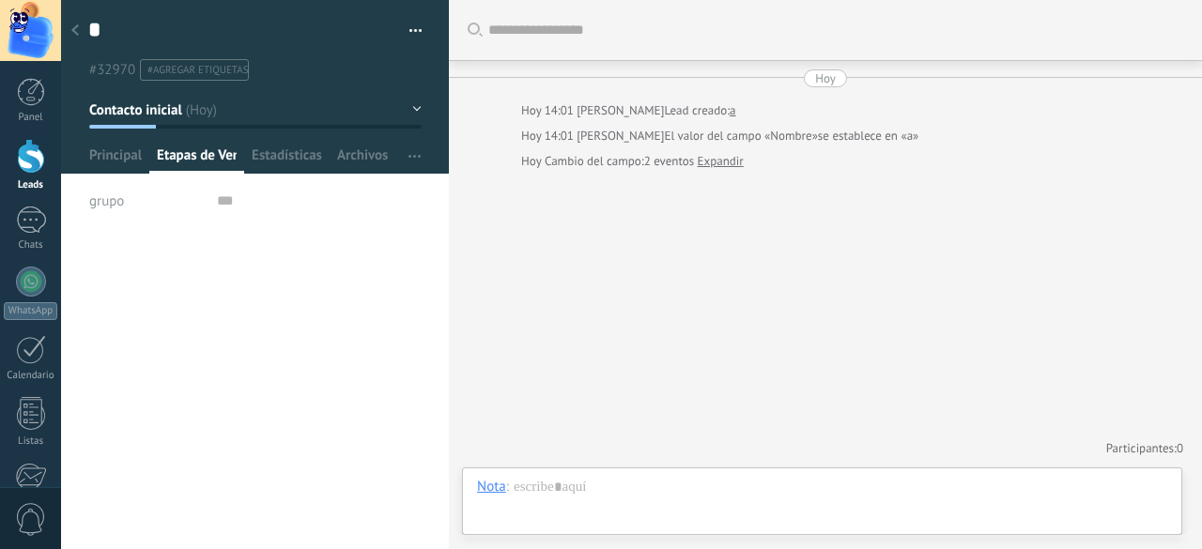
click at [113, 194] on span "grupo" at bounding box center [106, 201] width 35 height 14
click at [139, 187] on div "grupo" at bounding box center [146, 201] width 114 height 30
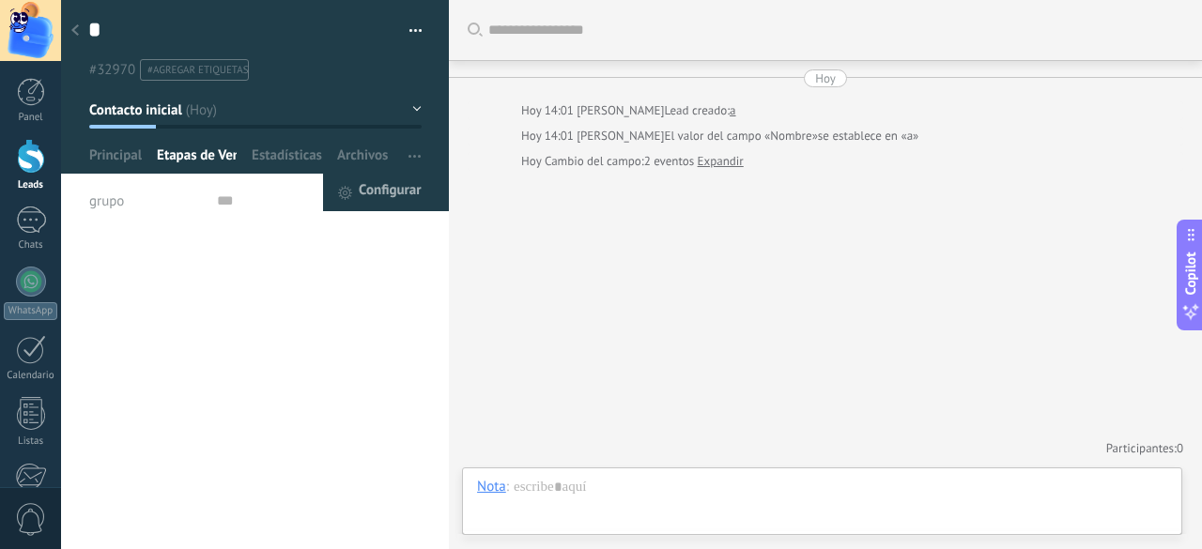
click at [392, 202] on span "Configurar" at bounding box center [390, 193] width 62 height 38
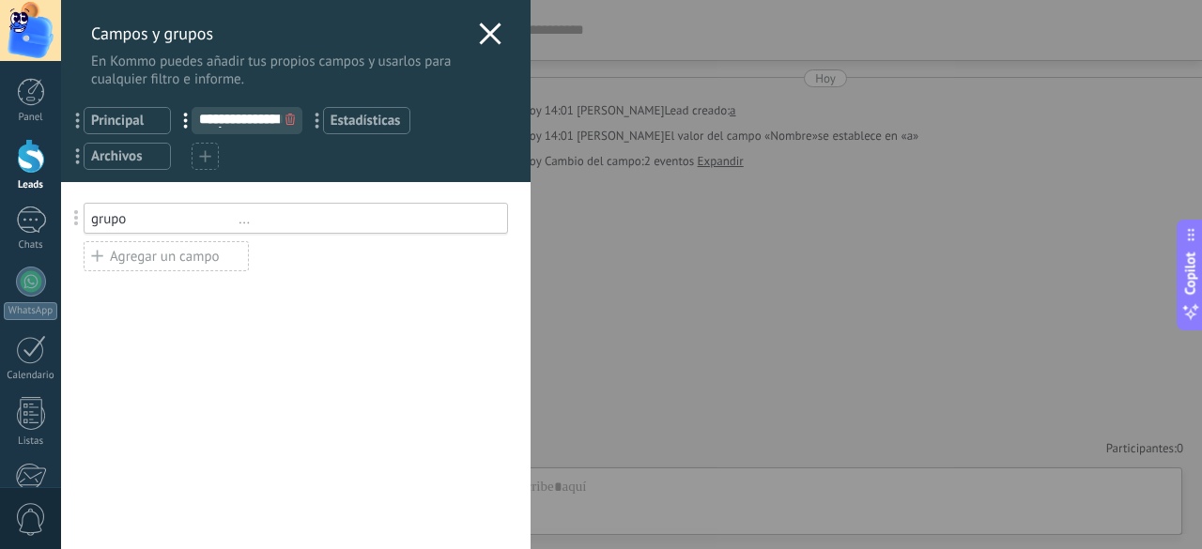
click at [169, 223] on div "grupo" at bounding box center [164, 219] width 147 height 18
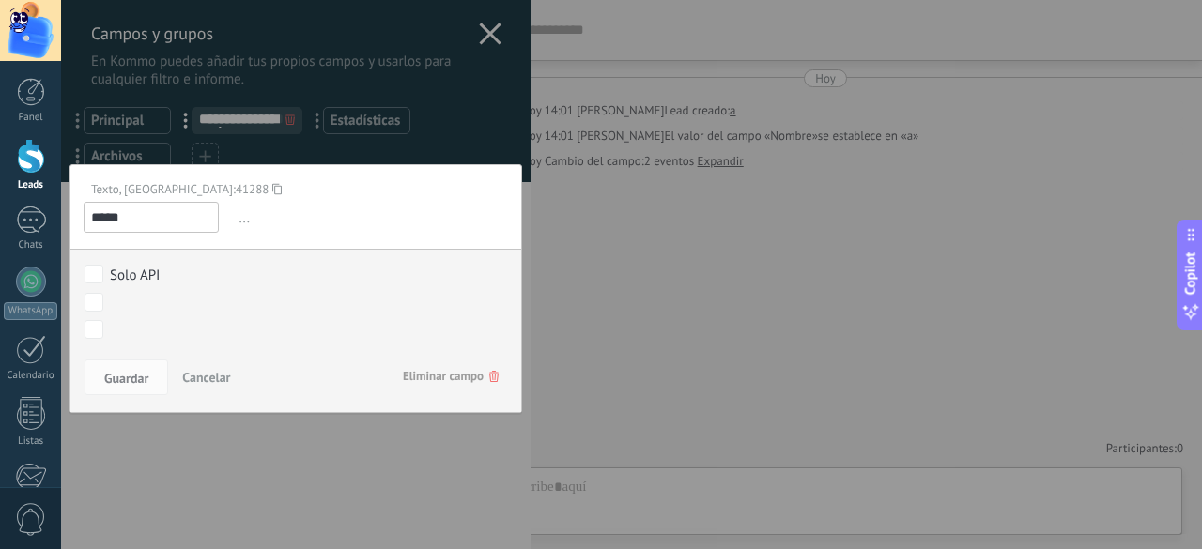
click at [193, 382] on span "Cancelar" at bounding box center [206, 377] width 48 height 17
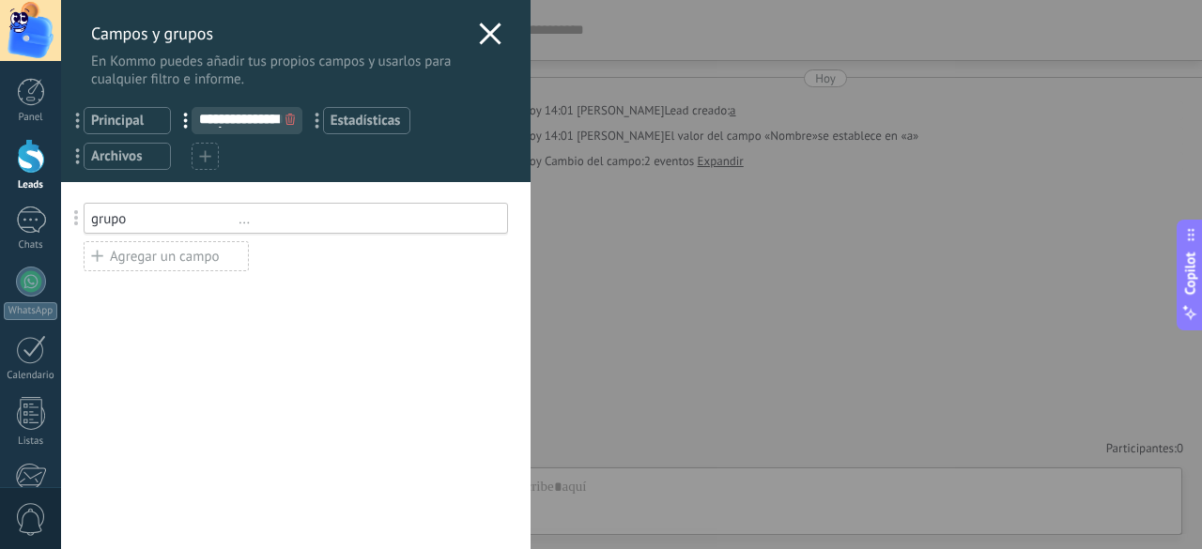
click at [229, 462] on div "Usted ha alcanzado la cantidad máxima de los campos añadidos en la tarifa Perio…" at bounding box center [295, 365] width 469 height 367
click at [486, 39] on icon at bounding box center [490, 34] width 23 height 23
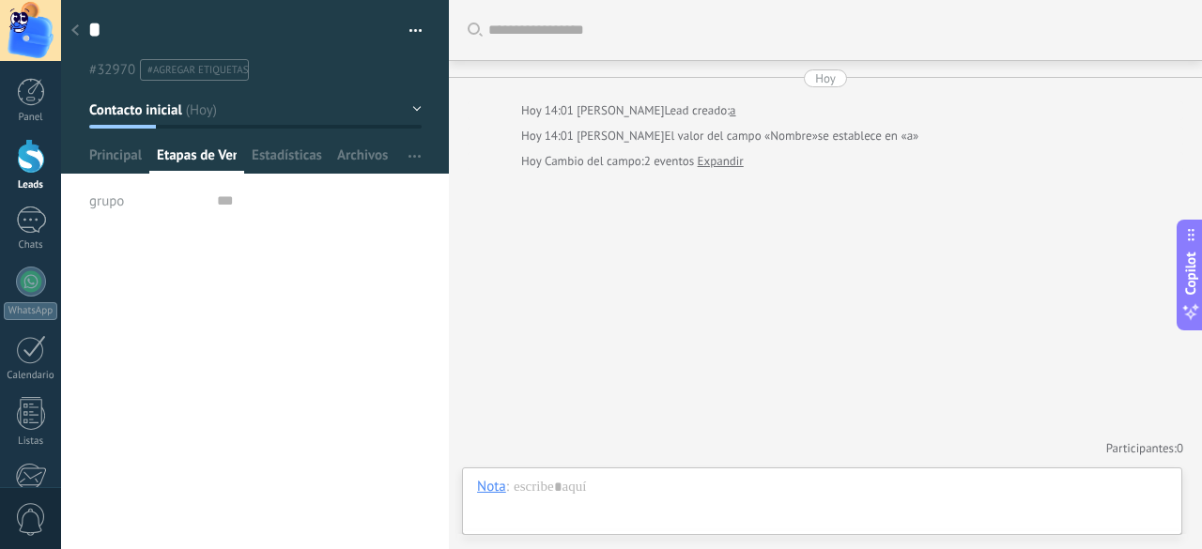
click at [739, 160] on link "Expandir" at bounding box center [721, 161] width 46 height 19
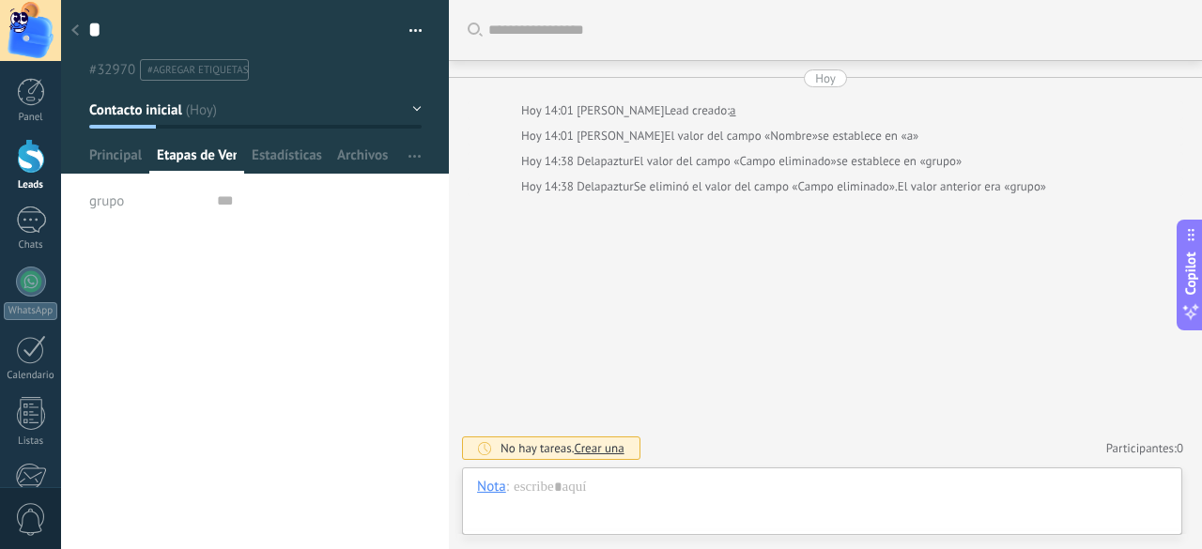
click at [75, 33] on use at bounding box center [75, 29] width 8 height 11
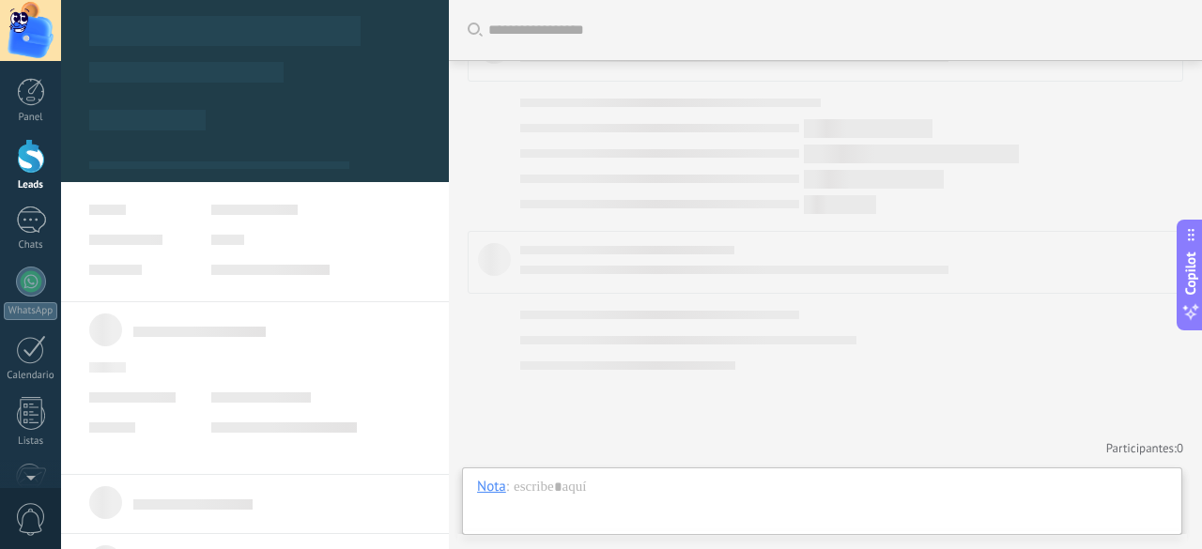
click at [21, 148] on div at bounding box center [31, 156] width 28 height 35
drag, startPoint x: 28, startPoint y: 91, endPoint x: 86, endPoint y: 108, distance: 60.6
click at [28, 91] on div at bounding box center [31, 92] width 28 height 28
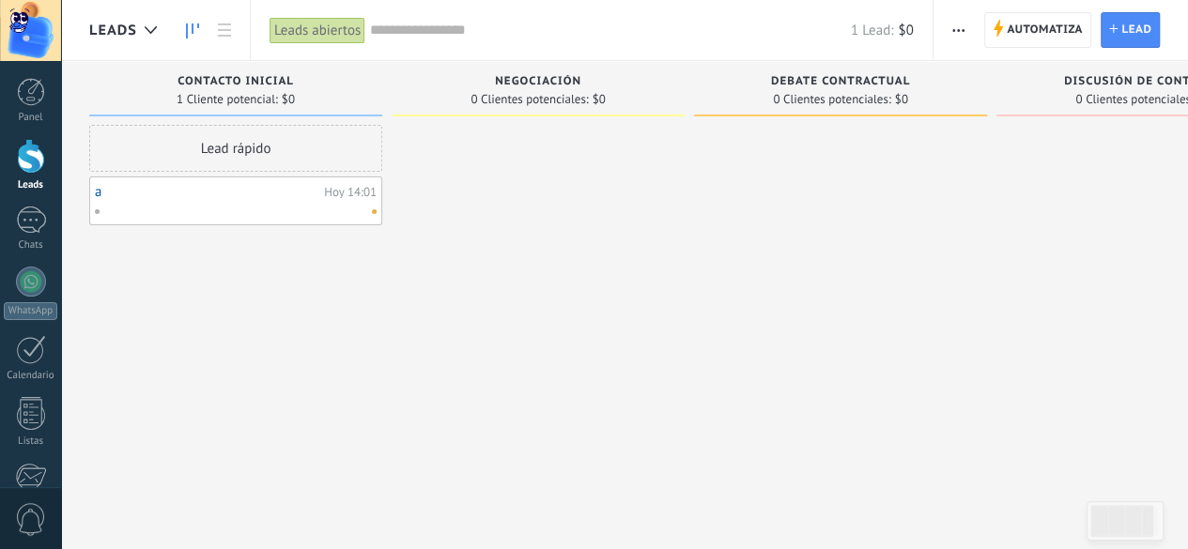
click at [100, 190] on link "a" at bounding box center [207, 192] width 224 height 16
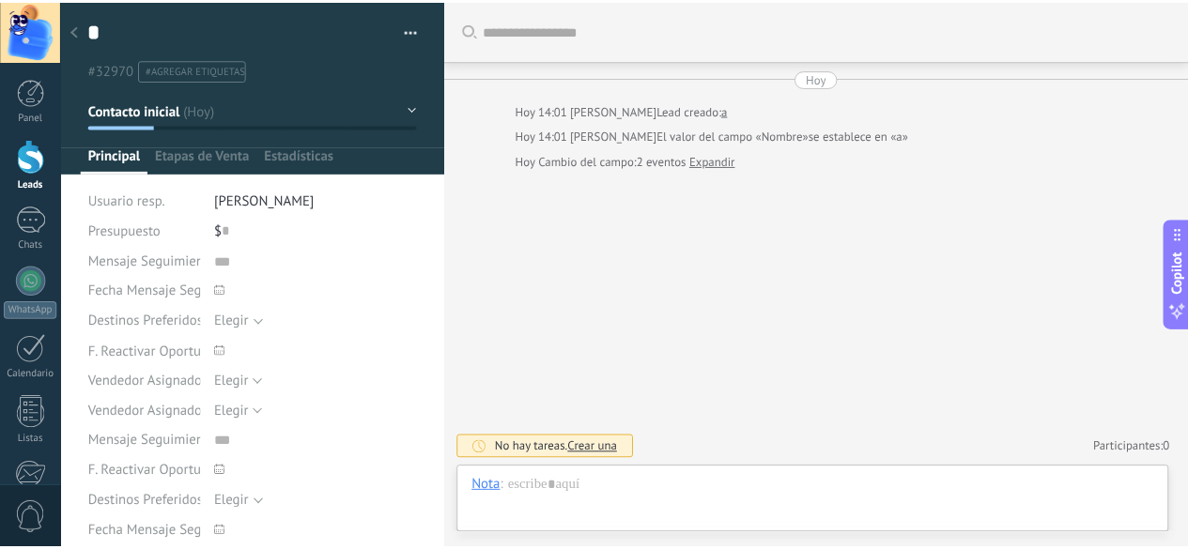
scroll to position [19, 0]
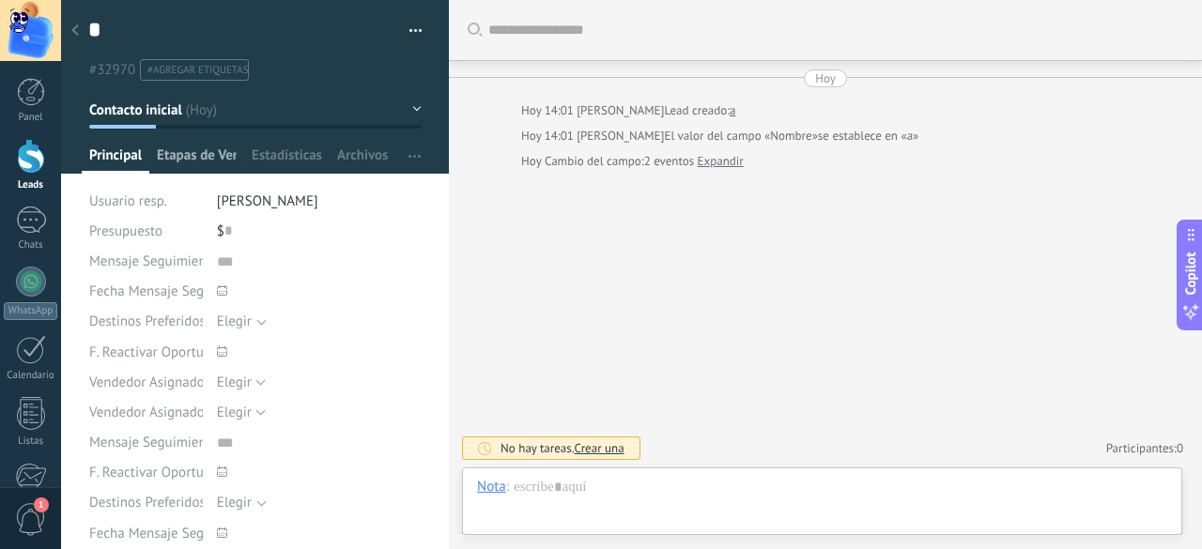
click at [214, 151] on span "Etapas de Venta" at bounding box center [197, 159] width 80 height 27
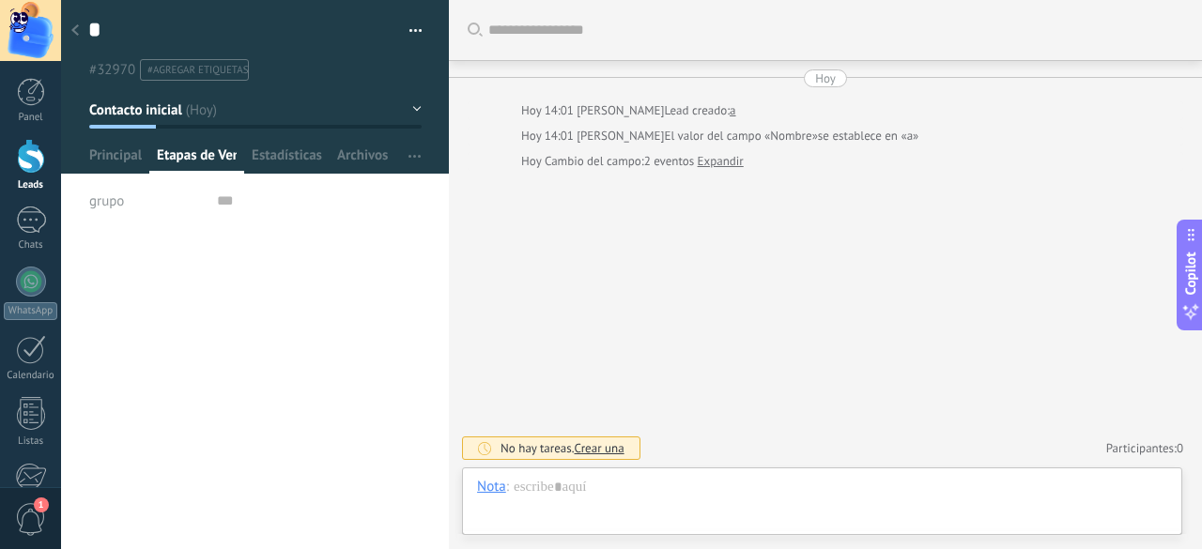
click at [148, 196] on div "grupo" at bounding box center [146, 201] width 114 height 30
click at [36, 170] on div at bounding box center [31, 156] width 28 height 35
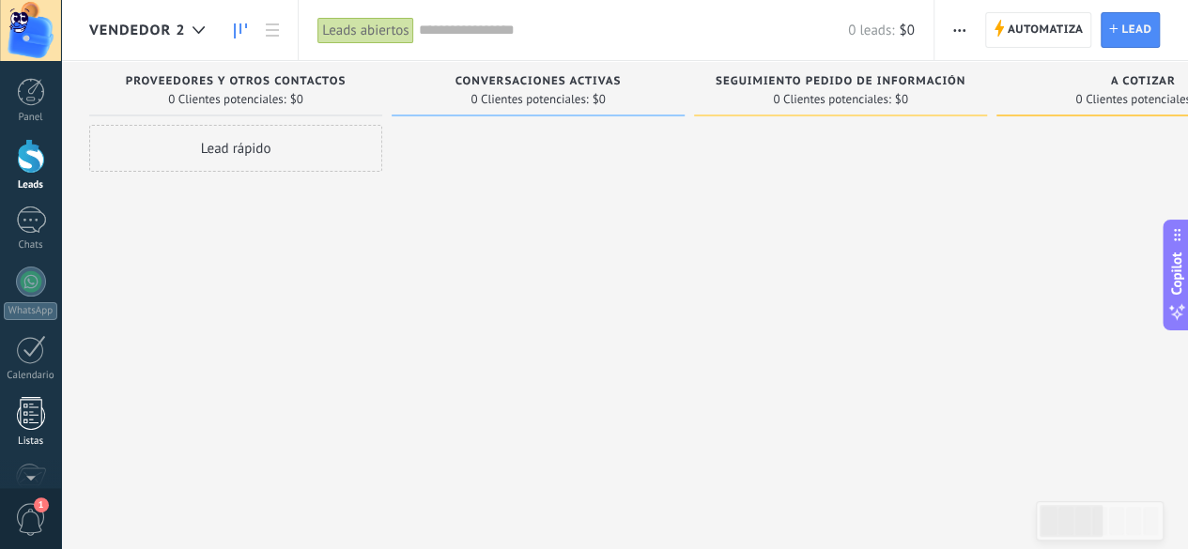
scroll to position [230, 0]
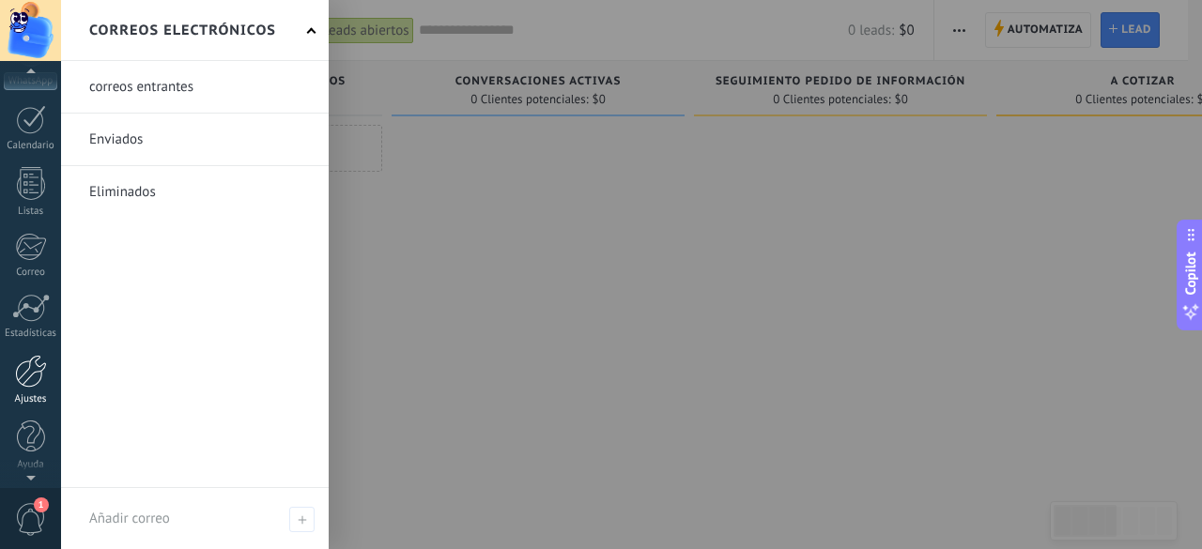
click at [12, 376] on link "Ajustes" at bounding box center [30, 380] width 61 height 51
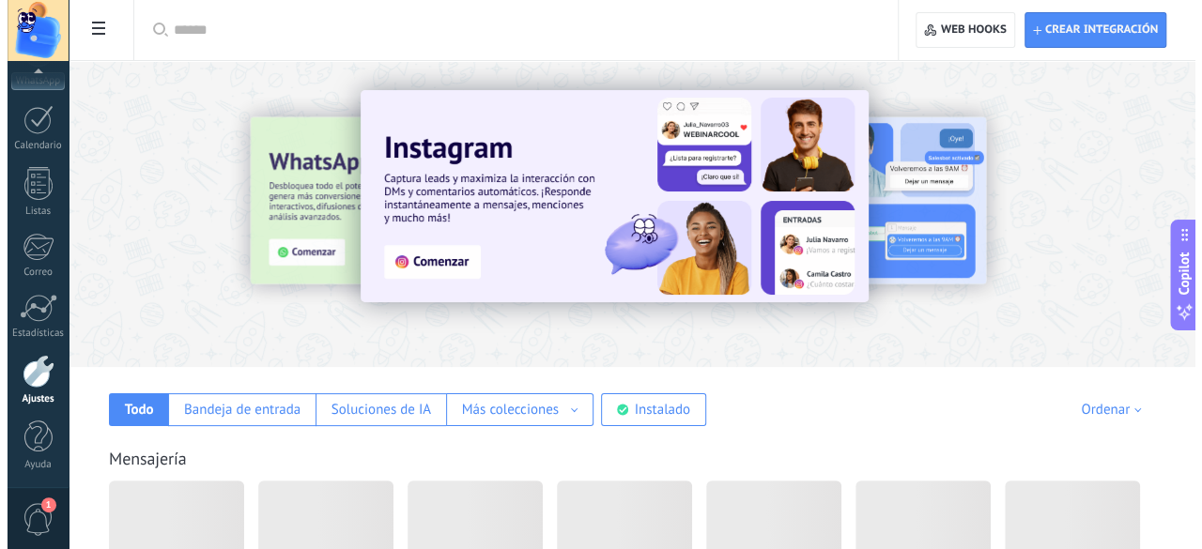
scroll to position [94, 0]
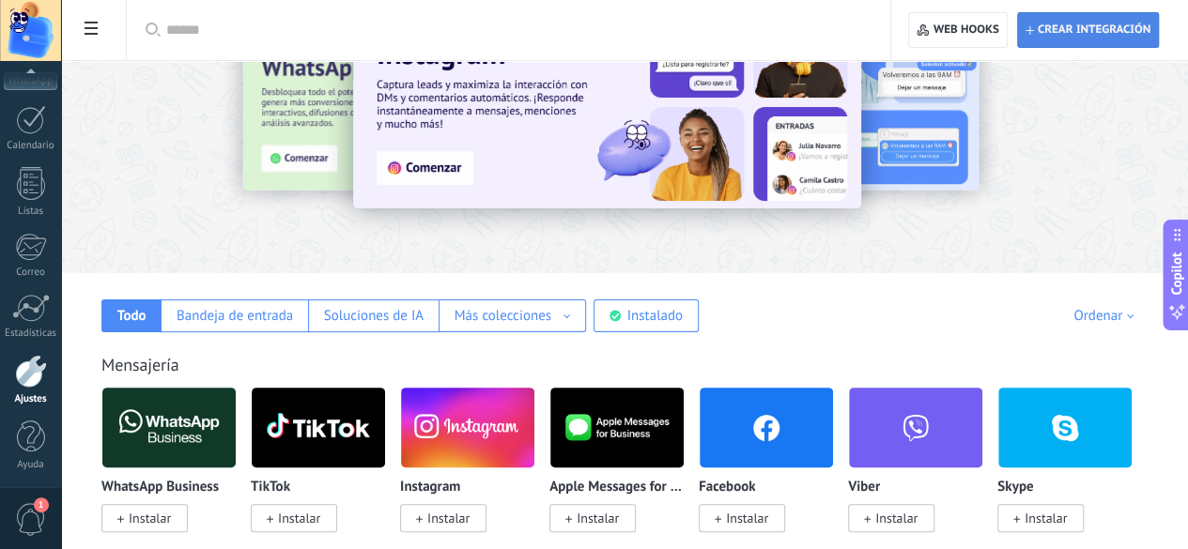
click at [1096, 14] on span "Crear integración" at bounding box center [1087, 30] width 125 height 34
type textarea "**********"
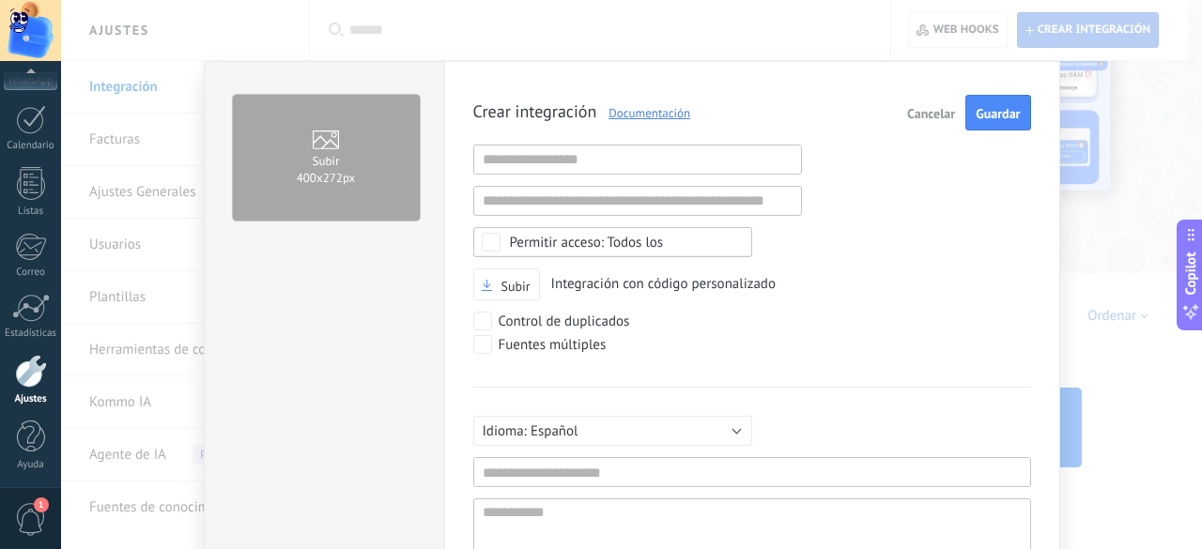
scroll to position [18, 0]
click at [1111, 95] on div "Subir 400х272px Crear integración Documentación Cancelar Guardar URL inválida U…" at bounding box center [631, 274] width 1141 height 549
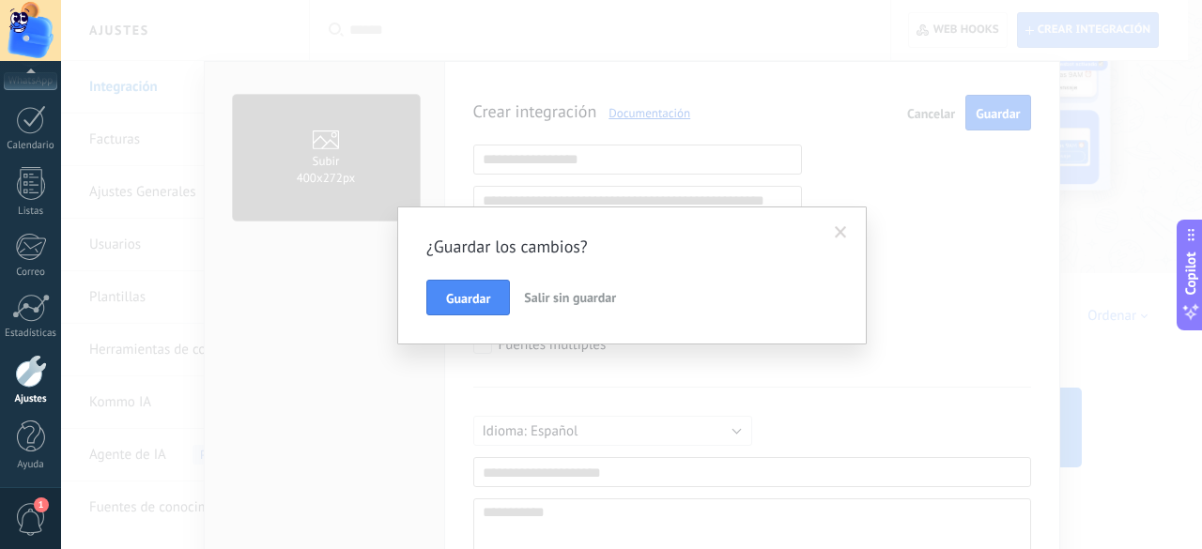
click at [578, 309] on button "Salir sin guardar" at bounding box center [569, 298] width 107 height 36
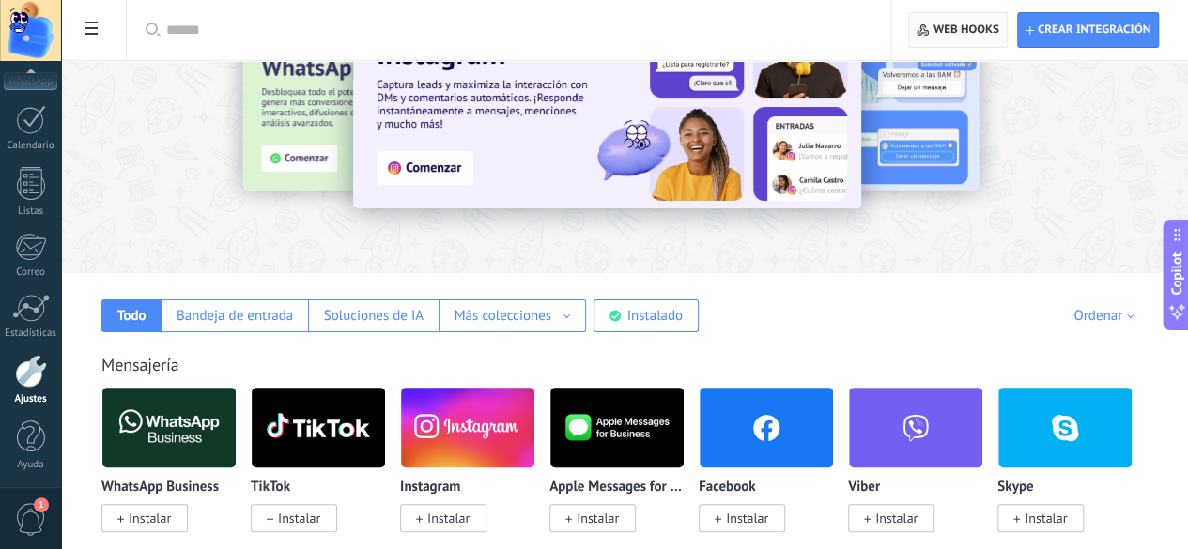
click at [952, 20] on span "Web hooks 0" at bounding box center [957, 30] width 82 height 34
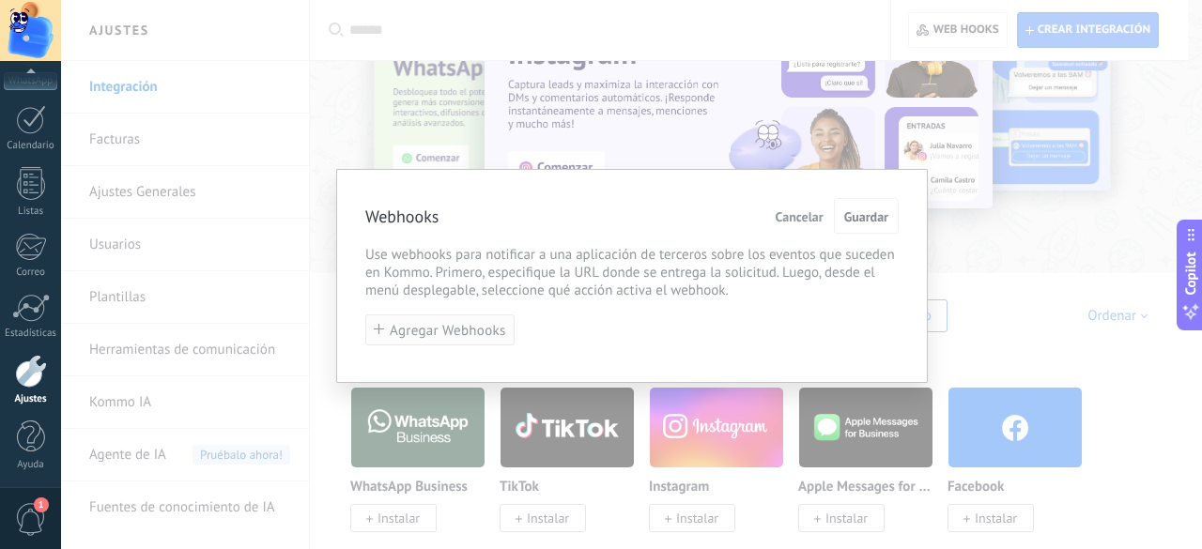
click at [456, 343] on button "Agregar Webhooks" at bounding box center [439, 330] width 149 height 31
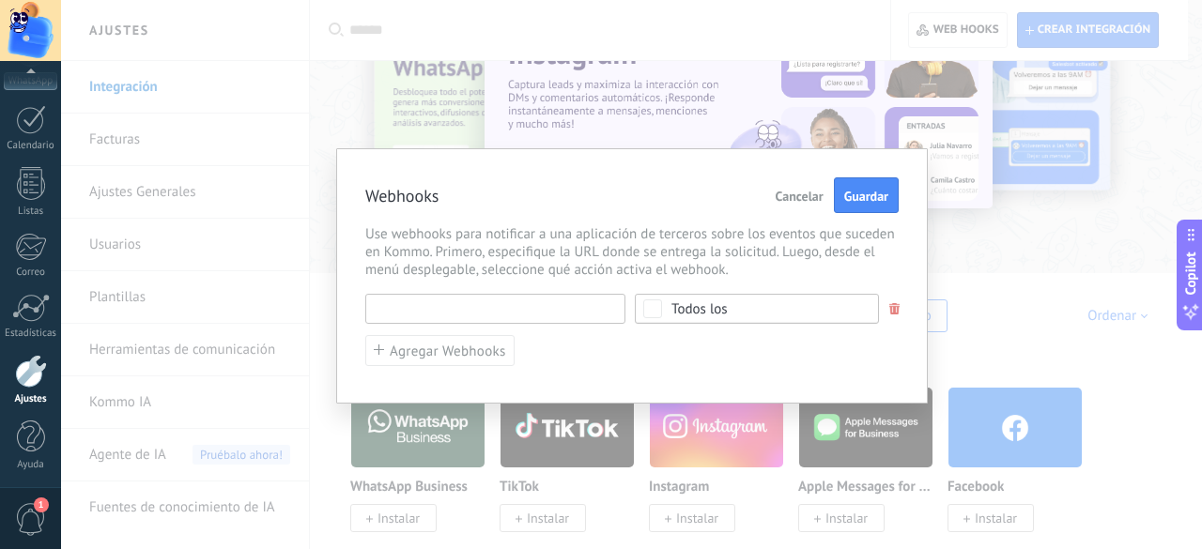
click at [496, 314] on input "text" at bounding box center [495, 309] width 260 height 30
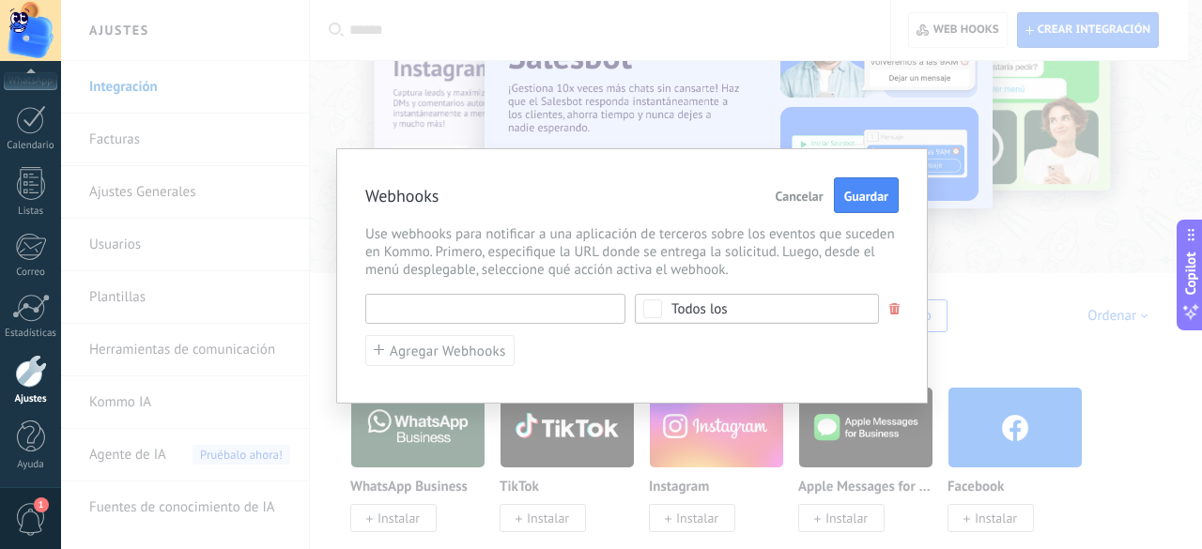
paste input "**********"
type input "**********"
click at [723, 314] on div "Todos los" at bounding box center [699, 309] width 56 height 14
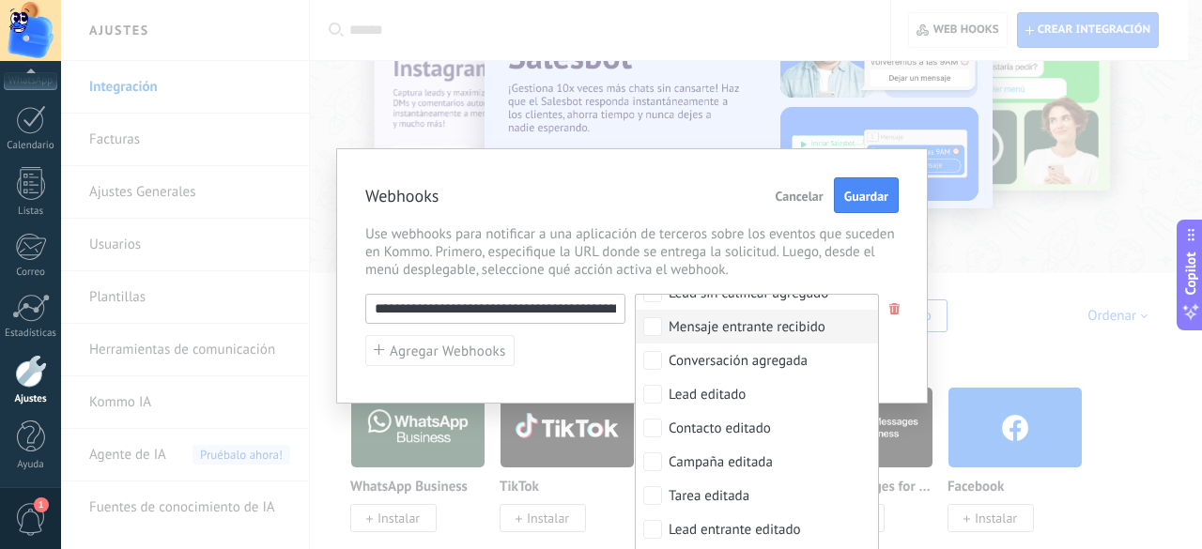
scroll to position [0, 0]
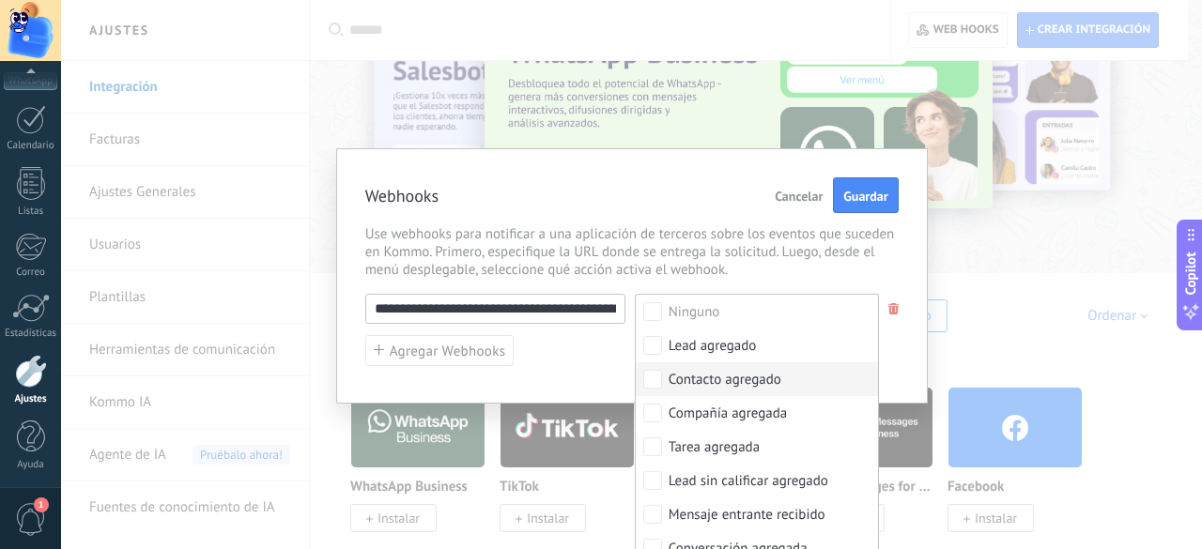
click at [661, 376] on label "Contacto agregado" at bounding box center [757, 379] width 242 height 34
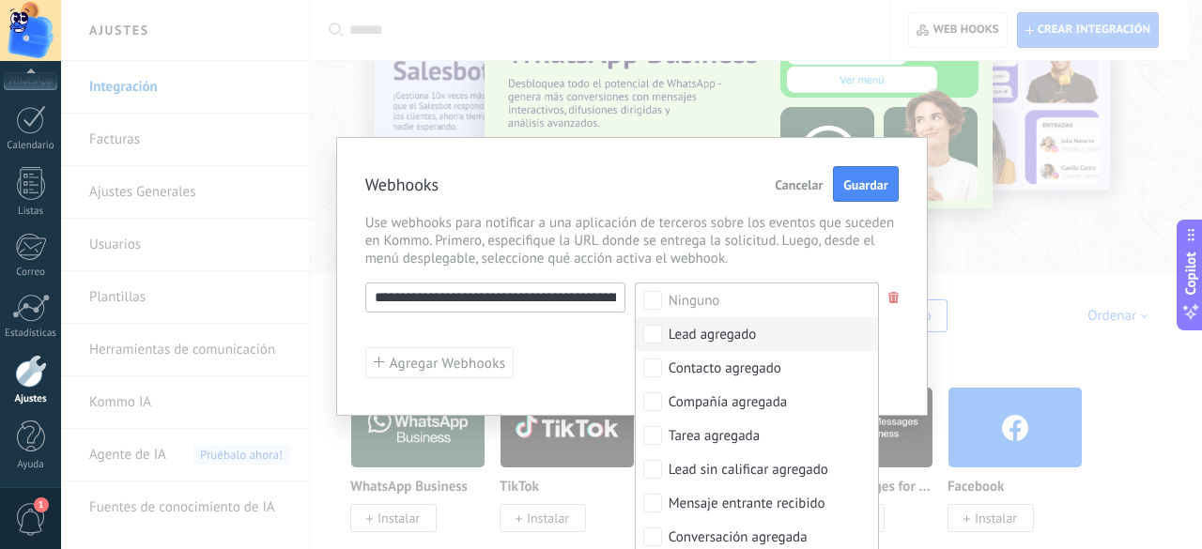
click at [657, 343] on label "Lead agregado" at bounding box center [757, 334] width 242 height 34
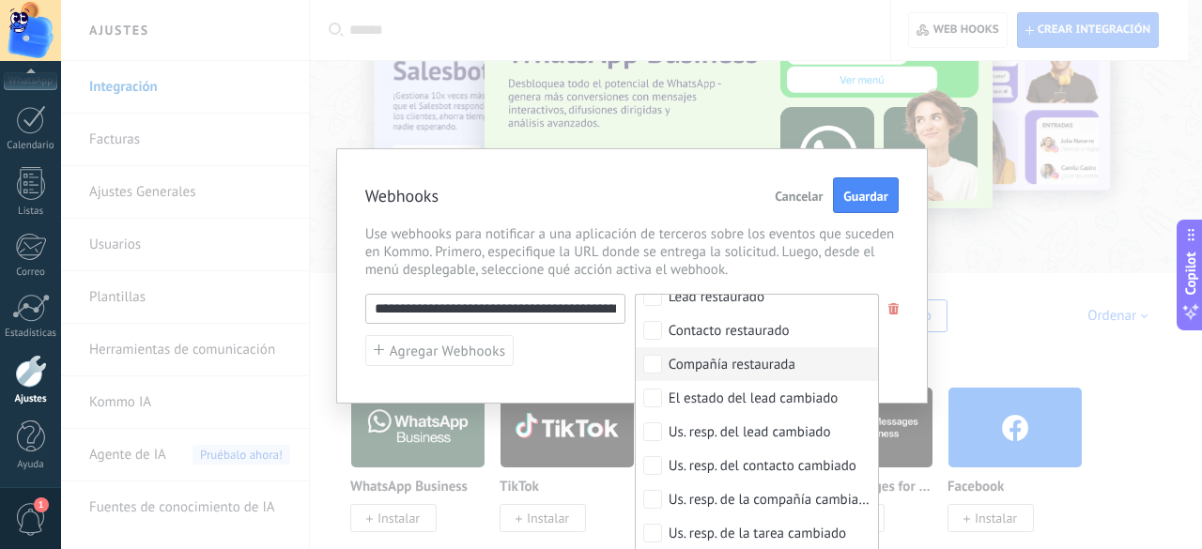
scroll to position [783, 0]
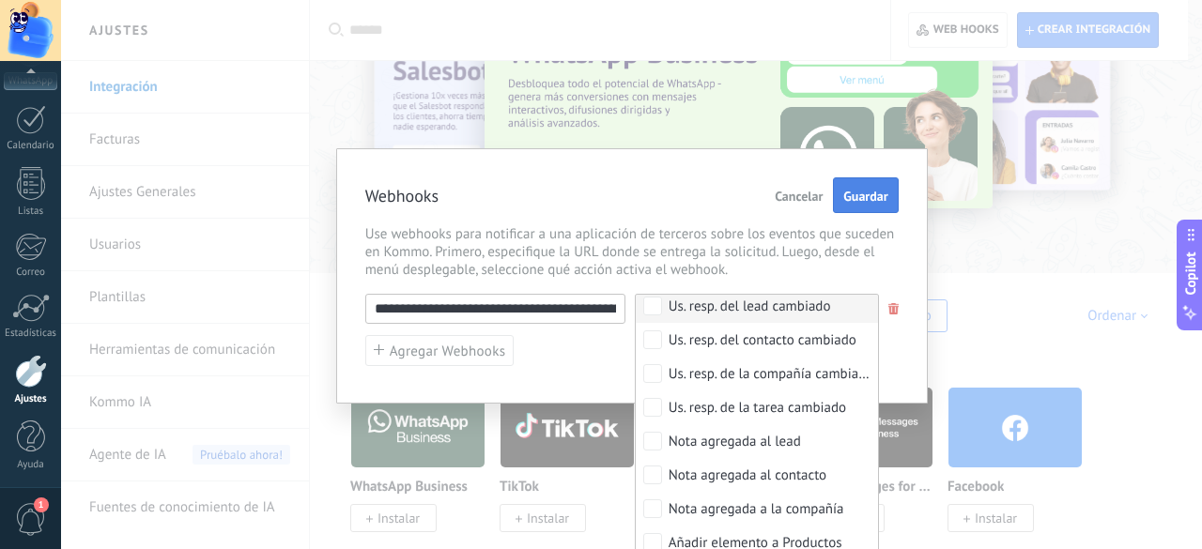
click at [861, 194] on span "Guardar" at bounding box center [865, 196] width 44 height 13
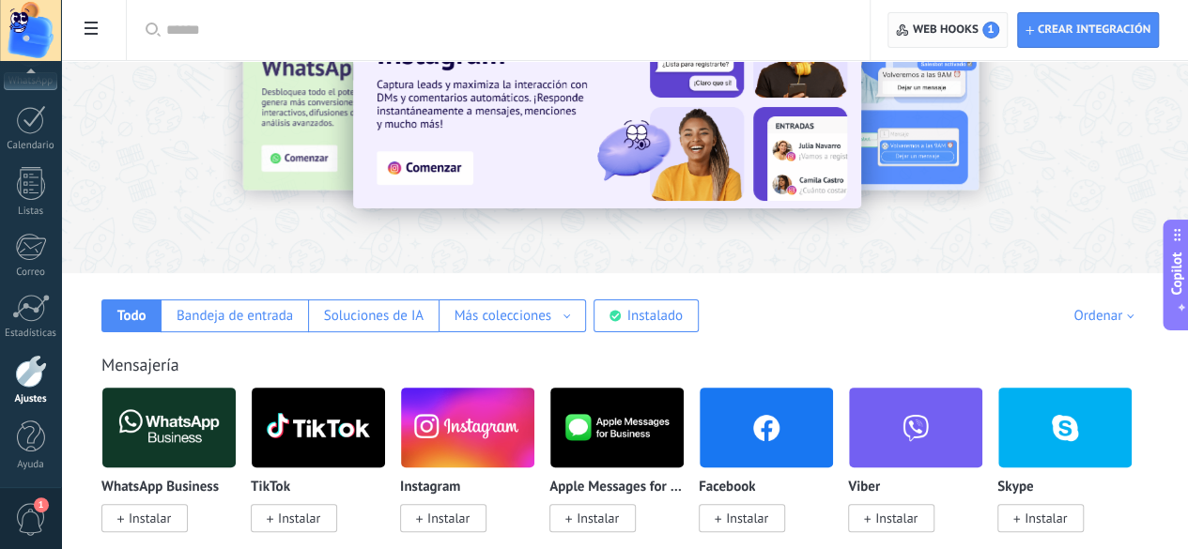
click at [931, 19] on span "Web hooks 1" at bounding box center [947, 30] width 102 height 34
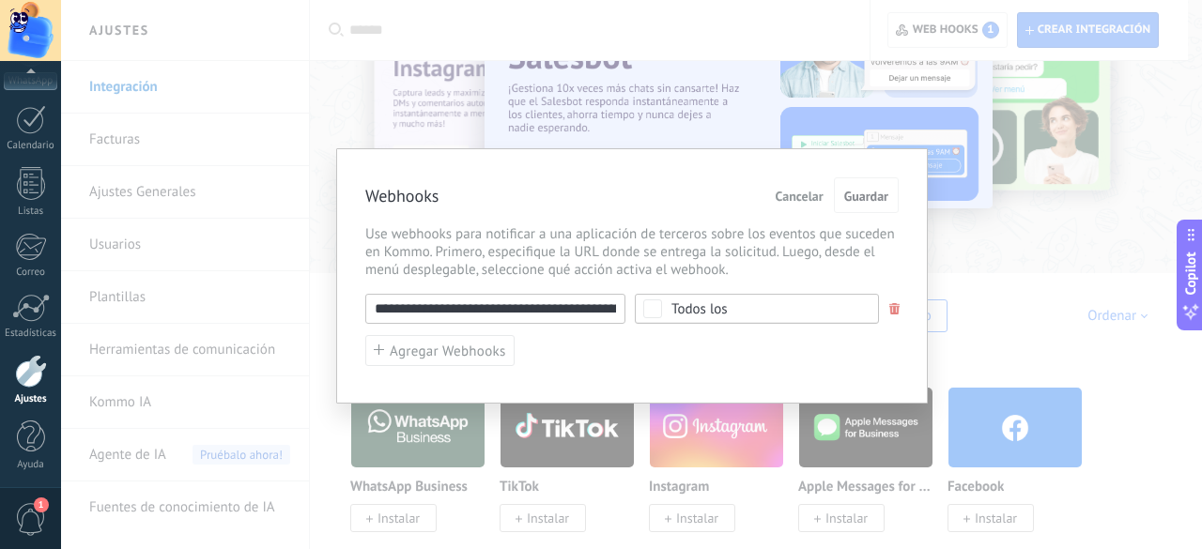
scroll to position [0, 394]
drag, startPoint x: 371, startPoint y: 313, endPoint x: 721, endPoint y: 313, distance: 350.2
click at [721, 313] on div "**********" at bounding box center [631, 309] width 533 height 30
click at [867, 191] on span "Guardar" at bounding box center [866, 196] width 44 height 13
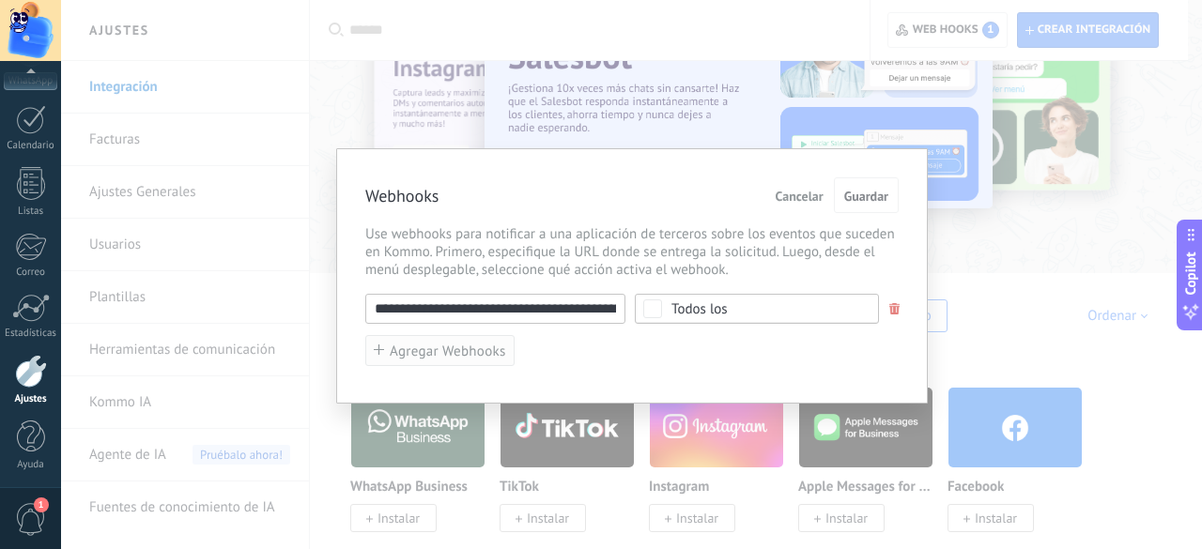
click at [453, 361] on button "Agregar Webhooks" at bounding box center [439, 350] width 149 height 31
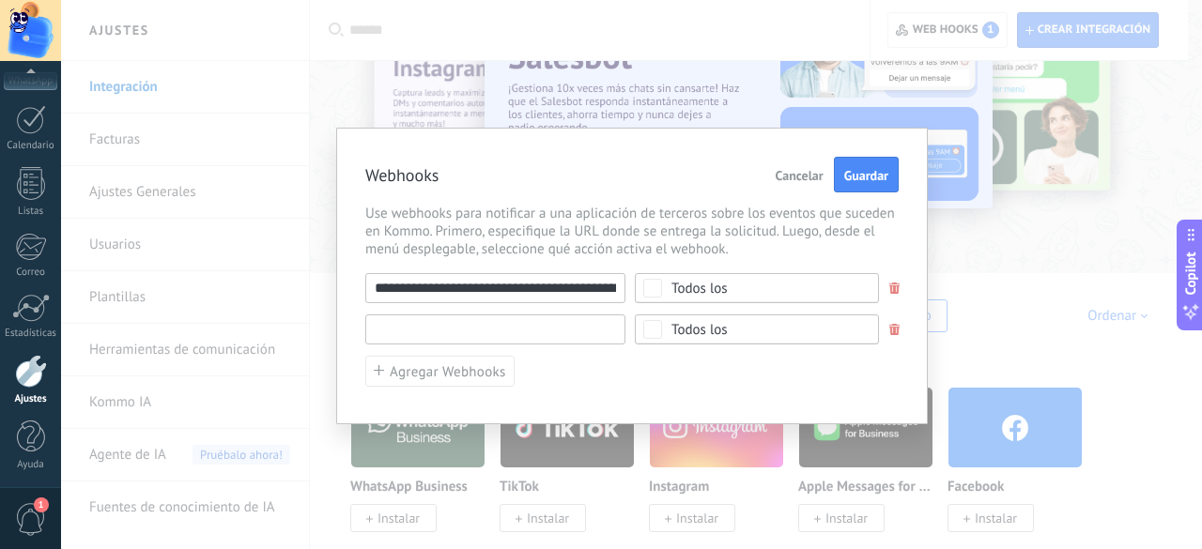
click at [534, 320] on input "text" at bounding box center [495, 330] width 260 height 30
type input "********"
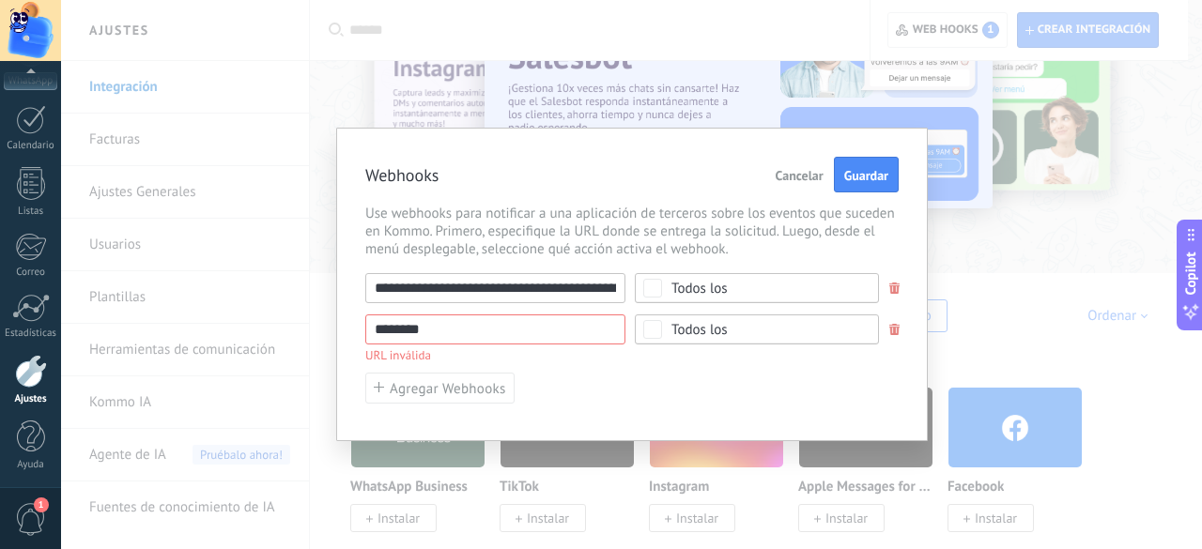
click at [824, 168] on button "Cancelar" at bounding box center [799, 175] width 63 height 36
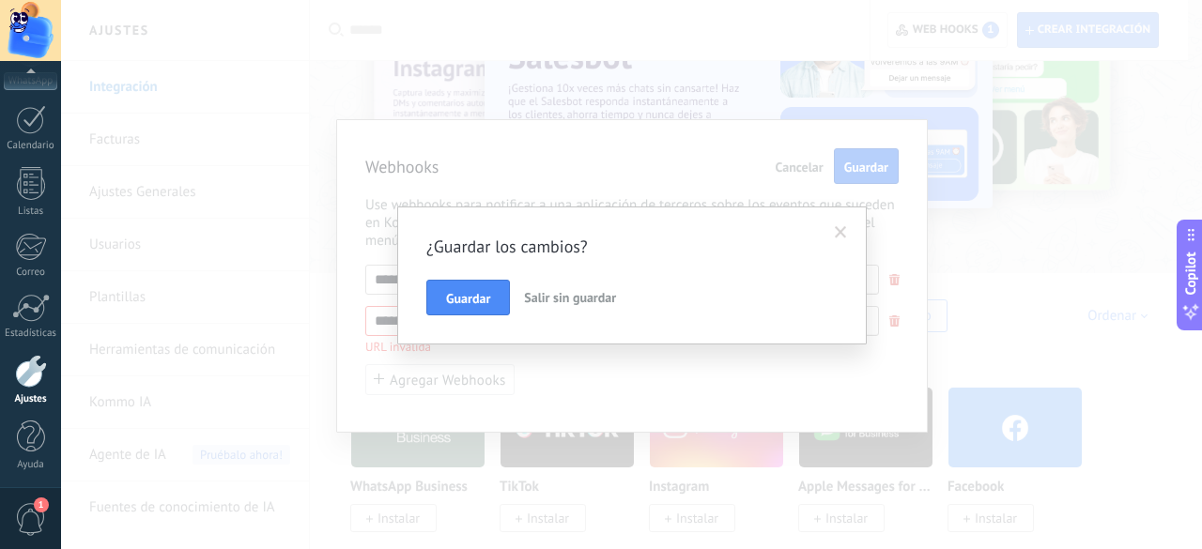
click at [545, 292] on span "Salir sin guardar" at bounding box center [570, 297] width 92 height 17
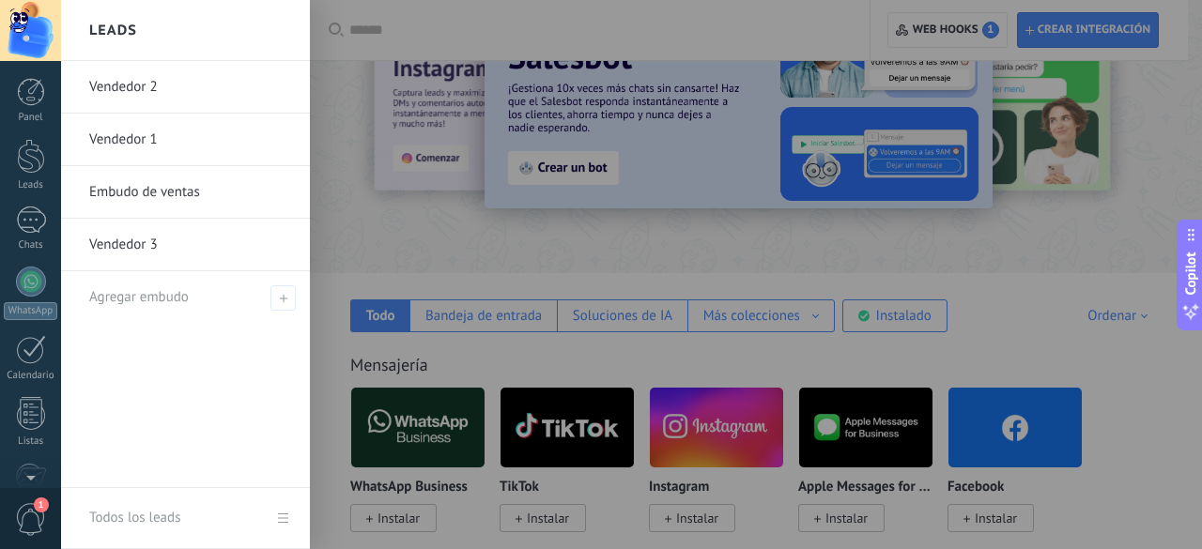
click at [120, 142] on link "Vendedor 1" at bounding box center [190, 140] width 202 height 53
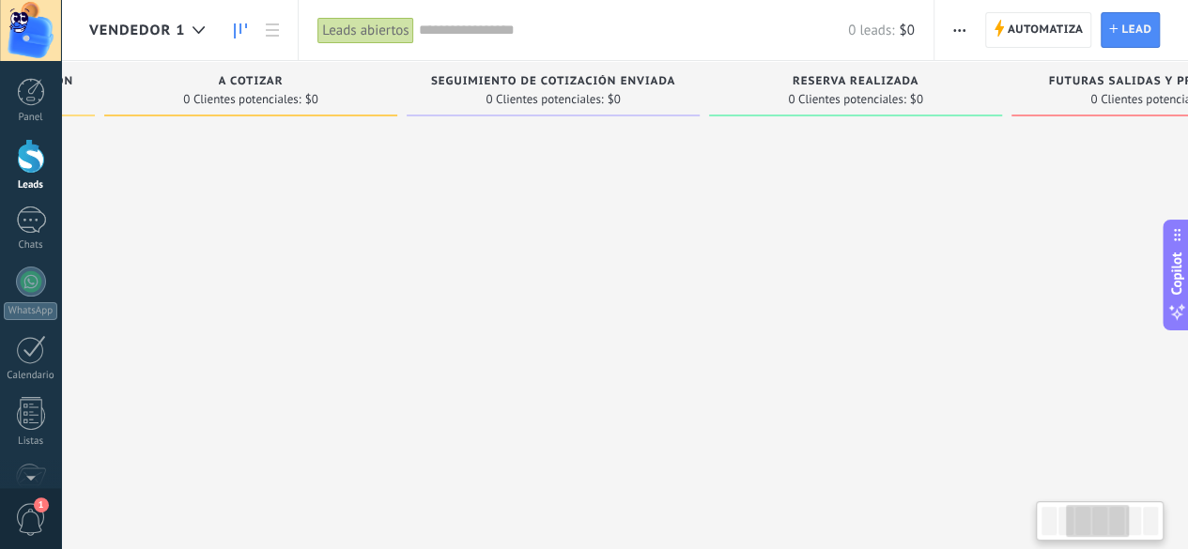
drag, startPoint x: 1054, startPoint y: 260, endPoint x: 456, endPoint y: 271, distance: 598.1
click at [462, 271] on div at bounding box center [553, 277] width 293 height 304
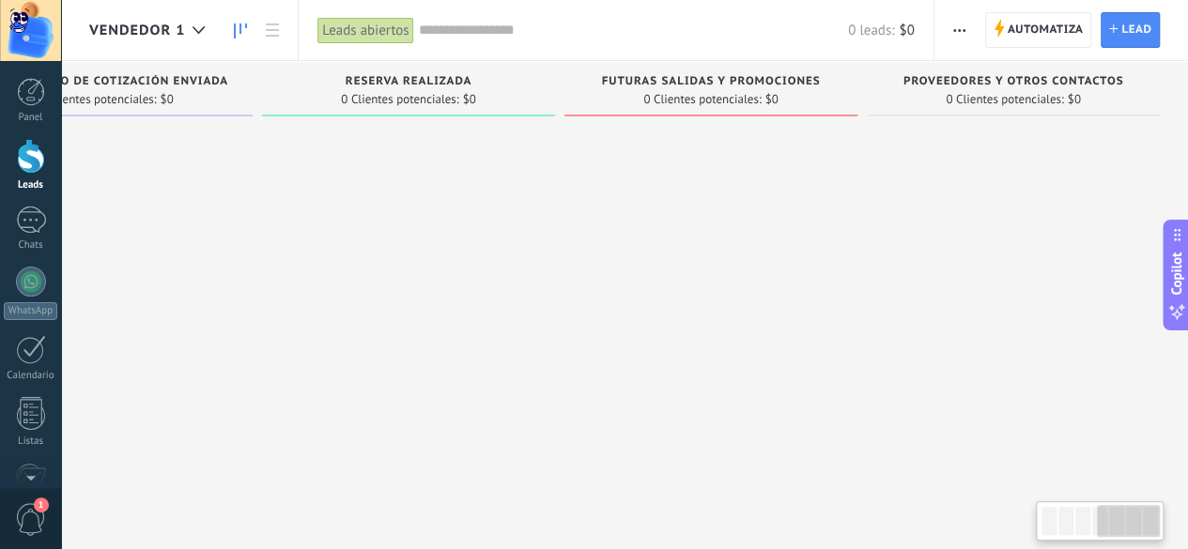
drag, startPoint x: 881, startPoint y: 286, endPoint x: 409, endPoint y: 297, distance: 471.4
click at [422, 297] on div "Reserva Realizada 0 Clientes potenciales: $0" at bounding box center [413, 245] width 302 height 368
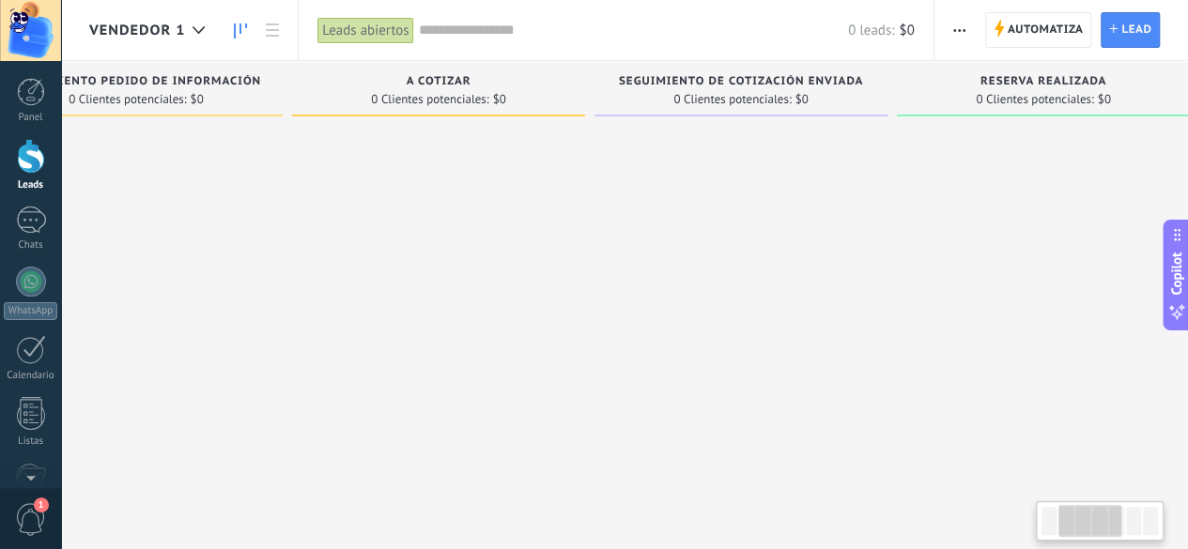
scroll to position [0, 314]
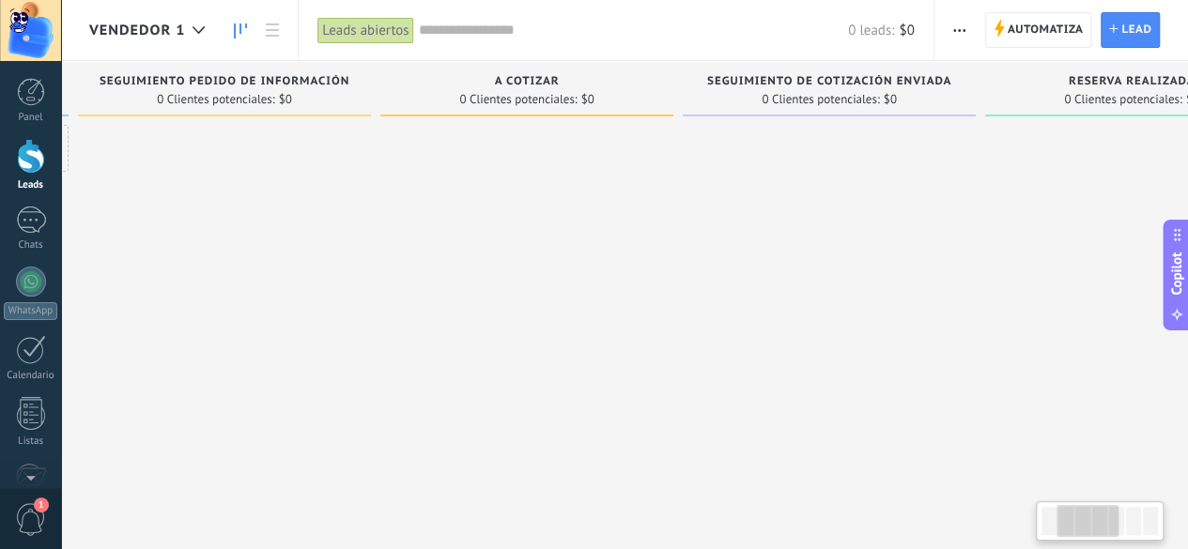
drag, startPoint x: 412, startPoint y: 295, endPoint x: 1201, endPoint y: 313, distance: 788.8
click at [1187, 313] on html ".abccls-1,.abccls-2{fill-rule:evenodd}.abccls-2{fill:#fff} .abfcls-1{fill:none}…" at bounding box center [594, 274] width 1188 height 549
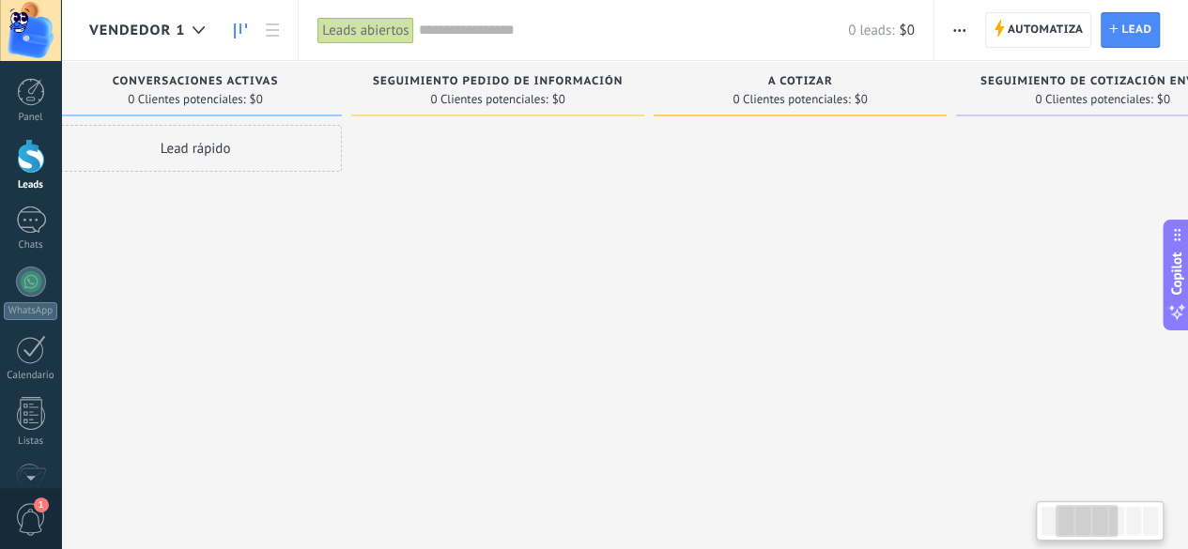
drag, startPoint x: 544, startPoint y: 308, endPoint x: 1038, endPoint y: 315, distance: 494.8
click at [1016, 315] on div "Leads Entrantes Solicitudes: 0 0 0 0 0 0 0 0 0 Conversaciones Activas 0 Cliente…" at bounding box center [1117, 245] width 2135 height 368
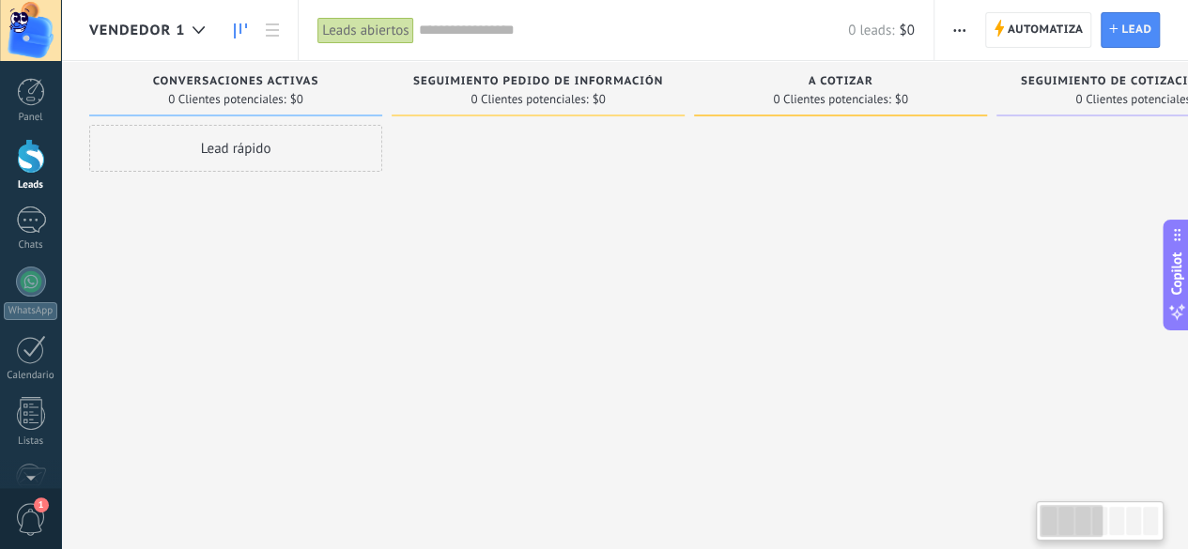
drag, startPoint x: 488, startPoint y: 306, endPoint x: 660, endPoint y: 316, distance: 172.1
click at [627, 314] on div at bounding box center [537, 277] width 293 height 304
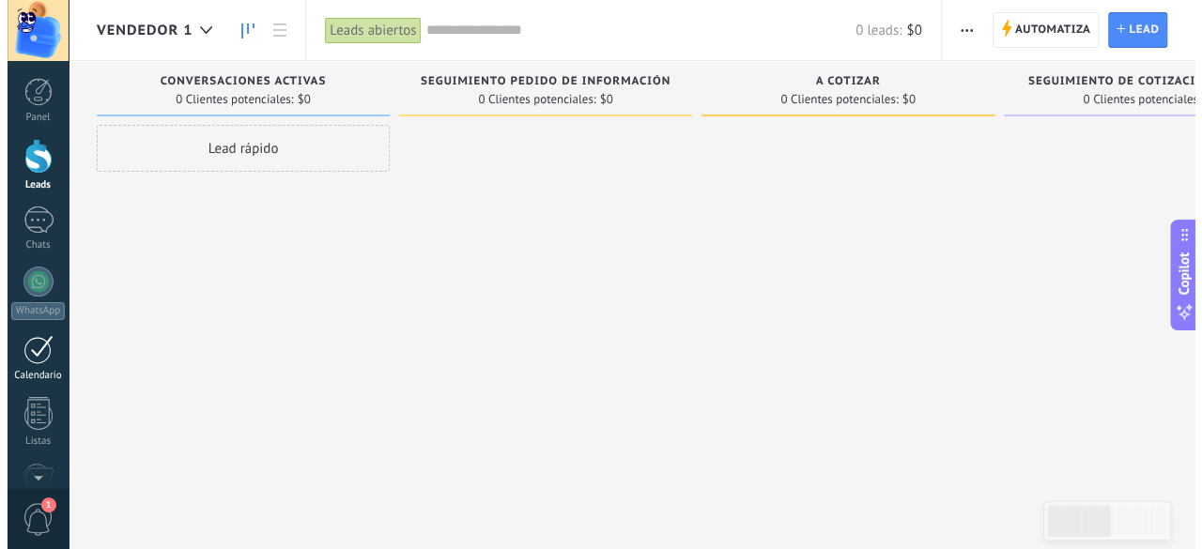
scroll to position [230, 0]
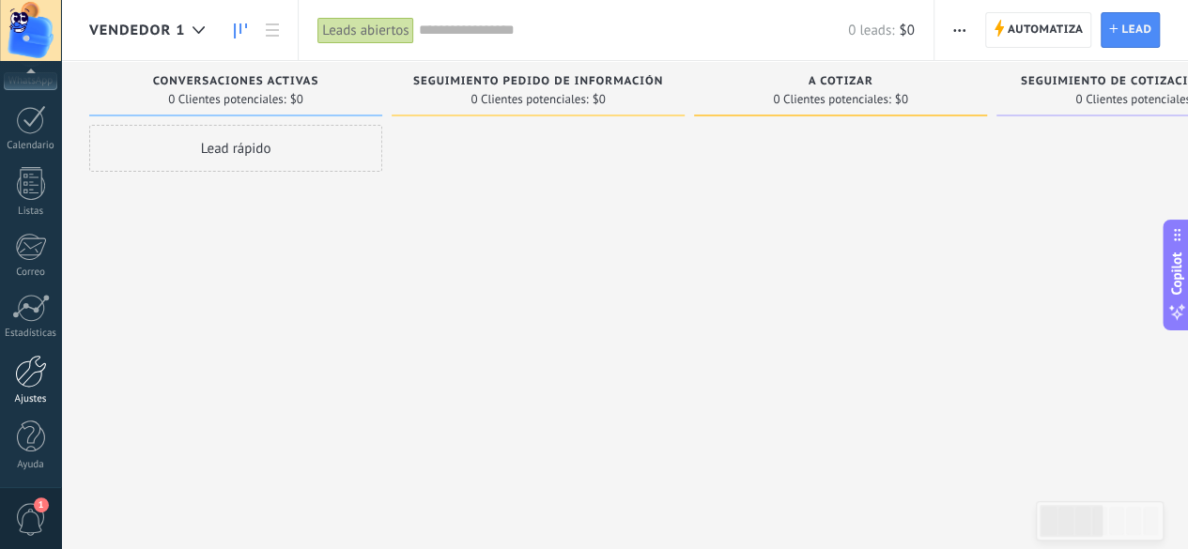
click at [28, 372] on div at bounding box center [31, 371] width 32 height 33
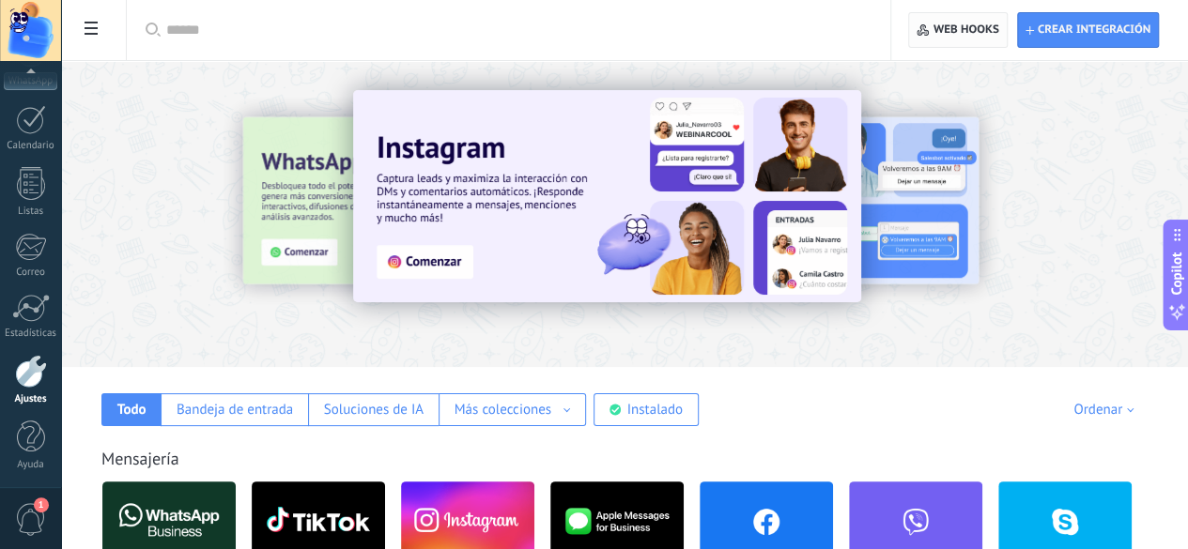
click at [990, 28] on span "Web hooks 0" at bounding box center [966, 30] width 66 height 15
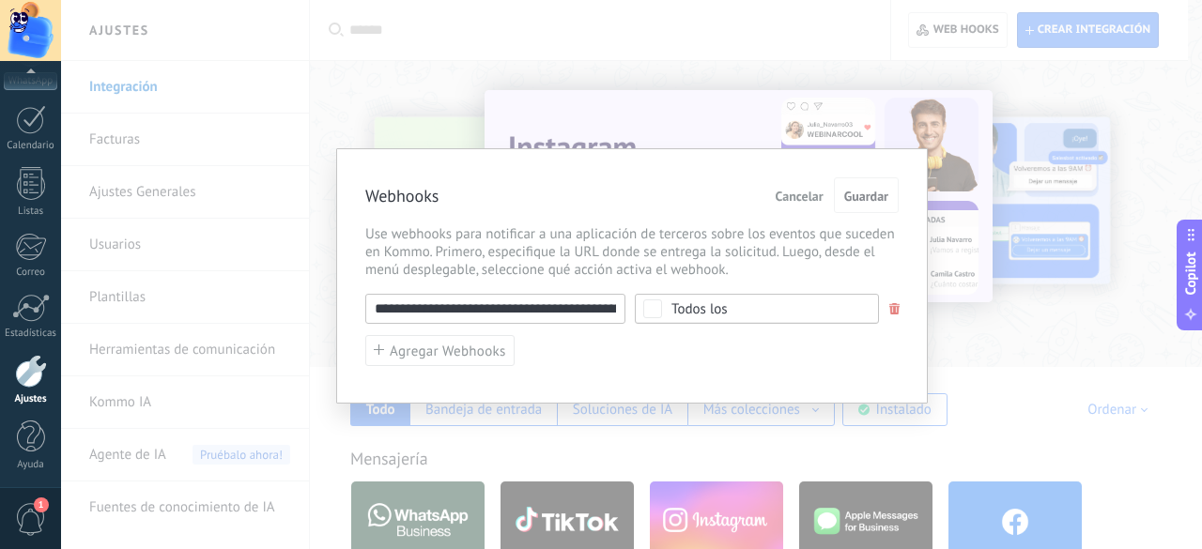
click at [448, 352] on span "Agregar Webhooks" at bounding box center [448, 352] width 116 height 14
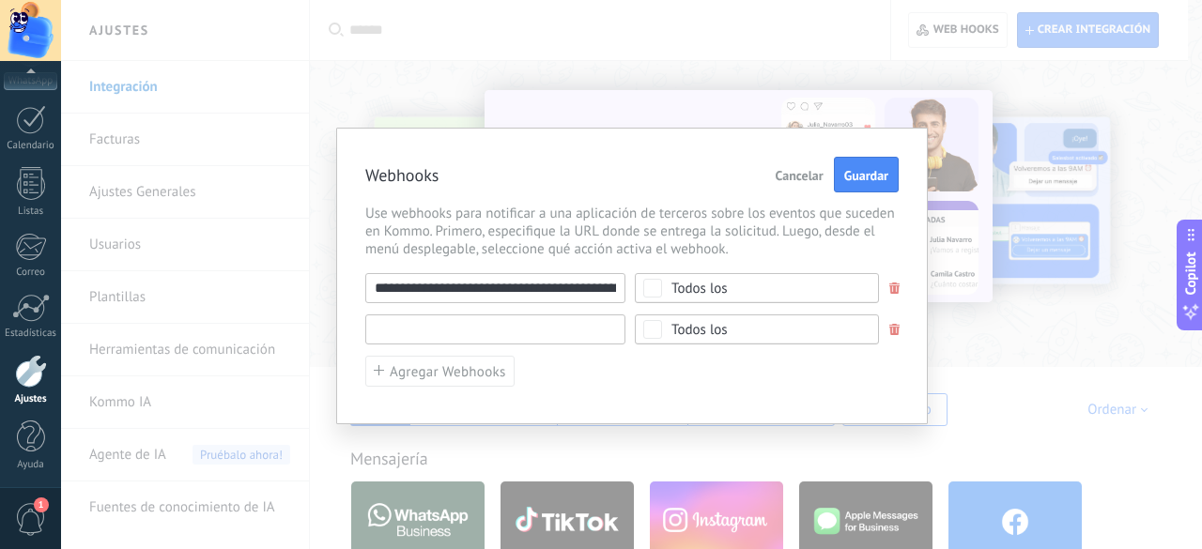
click at [445, 316] on input "text" at bounding box center [495, 330] width 260 height 30
paste input "**********"
type input "**********"
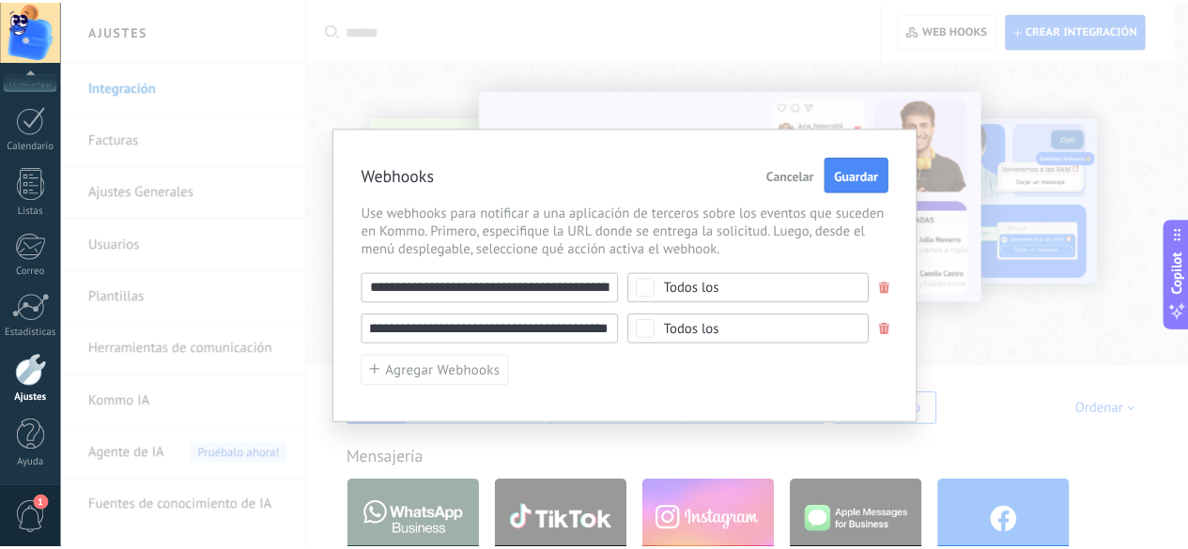
scroll to position [0, 0]
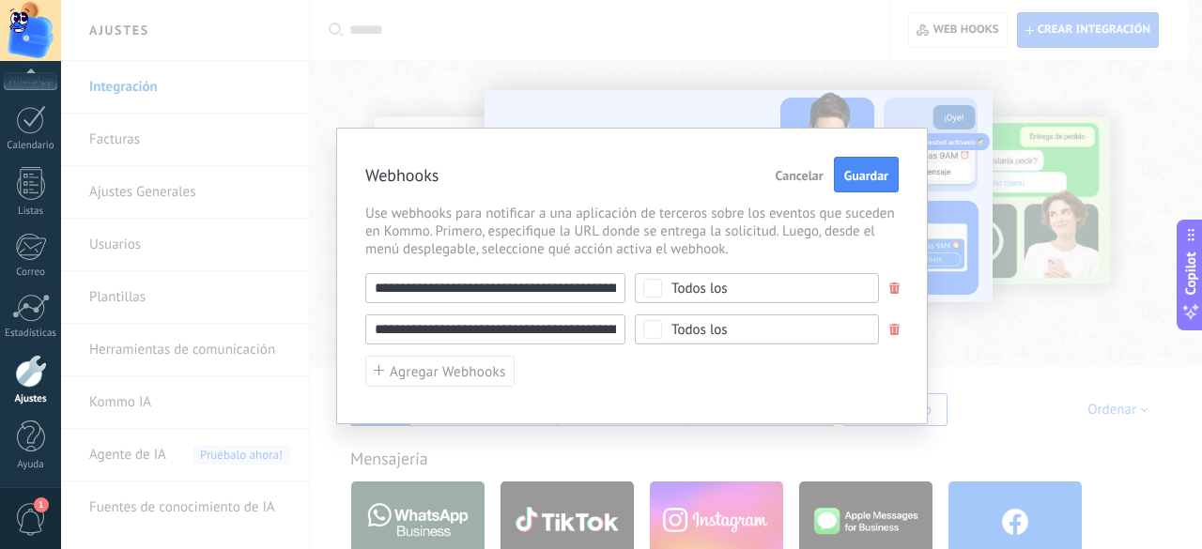
click at [744, 328] on span "Todos los" at bounding box center [762, 330] width 183 height 14
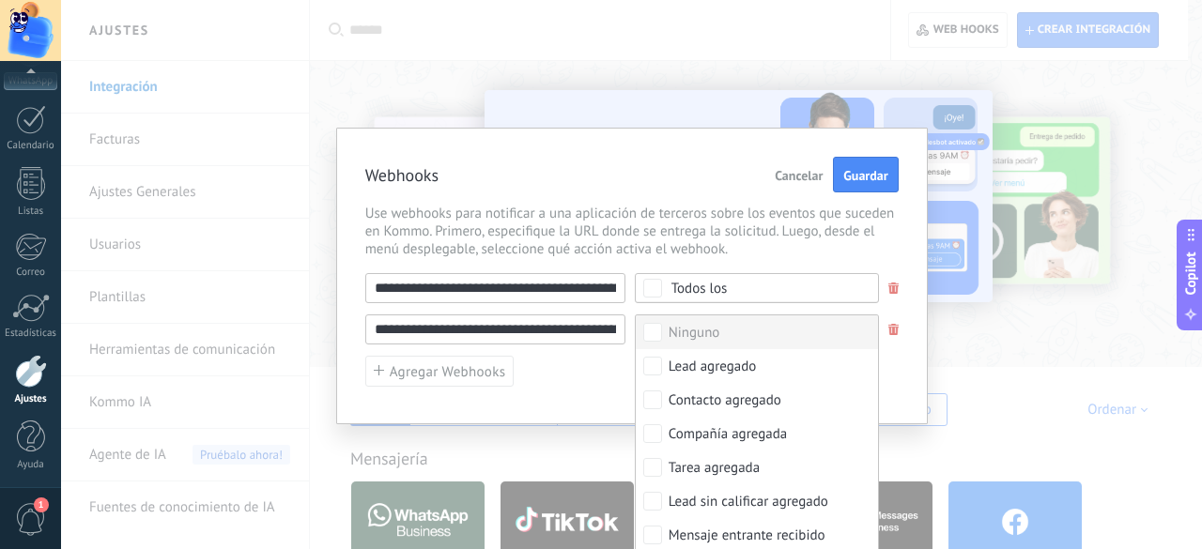
click at [575, 376] on div "**********" at bounding box center [631, 330] width 533 height 114
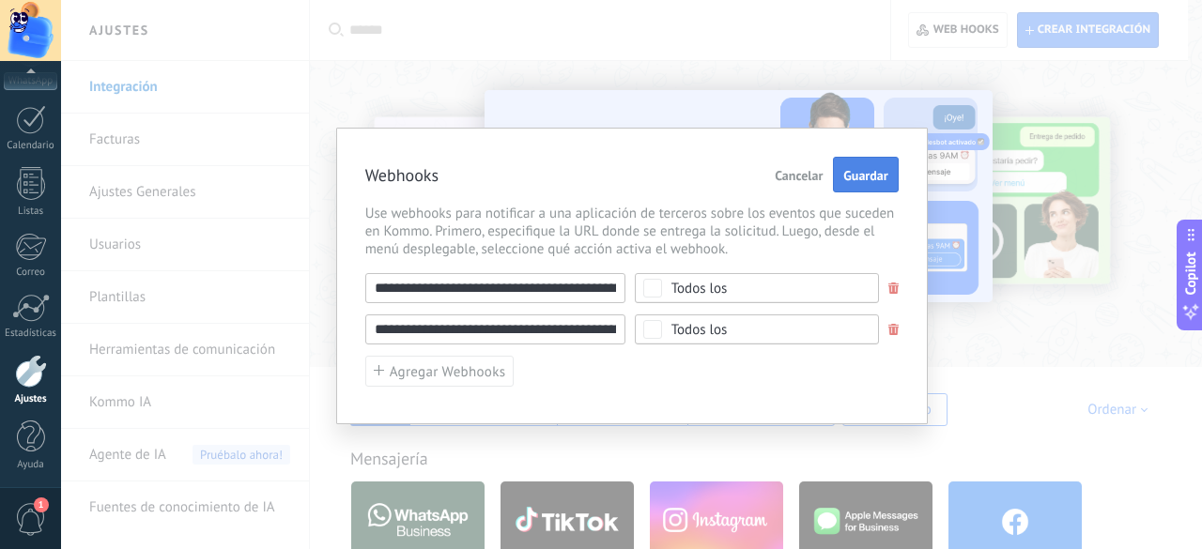
click at [855, 178] on span "Guardar" at bounding box center [865, 175] width 44 height 13
